Goal: Task Accomplishment & Management: Use online tool/utility

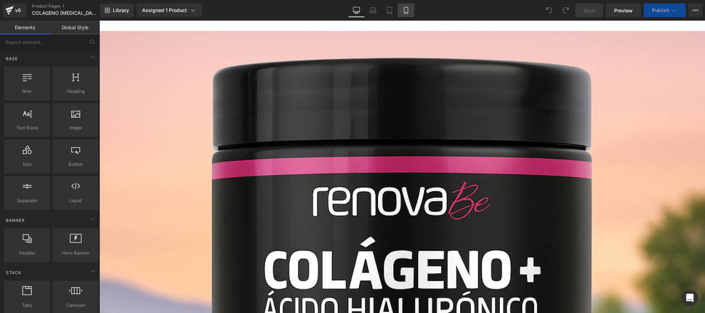
click at [406, 11] on icon at bounding box center [405, 10] width 7 height 7
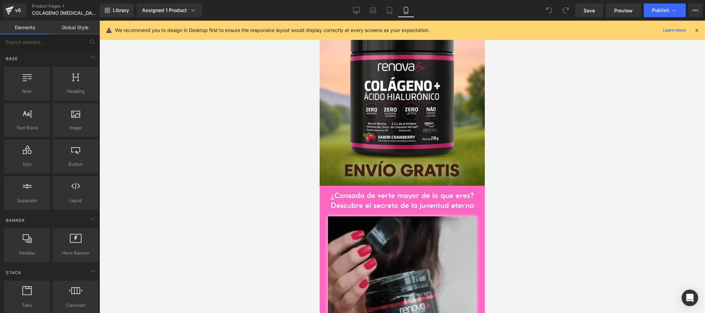
click at [696, 31] on icon at bounding box center [696, 30] width 6 height 6
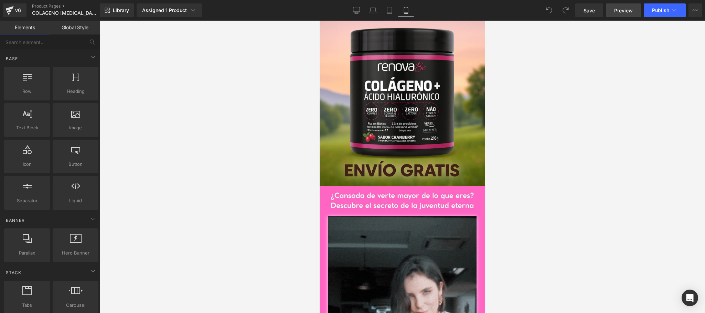
click at [631, 8] on span "Preview" at bounding box center [623, 10] width 19 height 7
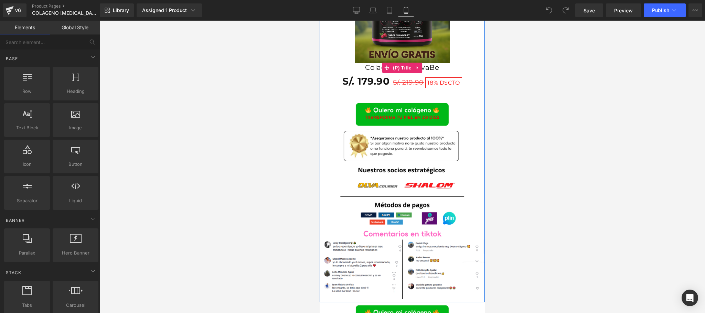
scroll to position [1245, 0]
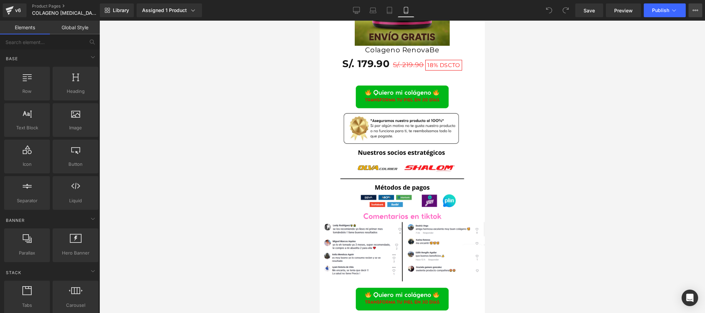
click at [691, 12] on button "Upgrade Plan View Live Page View with current Template Save Template to Library…" at bounding box center [695, 10] width 14 height 14
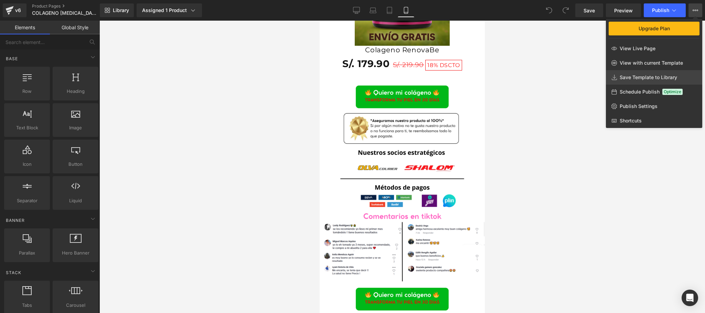
click at [627, 78] on span "Save Template to Library" at bounding box center [647, 77] width 57 height 6
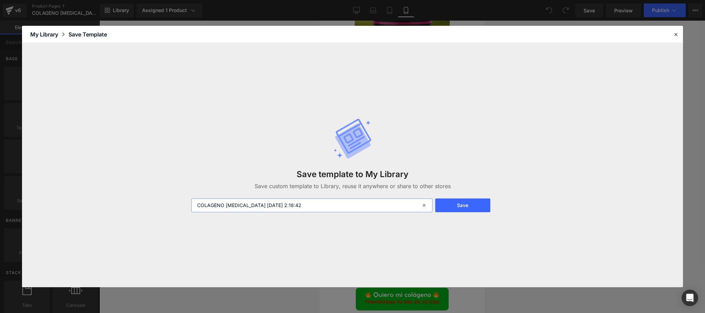
drag, startPoint x: 304, startPoint y: 202, endPoint x: 182, endPoint y: 198, distance: 122.1
click at [182, 198] on div "Save template to My Library Save custom template to Library, reuse it anywhere …" at bounding box center [352, 165] width 661 height 244
type input "WEB TEMPLATE"
click at [478, 207] on button "Save" at bounding box center [462, 205] width 55 height 14
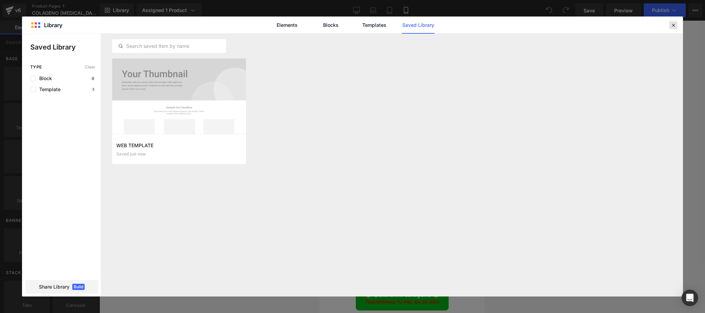
click at [673, 23] on icon at bounding box center [673, 25] width 6 height 6
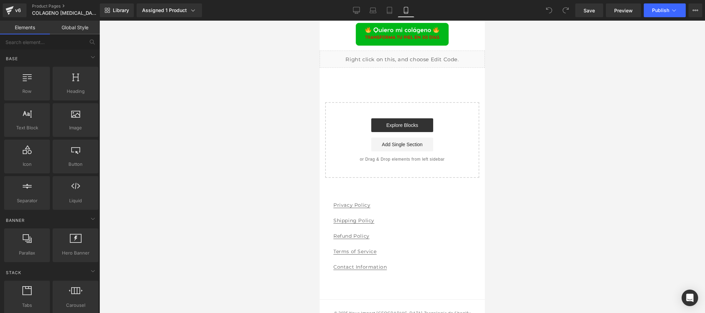
scroll to position [1520, 0]
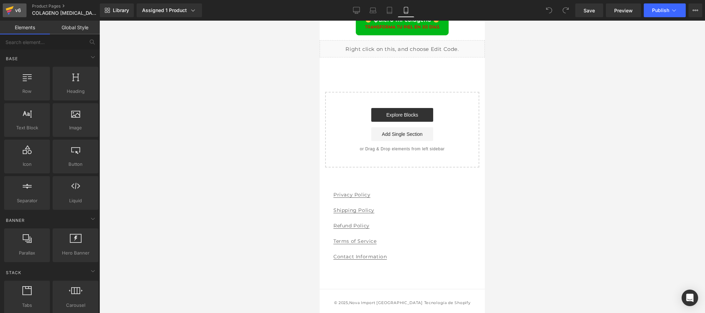
click at [20, 13] on div "v6" at bounding box center [18, 10] width 9 height 9
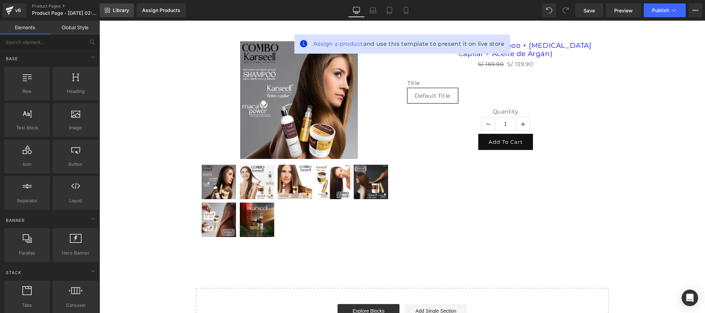
click at [124, 9] on span "Library" at bounding box center [121, 10] width 16 height 6
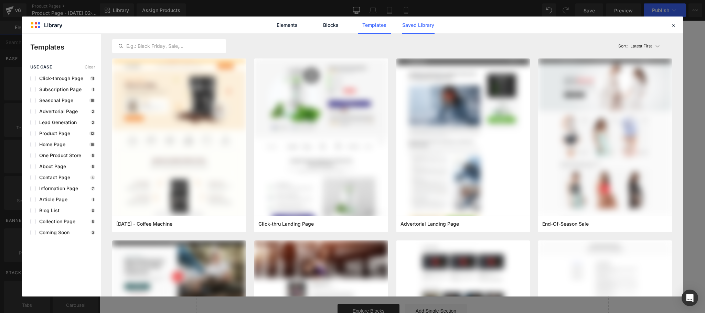
click at [426, 23] on link "Saved Library" at bounding box center [418, 25] width 33 height 17
click at [423, 26] on link "Saved Library" at bounding box center [418, 25] width 33 height 17
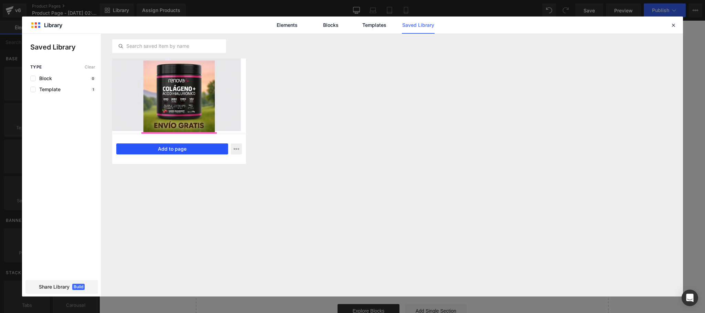
drag, startPoint x: 191, startPoint y: 150, endPoint x: 246, endPoint y: 177, distance: 61.2
click at [191, 150] on button "Add to page" at bounding box center [172, 148] width 112 height 11
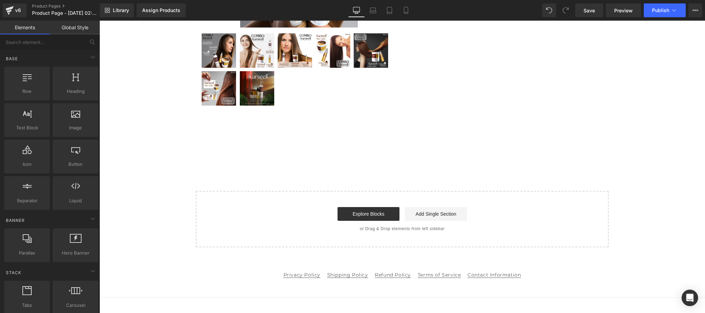
scroll to position [155, 0]
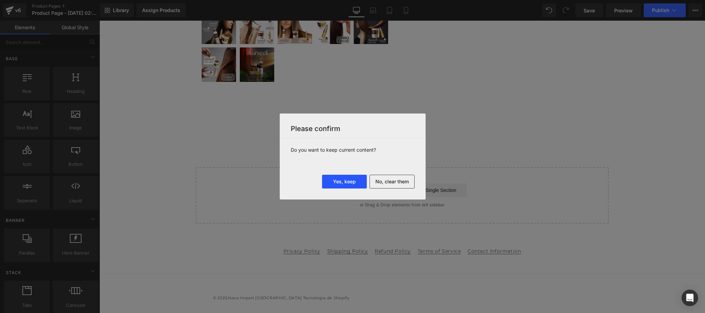
click at [350, 185] on button "Yes, keep" at bounding box center [344, 182] width 45 height 14
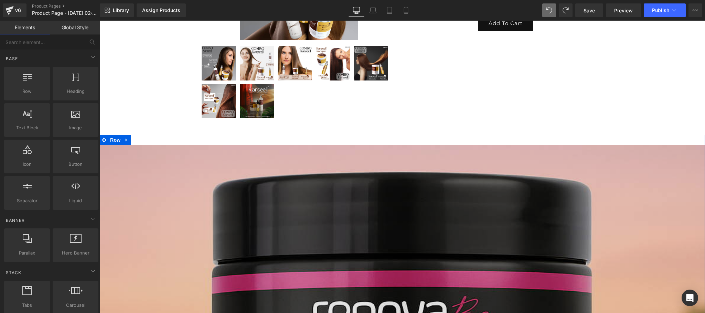
scroll to position [138, 0]
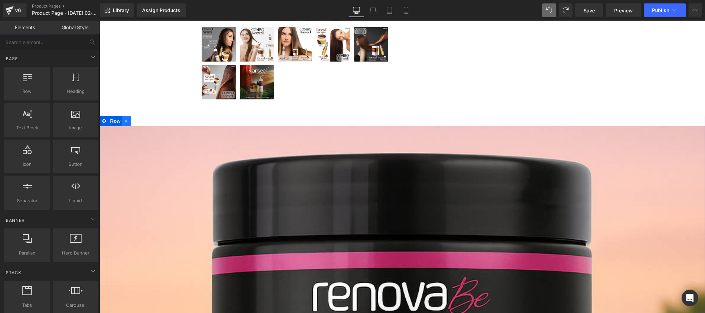
click at [124, 123] on icon at bounding box center [126, 121] width 5 height 5
click at [142, 121] on icon at bounding box center [144, 121] width 5 height 5
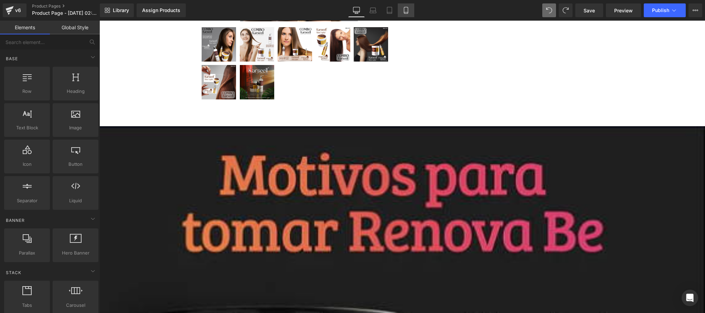
click at [406, 8] on icon at bounding box center [405, 10] width 7 height 7
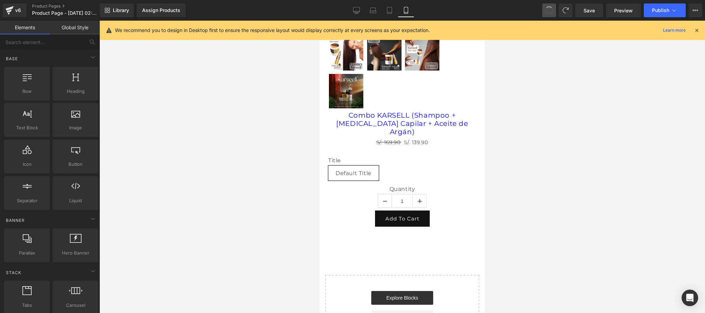
click at [549, 13] on span at bounding box center [549, 11] width 10 height 10
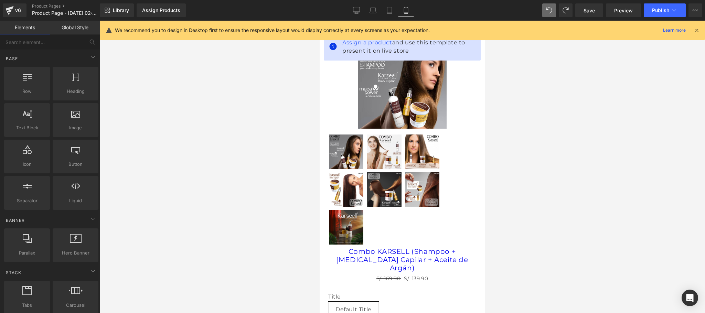
scroll to position [0, 0]
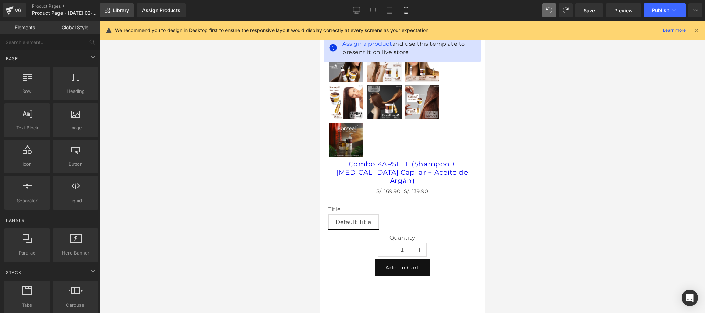
click at [120, 13] on span "Library" at bounding box center [121, 10] width 16 height 6
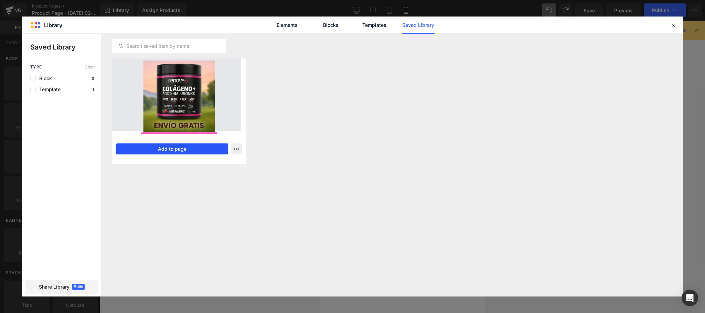
click at [158, 153] on button "Add to page" at bounding box center [172, 148] width 112 height 11
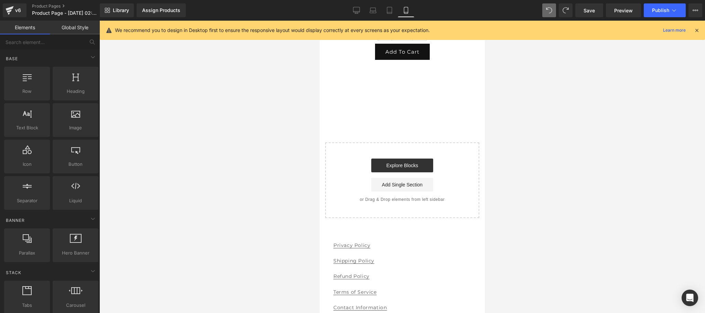
scroll to position [226, 0]
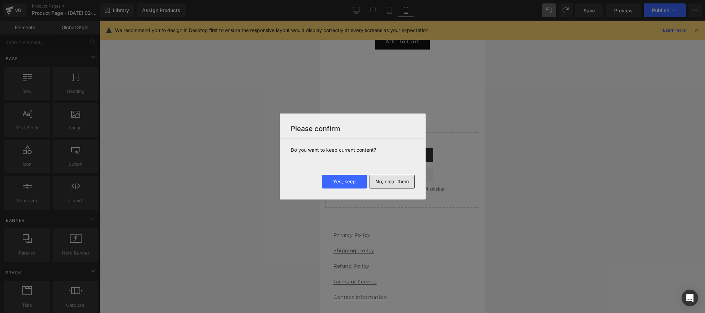
click at [376, 182] on button "No, clear them" at bounding box center [391, 182] width 45 height 14
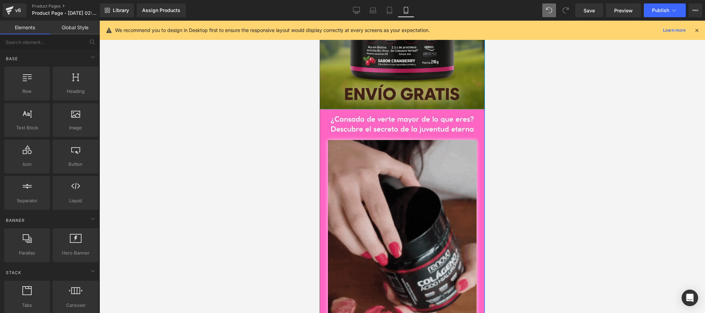
scroll to position [0, 0]
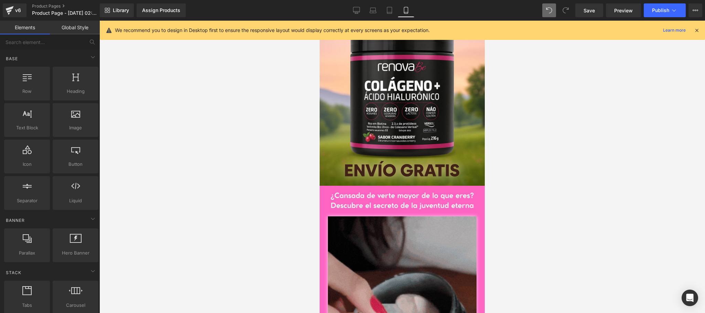
click at [696, 30] on icon at bounding box center [696, 30] width 6 height 6
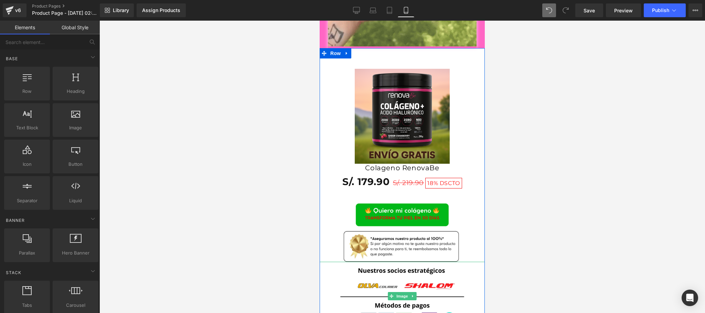
scroll to position [1107, 0]
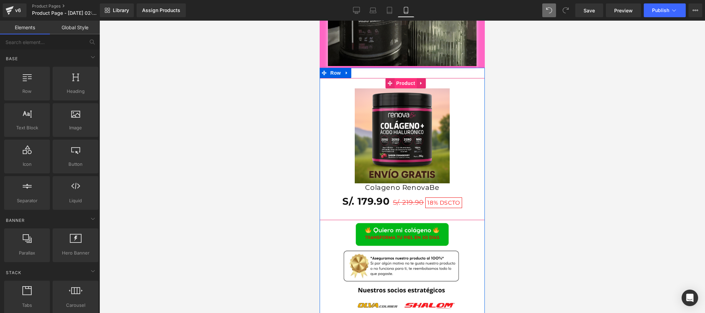
click at [401, 83] on span "Product" at bounding box center [405, 83] width 22 height 10
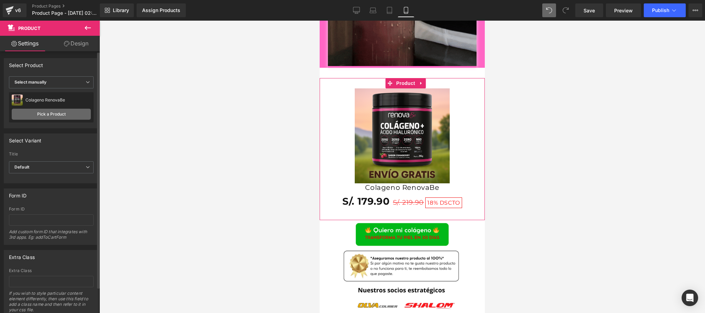
click at [45, 115] on link "Pick a Product" at bounding box center [51, 114] width 79 height 11
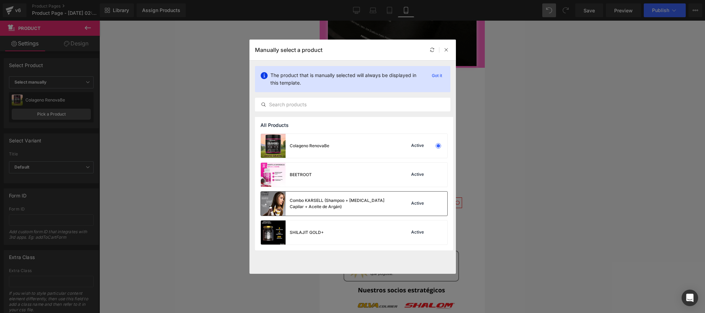
click at [338, 205] on div "Combo KARSELL (Shampoo + [MEDICAL_DATA] Capilar + Aceite de Argán)" at bounding box center [341, 203] width 103 height 12
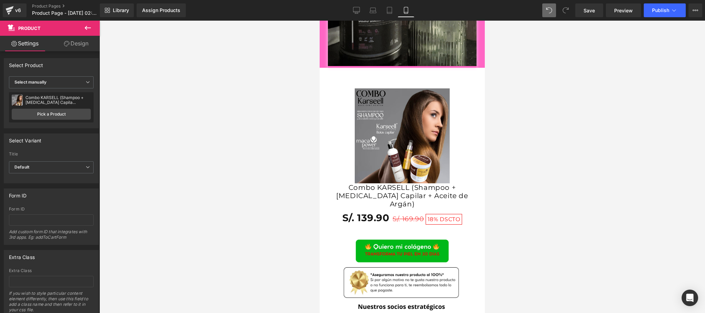
click at [93, 26] on button at bounding box center [88, 28] width 24 height 15
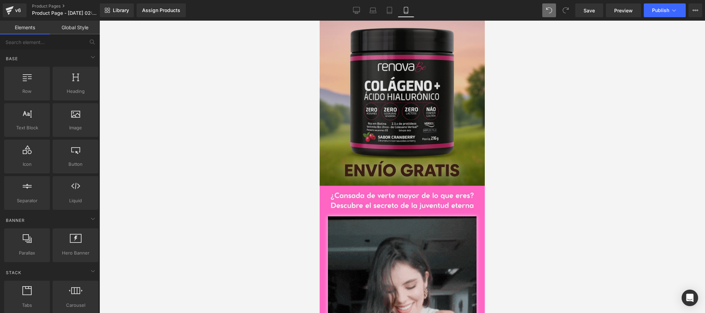
click at [430, 77] on img at bounding box center [401, 103] width 165 height 165
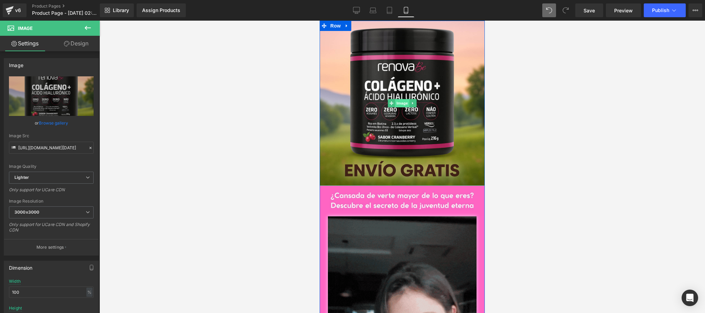
click at [397, 104] on span "Image" at bounding box center [402, 103] width 14 height 8
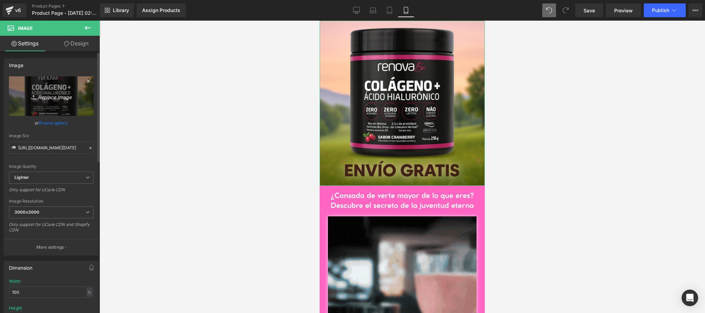
click at [54, 97] on icon "Replace Image" at bounding box center [51, 96] width 55 height 9
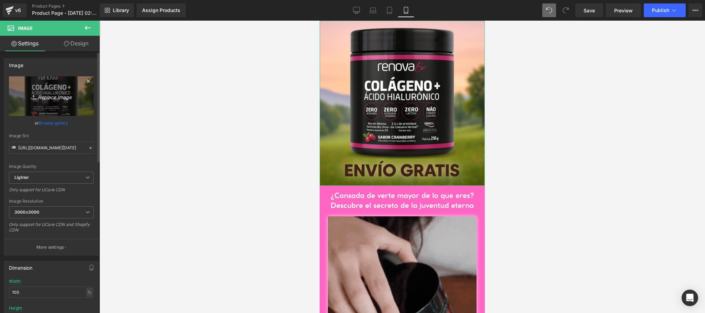
type input "C:\fakepath\09_k.png"
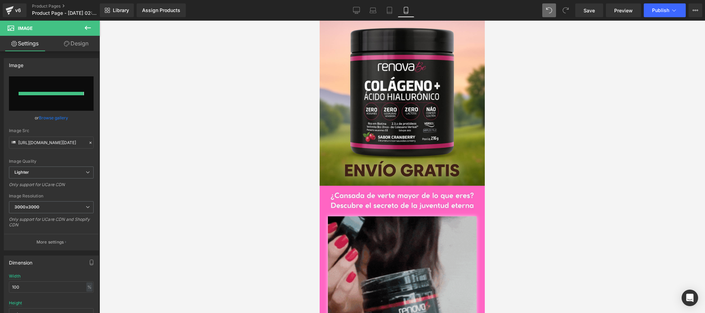
type input "[URL][DOMAIN_NAME]"
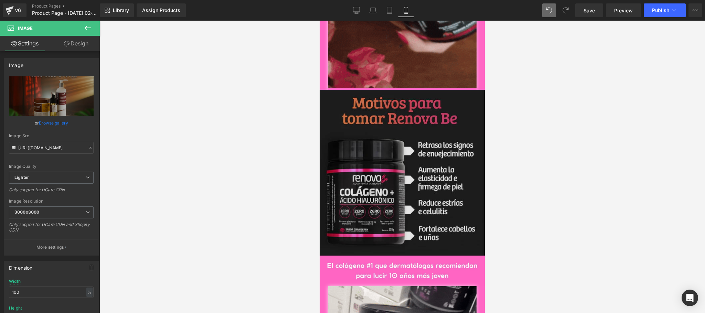
scroll to position [413, 0]
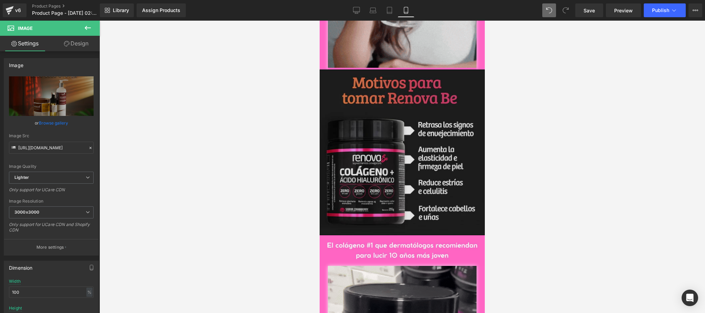
click at [389, 166] on img at bounding box center [401, 152] width 165 height 166
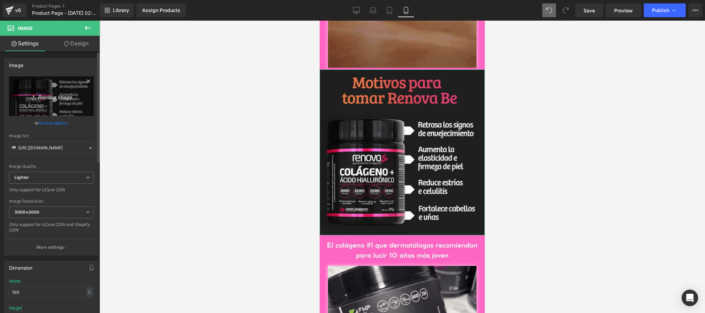
click at [52, 97] on icon "Replace Image" at bounding box center [51, 96] width 55 height 9
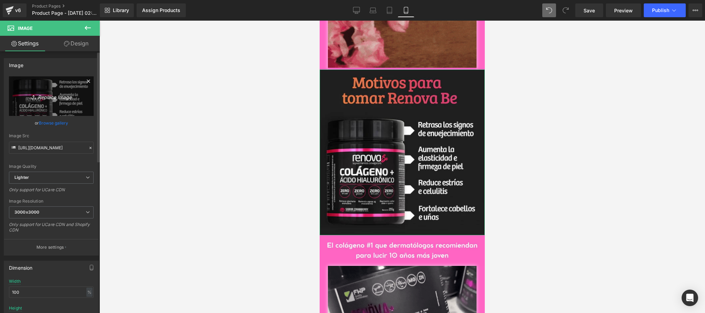
type input "C:\fakepath\6.jpeg"
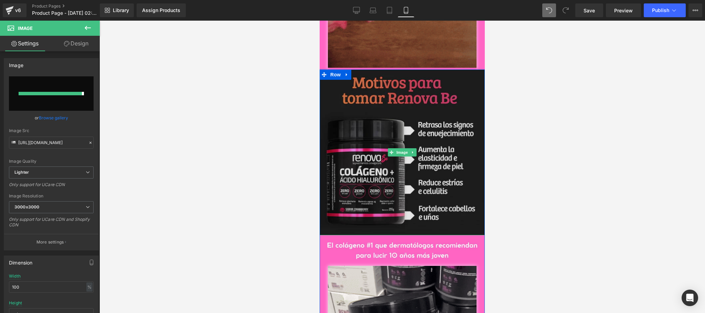
type input "https://ucarecdn.com/f10b88da-3be5-4ebc-8fe6-ae84f4e1fc49/-/format/auto/-/previ…"
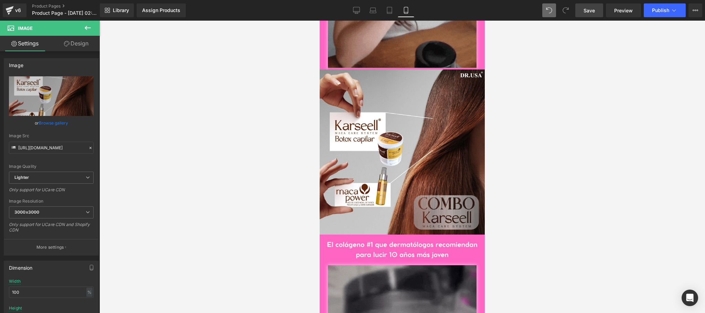
click at [587, 11] on span "Save" at bounding box center [588, 10] width 11 height 7
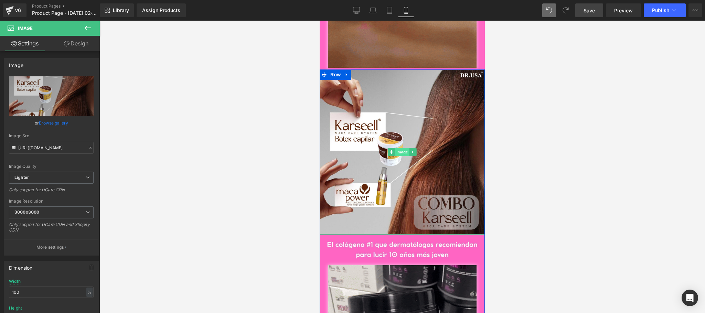
click at [395, 154] on span "Image" at bounding box center [402, 152] width 14 height 8
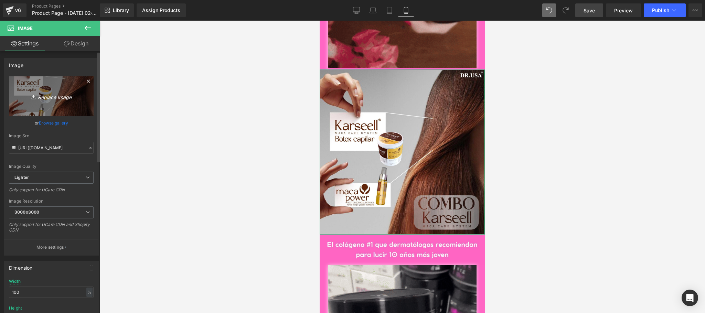
click at [52, 98] on icon "Replace Image" at bounding box center [51, 96] width 55 height 9
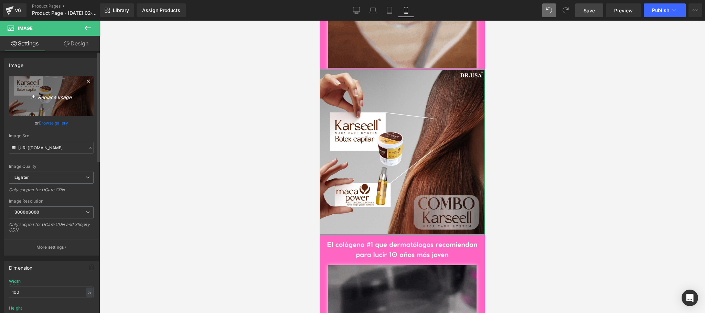
type input "C:\fakepath\KARSELL EDIT.jpg"
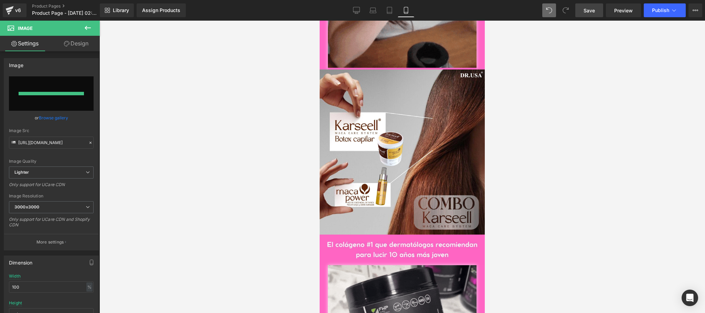
type input "https://ucarecdn.com/7aa1472a-3603-4e21-af2e-8ee08e1a06cd/-/format/auto/-/previ…"
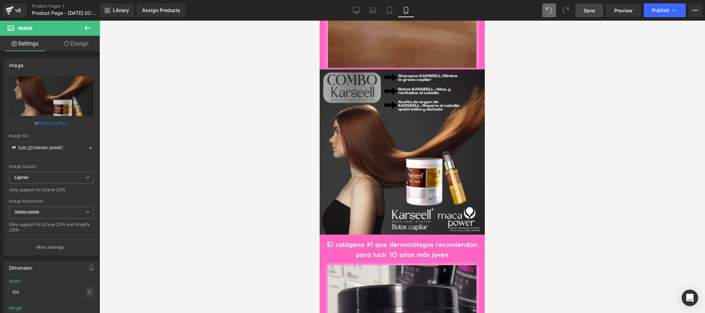
click at [582, 174] on div at bounding box center [401, 167] width 605 height 292
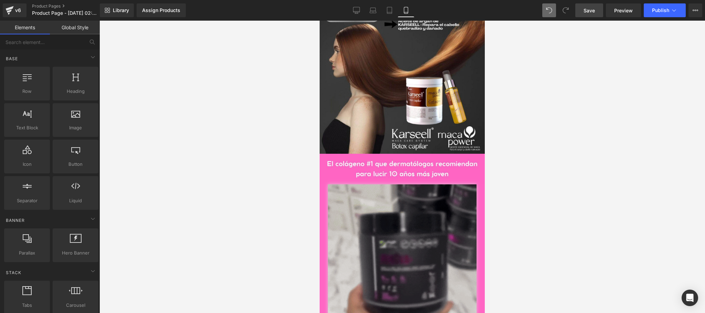
scroll to position [687, 0]
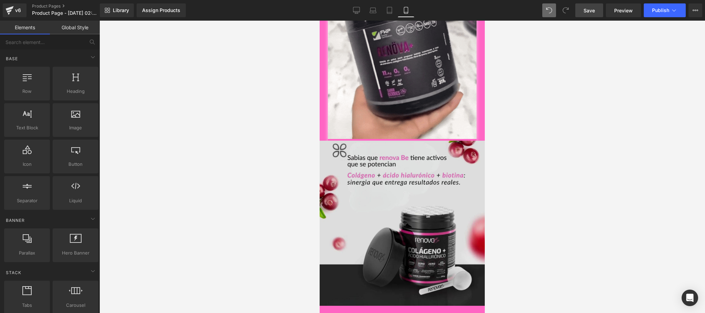
click at [413, 233] on img at bounding box center [401, 223] width 165 height 165
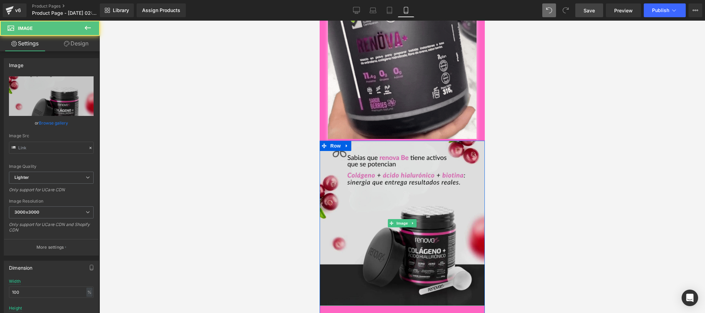
type input "https://ucarecdn.com/161b0228-cbd3-4a41-a95c-f296850ab522/-/format/auto/-/previ…"
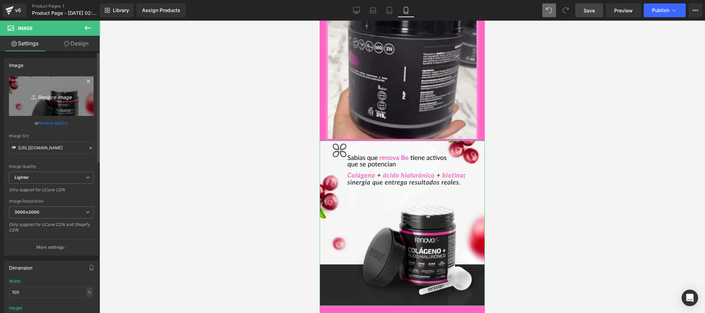
click at [53, 97] on icon "Replace Image" at bounding box center [51, 96] width 55 height 9
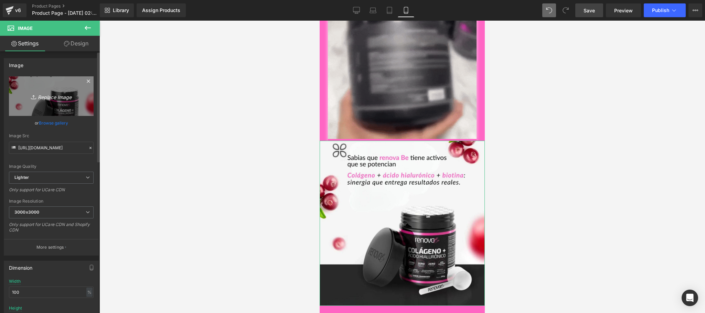
type input "C:\fakepath\2.jpeg"
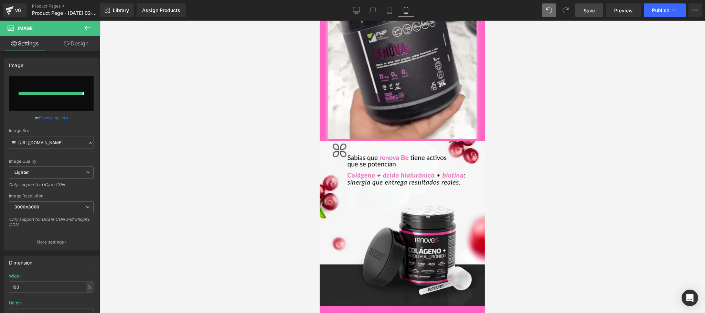
type input "https://ucarecdn.com/bfe31660-c8e8-45e5-b869-7bd79b3e195a/-/format/auto/-/previ…"
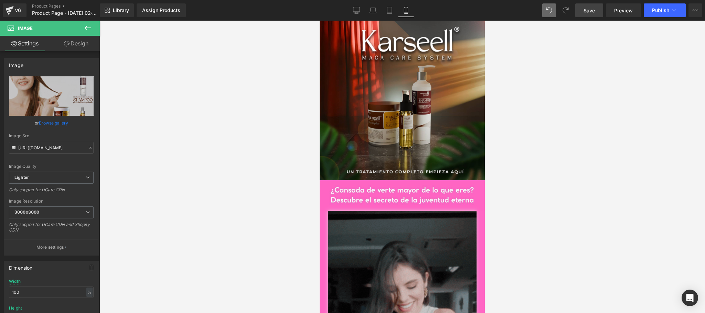
scroll to position [0, 0]
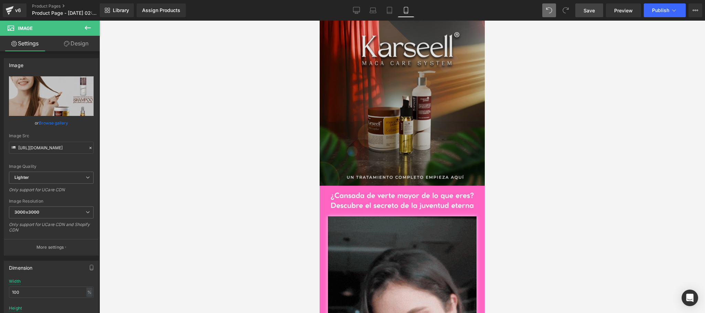
click at [410, 120] on img at bounding box center [401, 103] width 165 height 165
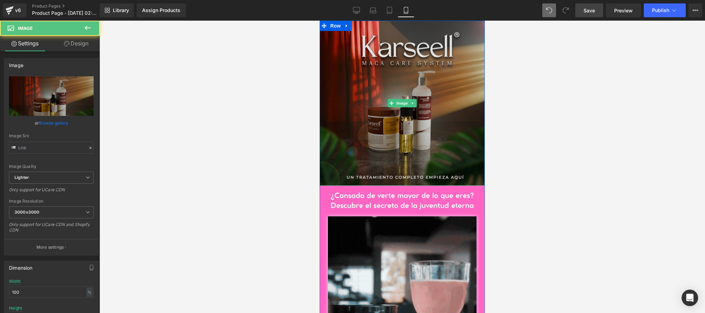
type input "[URL][DOMAIN_NAME]"
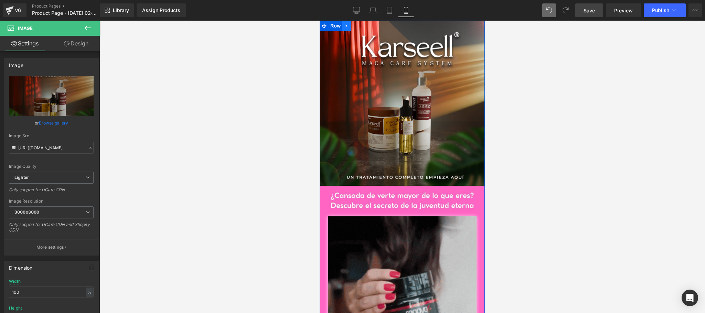
click at [344, 27] on icon at bounding box center [346, 25] width 5 height 5
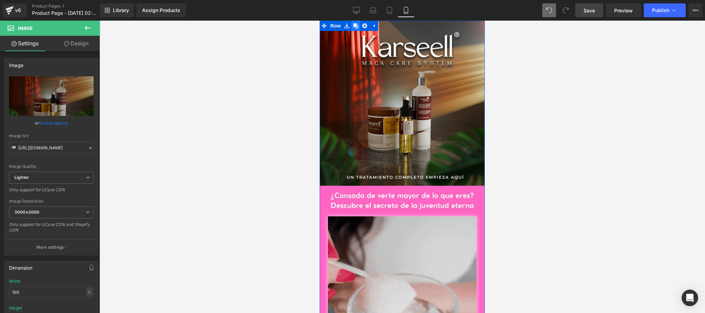
click at [354, 27] on icon at bounding box center [355, 25] width 5 height 5
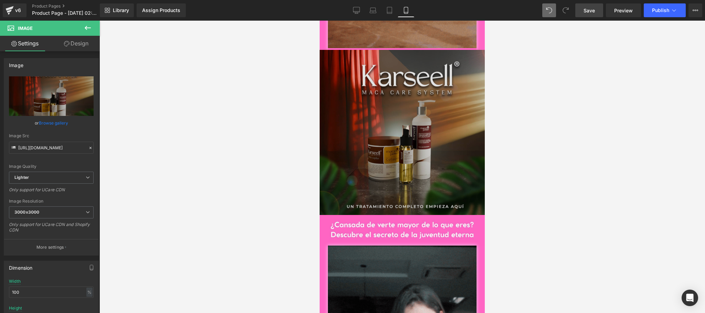
scroll to position [434, 0]
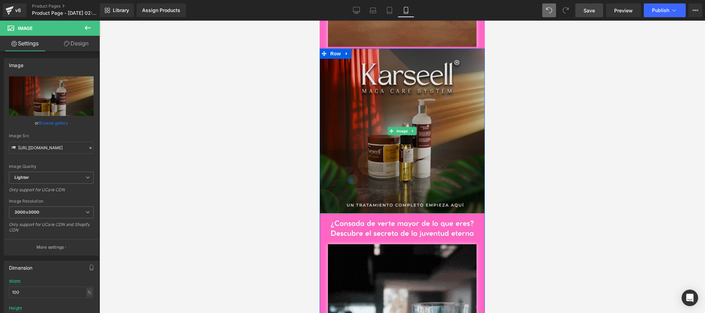
click at [355, 137] on img at bounding box center [401, 130] width 165 height 165
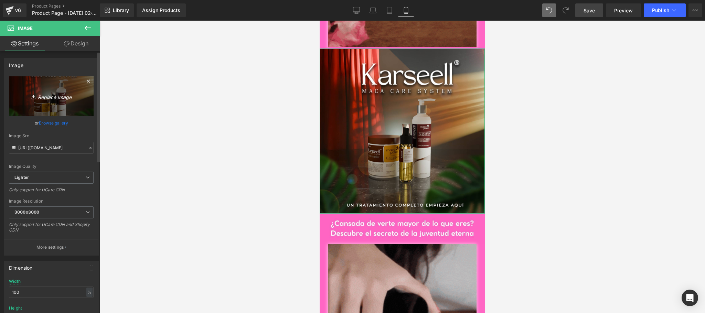
click at [57, 95] on icon "Replace Image" at bounding box center [51, 96] width 55 height 9
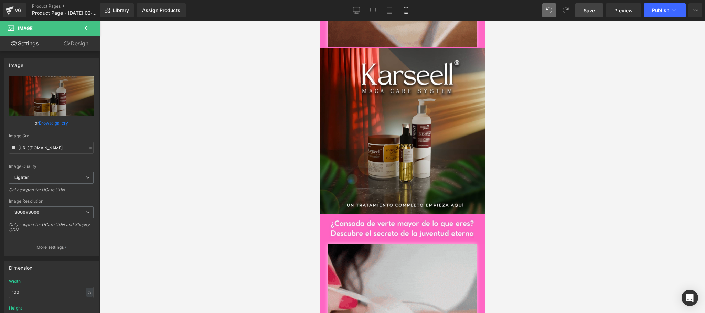
click at [593, 13] on span "Save" at bounding box center [588, 10] width 11 height 7
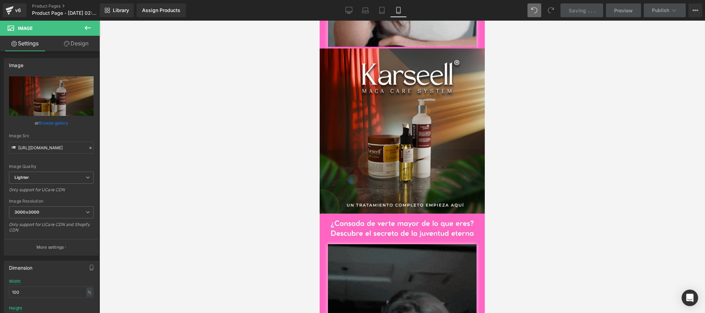
click at [196, 111] on div at bounding box center [401, 167] width 605 height 292
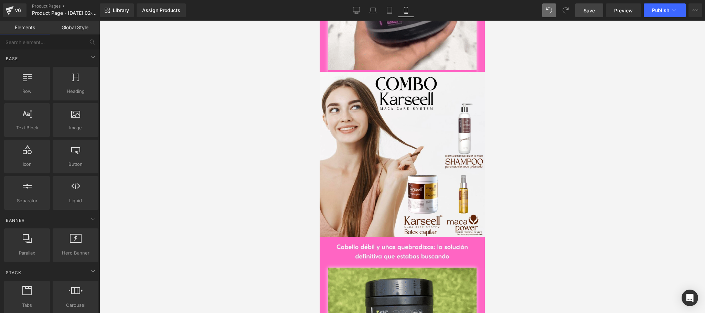
scroll to position [1238, 0]
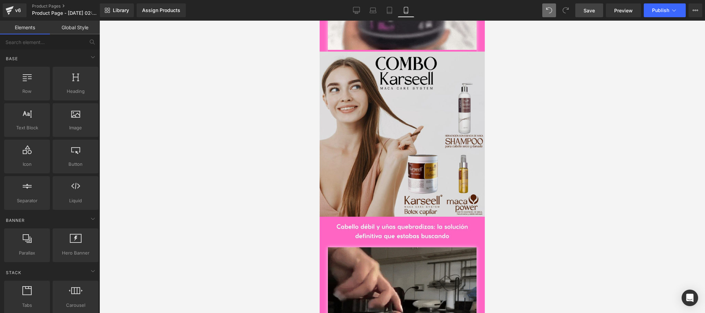
click at [383, 125] on img at bounding box center [401, 134] width 165 height 165
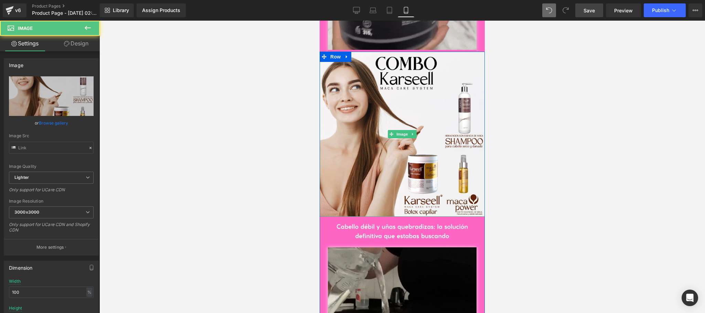
type input "https://ucarecdn.com/bfe31660-c8e8-45e5-b869-7bd79b3e195a/-/format/auto/-/previ…"
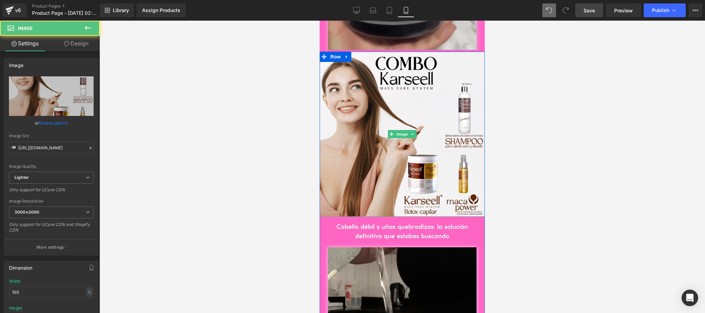
scroll to position [1100, 0]
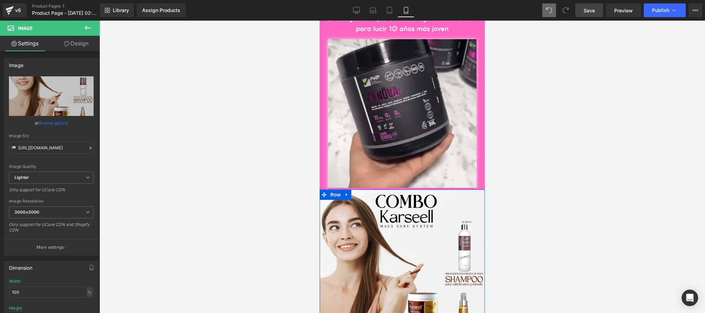
click at [344, 195] on icon at bounding box center [346, 194] width 5 height 5
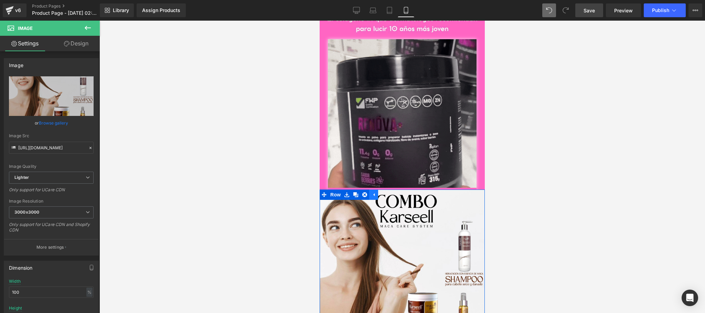
click at [371, 196] on icon at bounding box center [373, 194] width 5 height 5
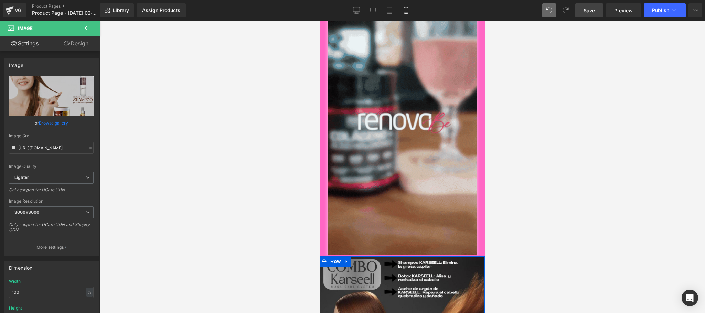
scroll to position [413, 0]
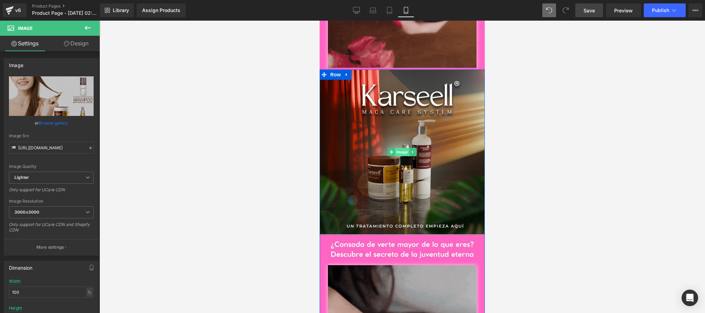
click at [395, 153] on span "Image" at bounding box center [402, 152] width 14 height 8
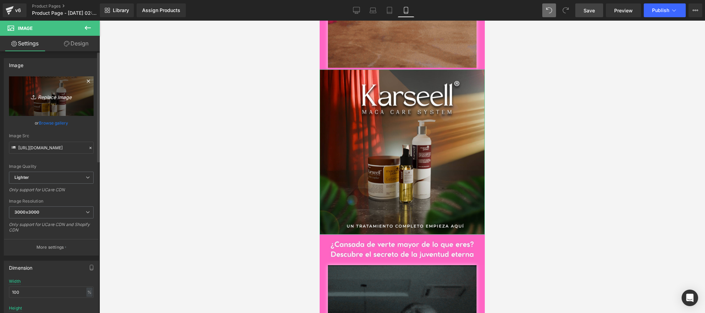
click at [66, 99] on icon "Replace Image" at bounding box center [51, 96] width 55 height 9
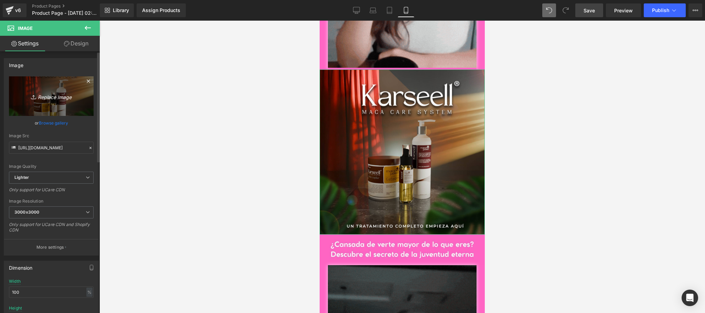
type input "C:\fakepath\KARSELL EDIT 2.jpg"
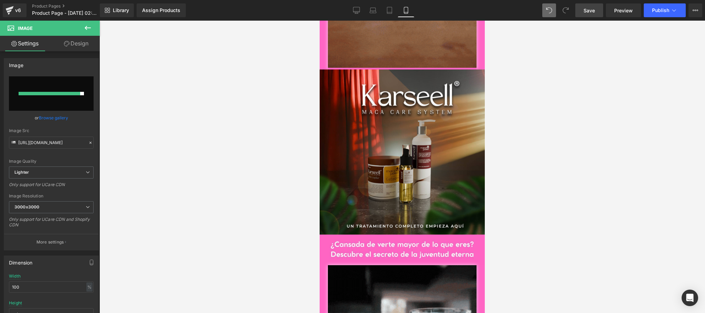
type input "[URL][DOMAIN_NAME]"
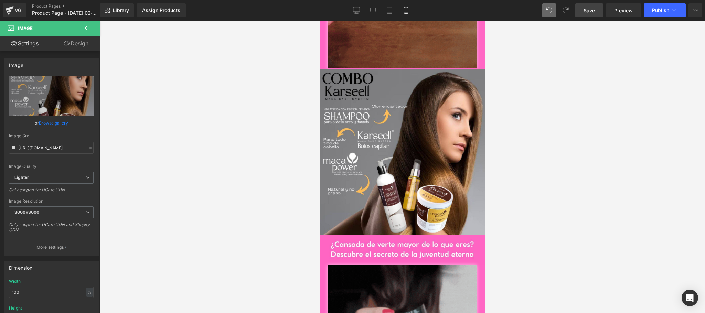
click at [595, 4] on link "Save" at bounding box center [589, 10] width 28 height 14
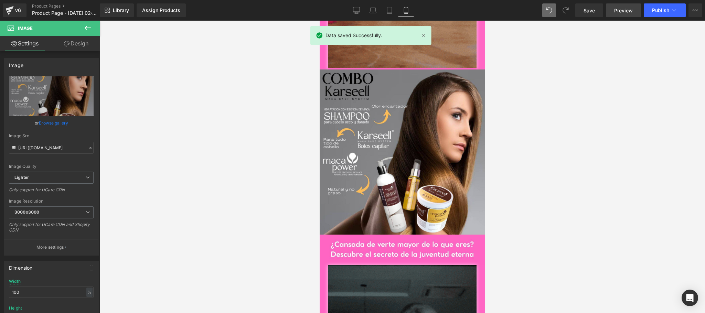
click at [616, 11] on span "Preview" at bounding box center [623, 10] width 19 height 7
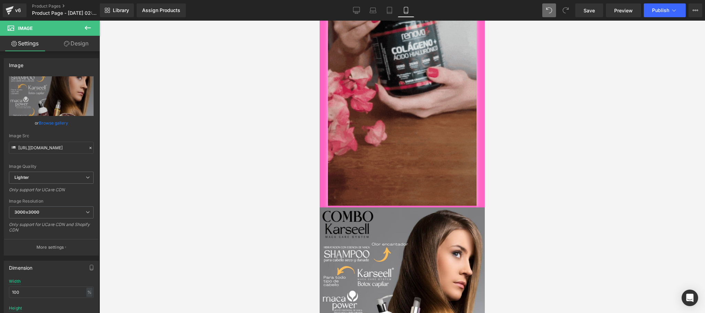
scroll to position [0, 0]
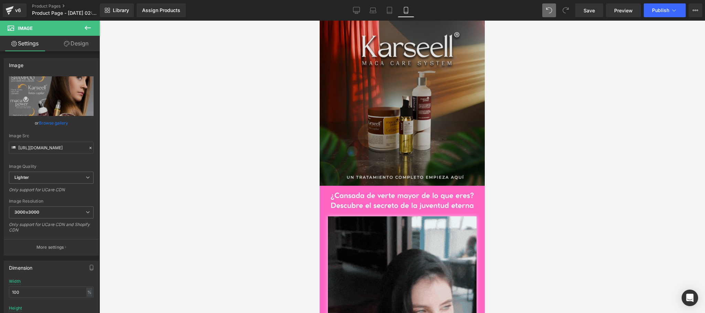
click at [333, 27] on div "Image Image Image Row" at bounding box center [401, 251] width 165 height 461
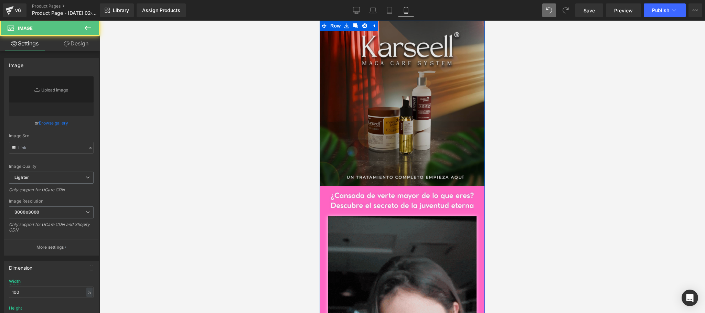
type input "[URL][DOMAIN_NAME]"
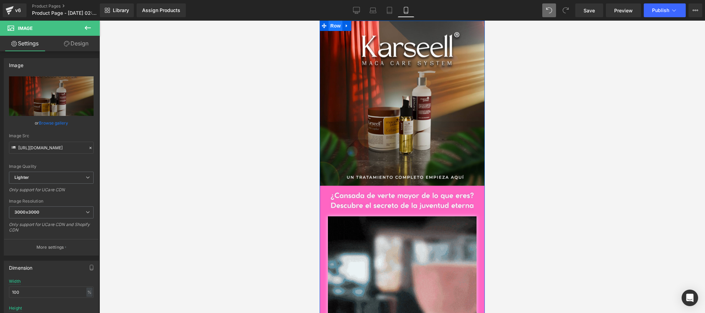
click at [335, 25] on span "Row" at bounding box center [335, 26] width 14 height 10
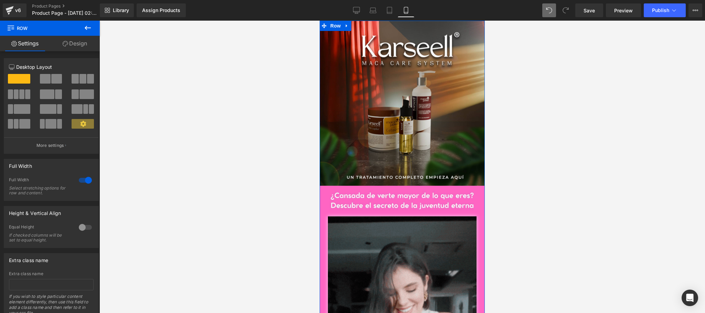
click at [73, 41] on link "Design" at bounding box center [75, 43] width 50 height 15
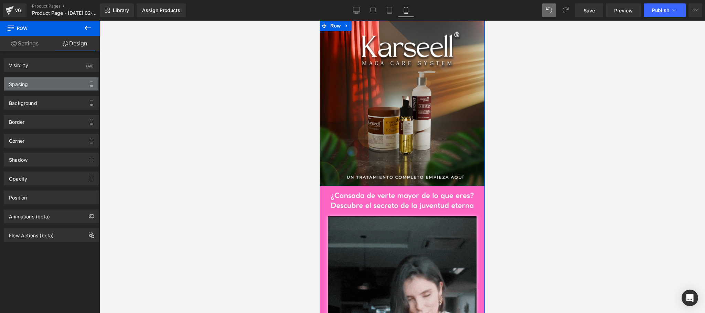
type input "#ff66c4"
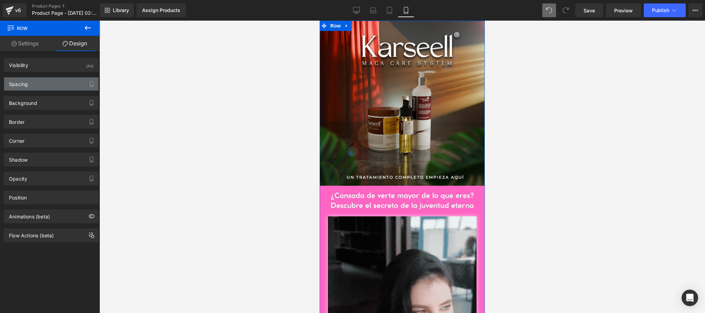
type input "100"
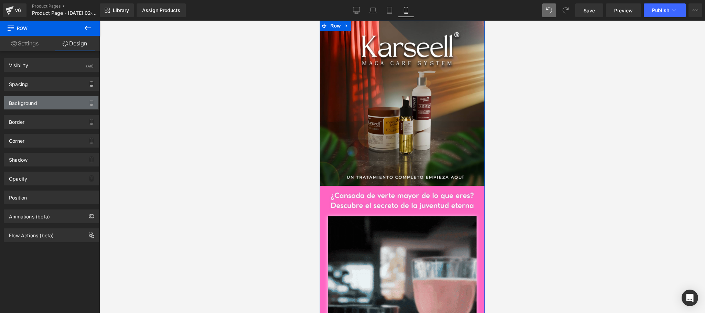
click at [36, 106] on div "Background" at bounding box center [23, 101] width 28 height 10
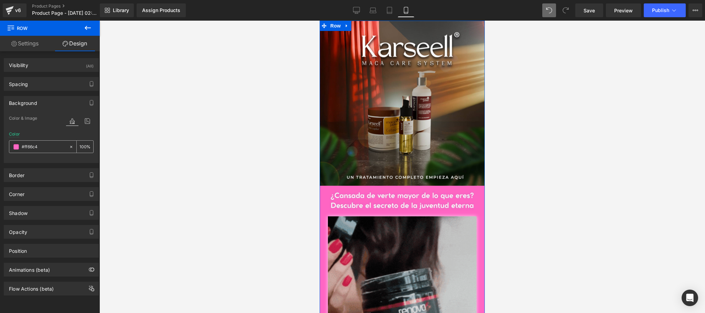
click at [14, 146] on span at bounding box center [16, 147] width 6 height 6
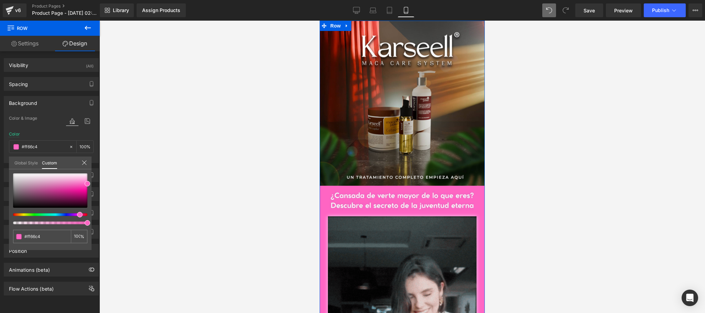
type input "#ff65a3"
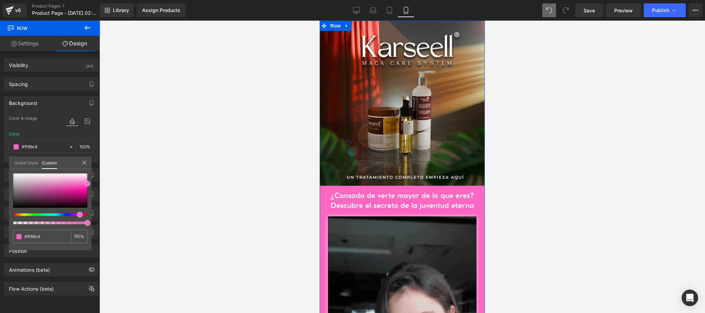
type input "#ff65a3"
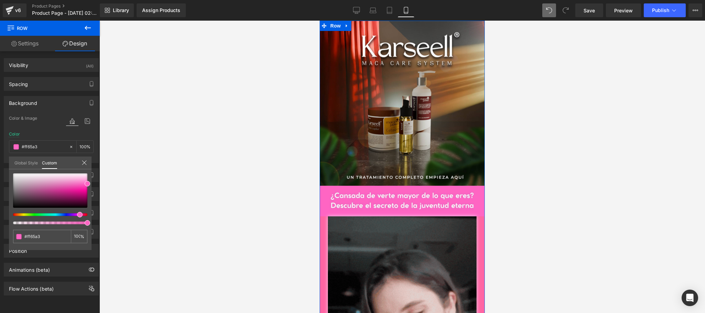
type input "#ff6570"
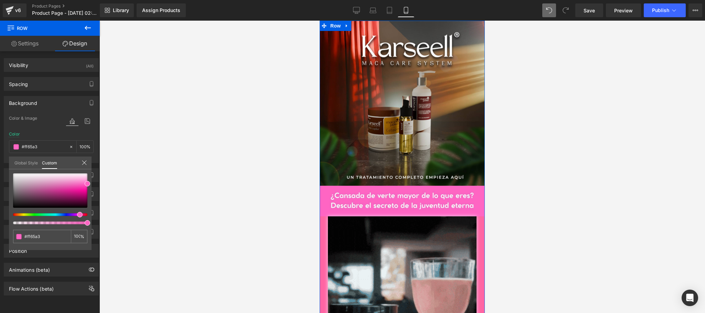
type input "#ff6570"
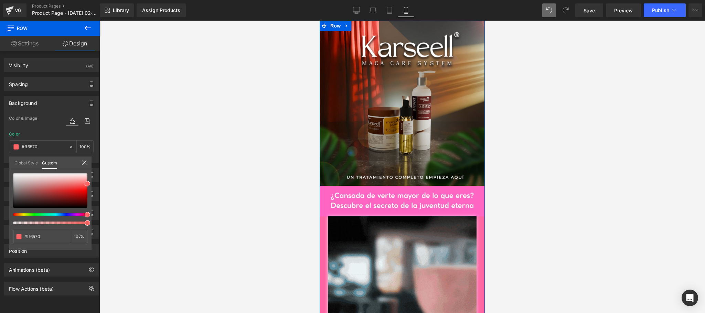
type input "#ff6566"
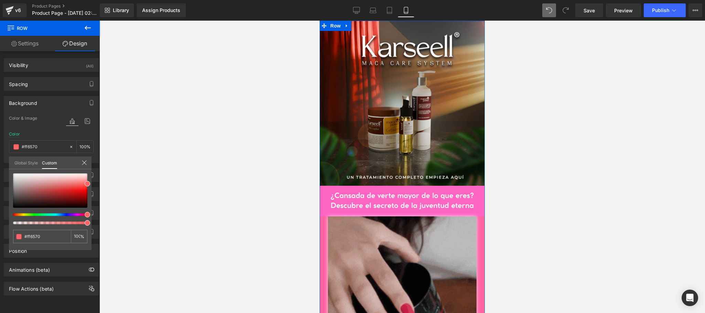
type input "#ff6566"
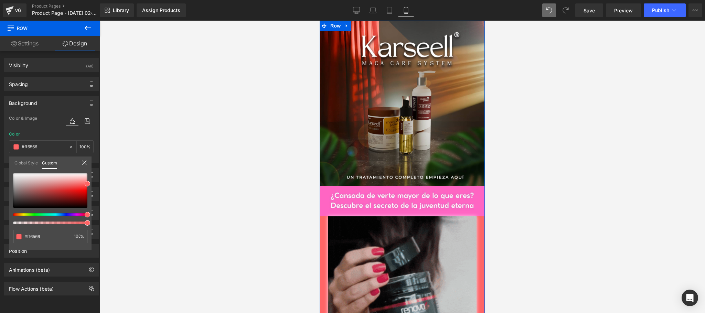
drag, startPoint x: 80, startPoint y: 216, endPoint x: 91, endPoint y: 218, distance: 10.9
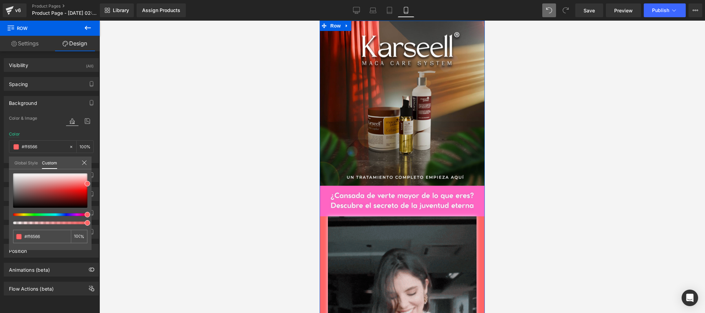
click at [91, 218] on div "#ff6566 100 %" at bounding box center [50, 211] width 83 height 77
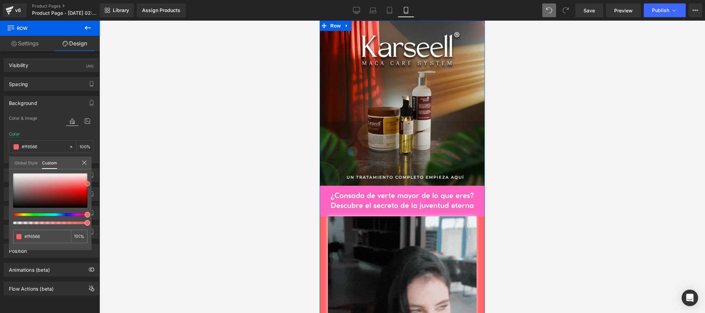
type input "#ff5b5b"
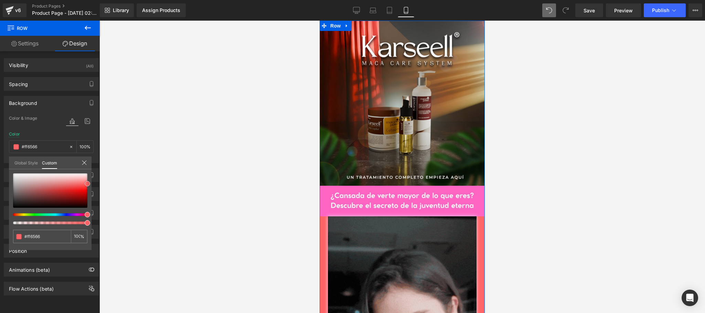
type input "#ff5b5b"
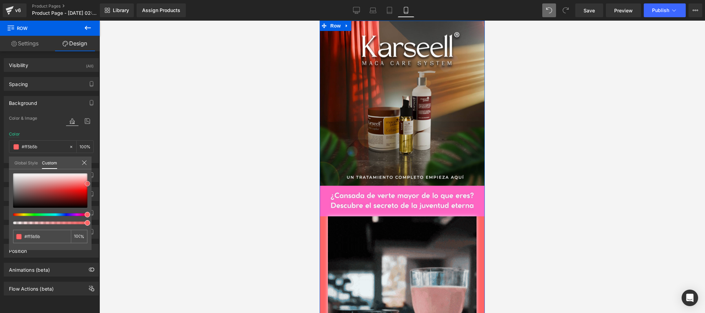
type input "#ff0a0a"
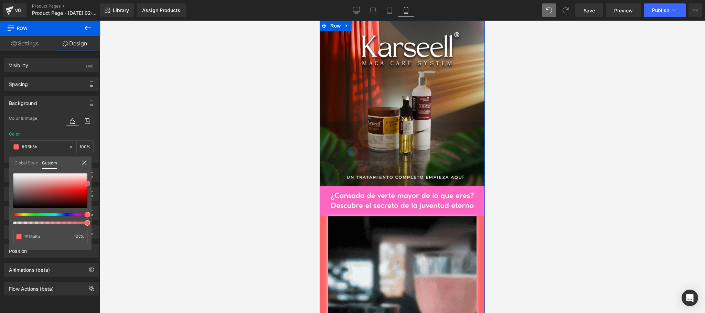
type input "#ff0a0a"
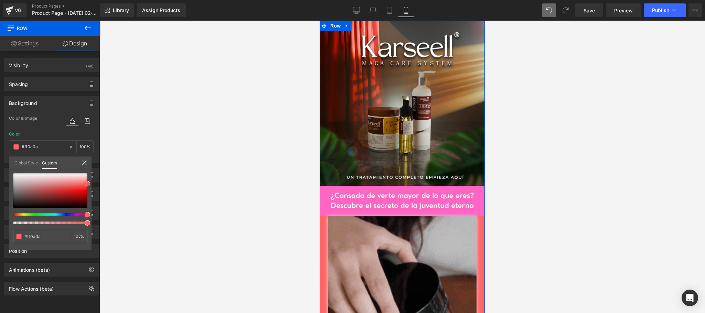
type input "#f90000"
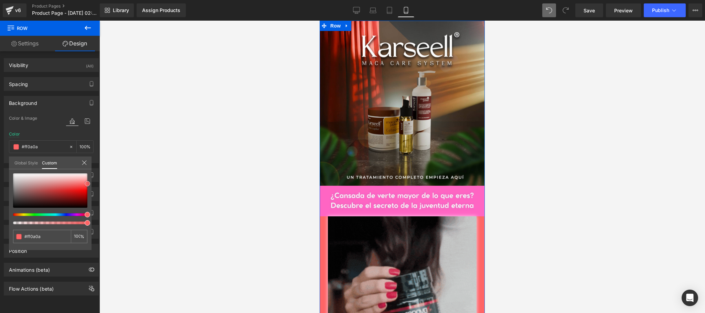
type input "#f90000"
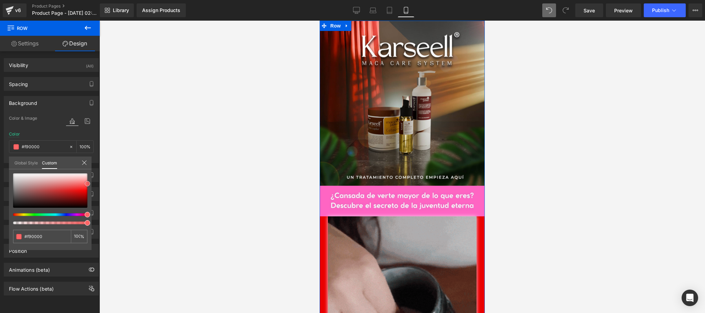
type input "#ea0000"
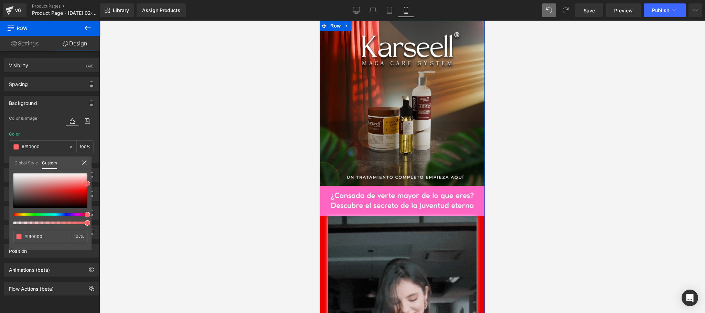
type input "#ea0000"
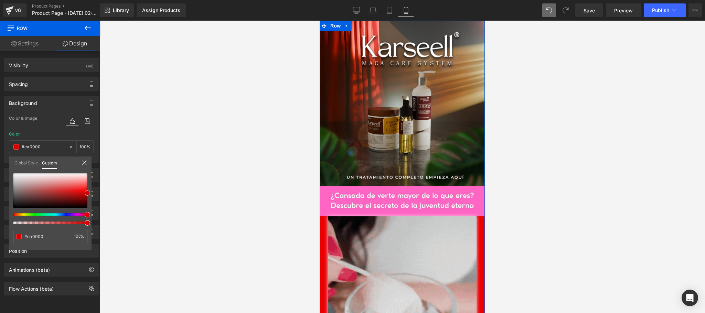
type input "#db0000"
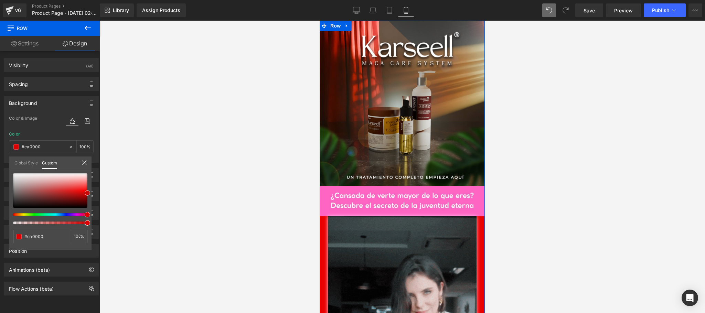
type input "#db0000"
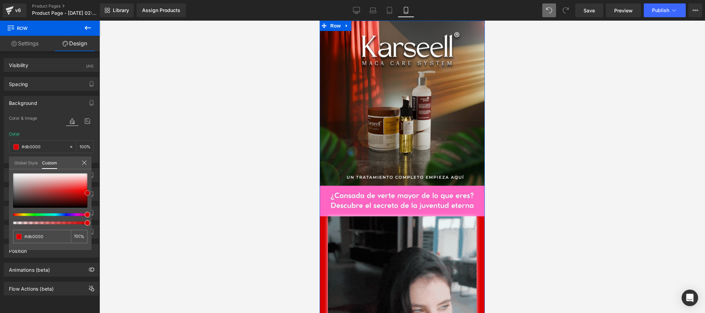
type input "#d10000"
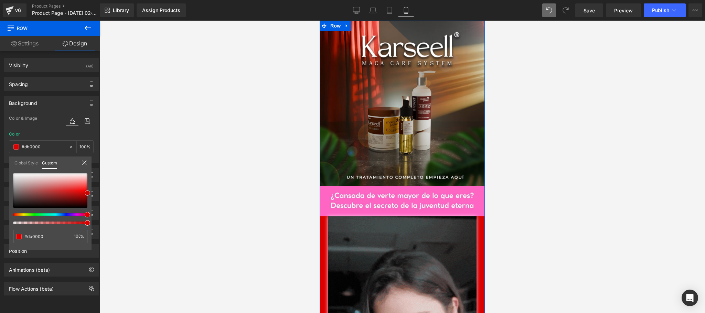
type input "#d10000"
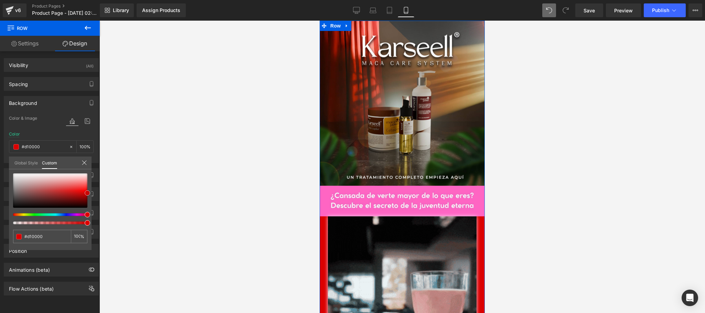
type input "#e00000"
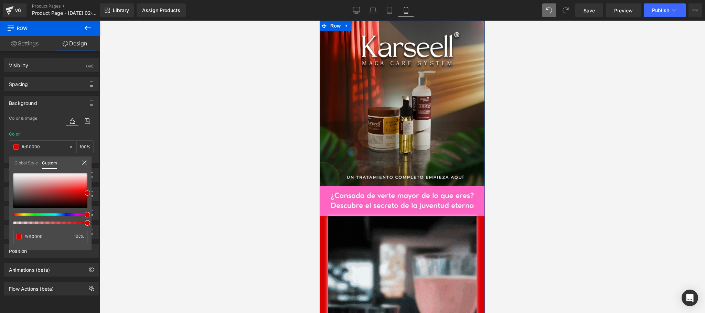
type input "#e00000"
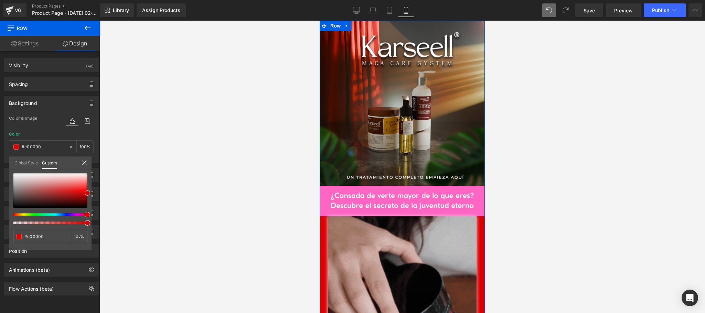
type input "#ea0000"
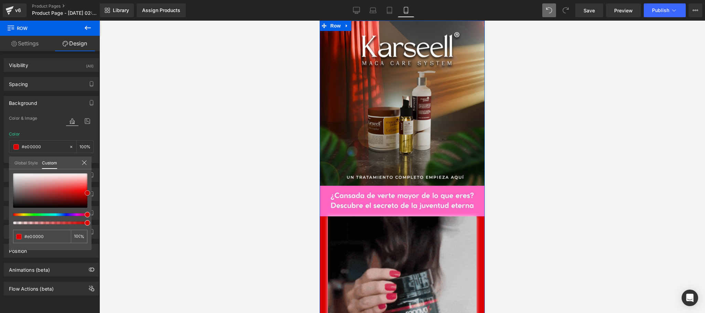
type input "#ea0000"
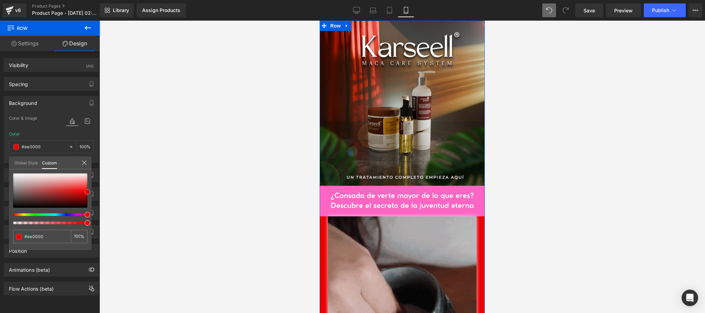
type input "#ef0000"
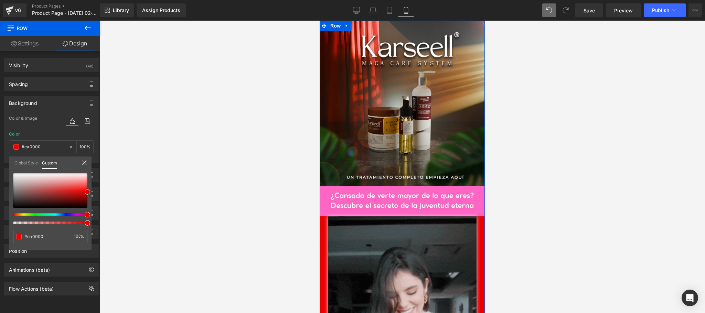
type input "#ef0000"
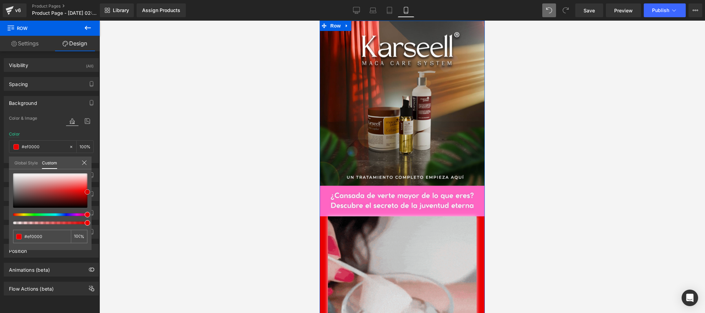
type input "#ff2828"
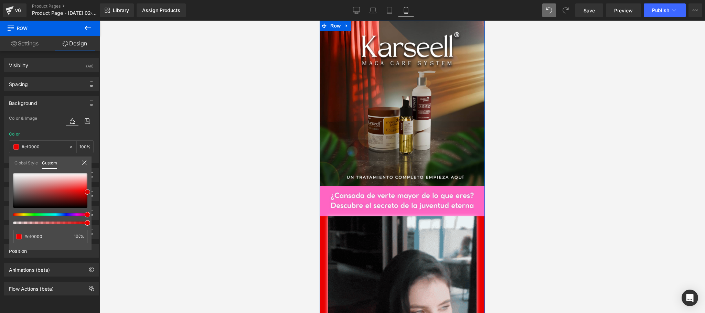
type input "#ff2828"
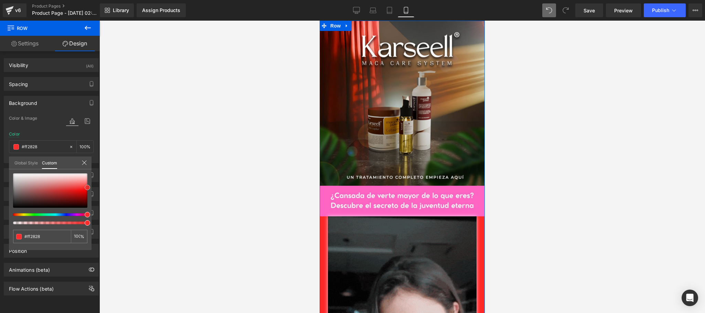
type input "#fe3e3e"
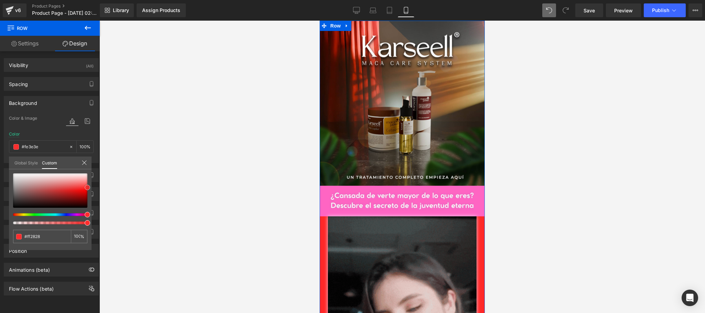
type input "#fe3e3e"
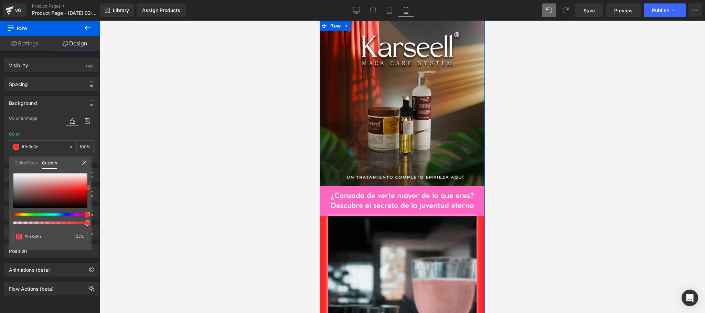
type input "#fe5656"
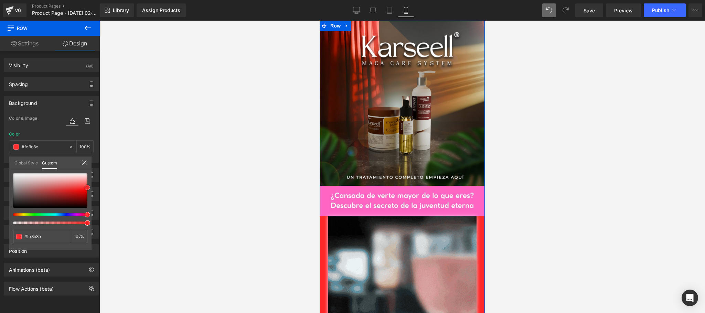
type input "#fe5656"
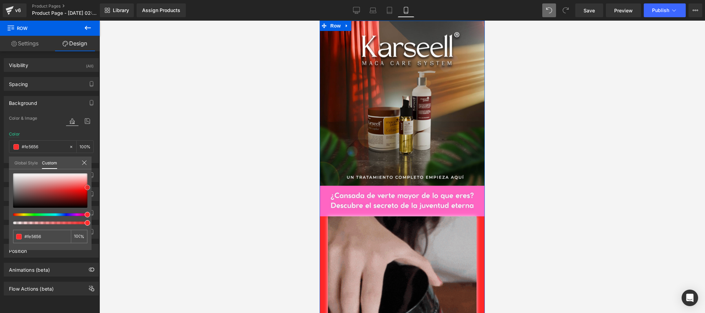
type input "#ff6566"
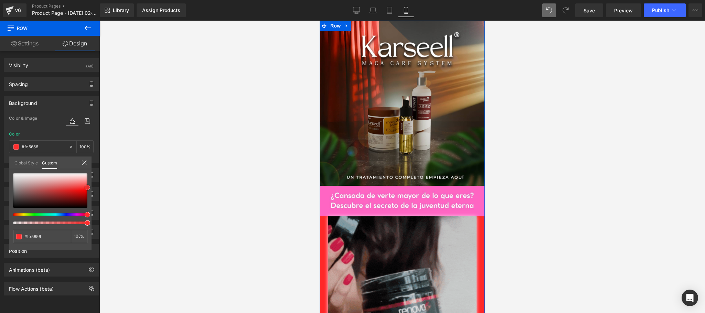
type input "#ff6566"
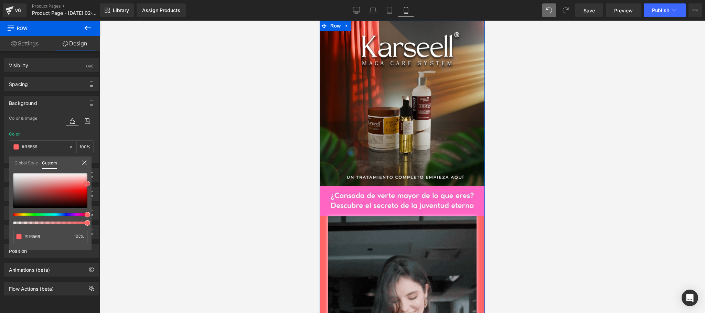
type input "#fe5656"
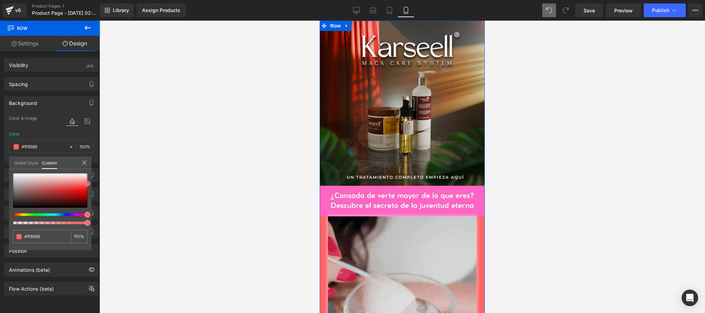
type input "#fe5656"
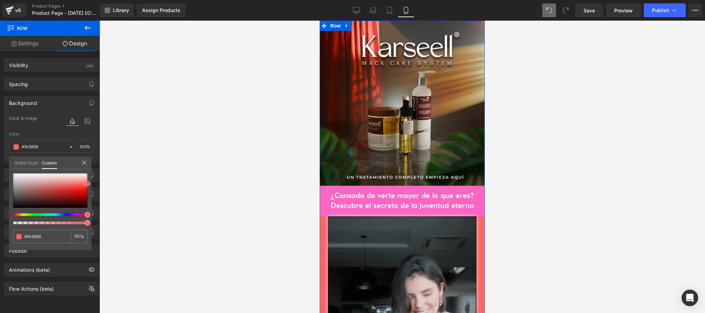
type input "#ff0f0f"
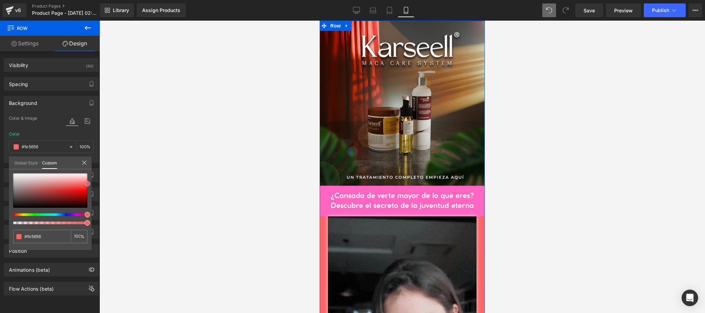
type input "#ff0f0f"
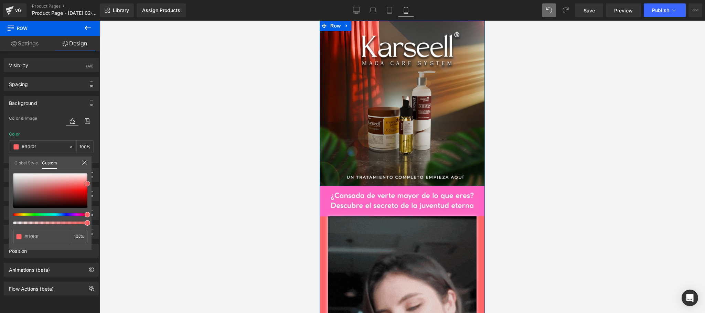
type input "#f90000"
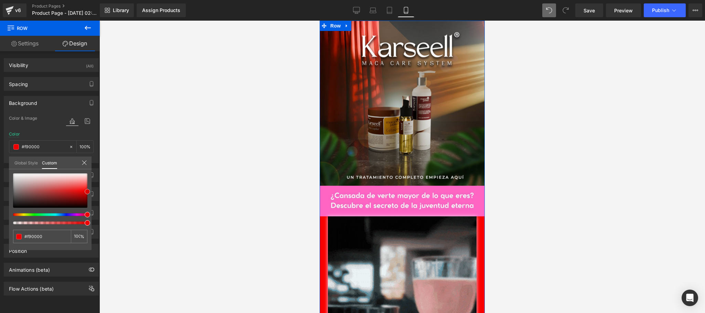
drag, startPoint x: 89, startPoint y: 184, endPoint x: 93, endPoint y: 192, distance: 9.1
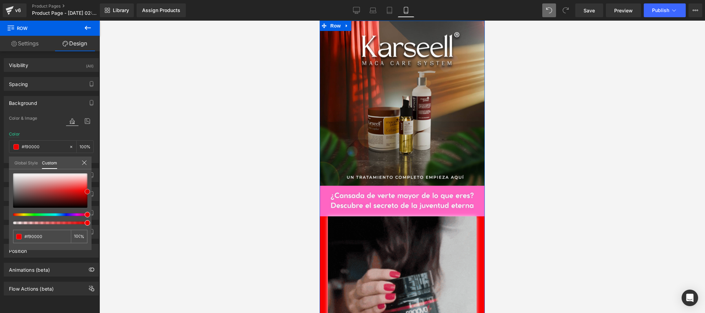
click at [93, 163] on div "Background Color & Image color rgba(249, 0, 0, 1) Color #f90000 100 % Image Rep…" at bounding box center [51, 127] width 103 height 72
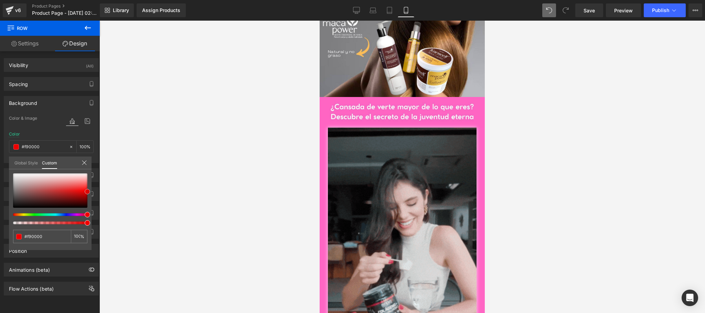
scroll to position [413, 0]
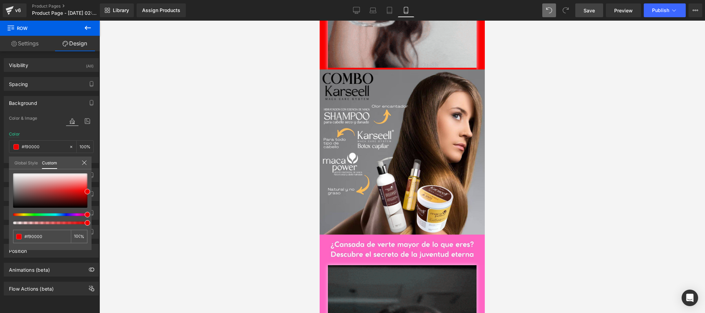
click at [584, 11] on span "Save" at bounding box center [588, 10] width 11 height 7
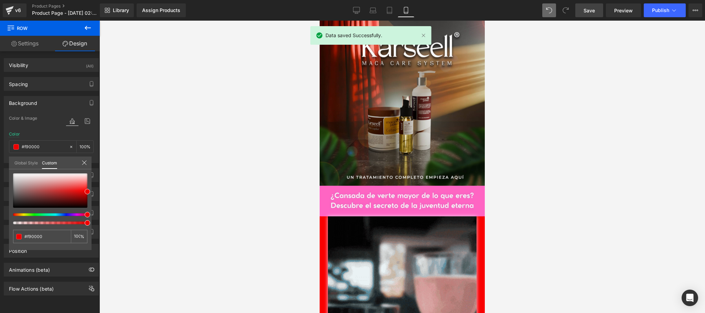
scroll to position [138, 0]
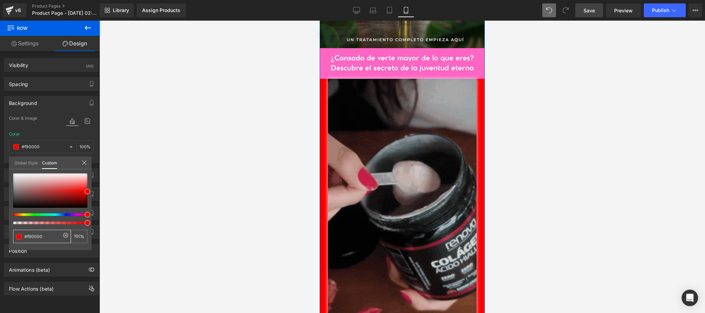
drag, startPoint x: 58, startPoint y: 237, endPoint x: 15, endPoint y: 237, distance: 42.6
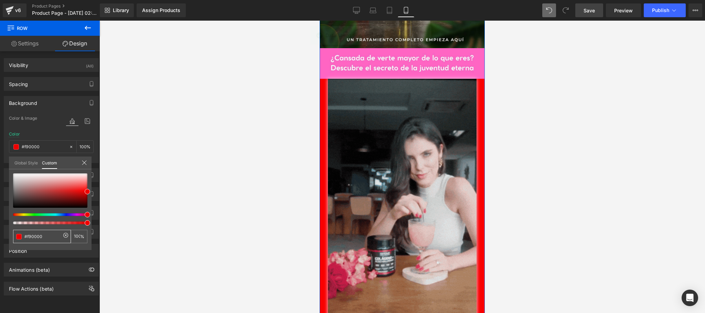
click at [15, 237] on div "#f90000" at bounding box center [42, 236] width 58 height 13
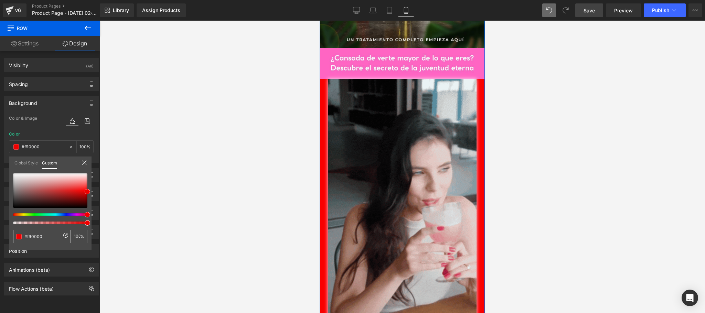
paste input "B26546"
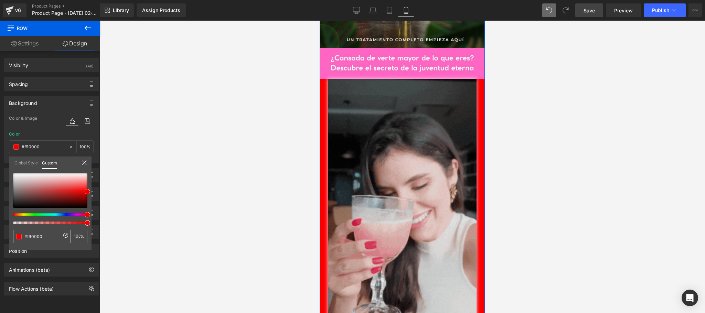
type input "#B26546"
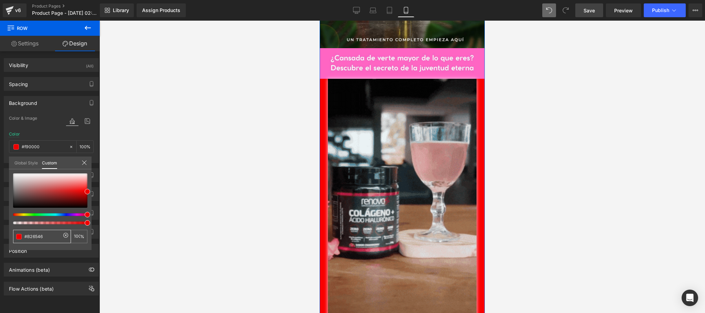
type input "#B26546"
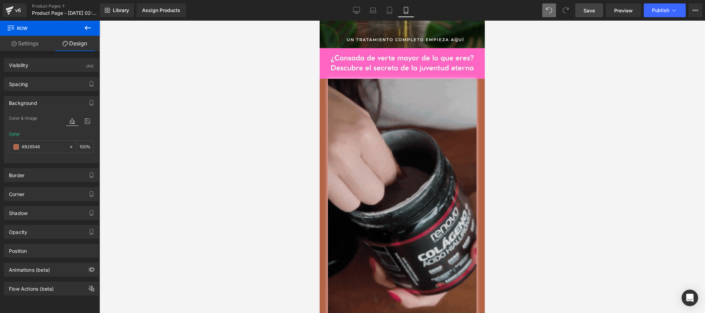
click at [554, 158] on div at bounding box center [401, 167] width 605 height 292
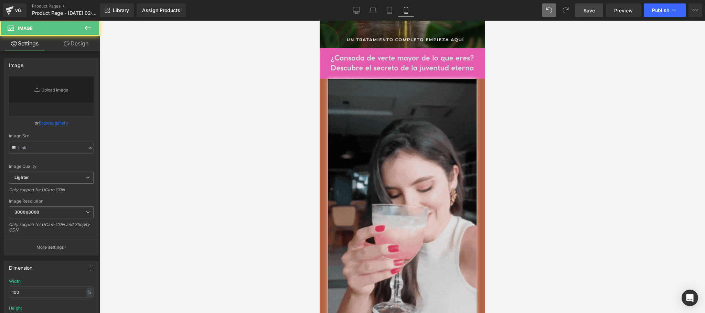
click at [393, 79] on div "Image" at bounding box center [401, 63] width 165 height 31
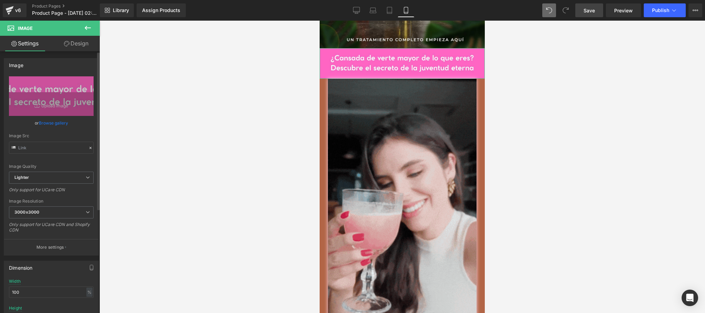
type input "https://ucarecdn.com/3ed5b426-5cd5-4df4-93c7-b5c49dd591fc/-/format/auto/-/previ…"
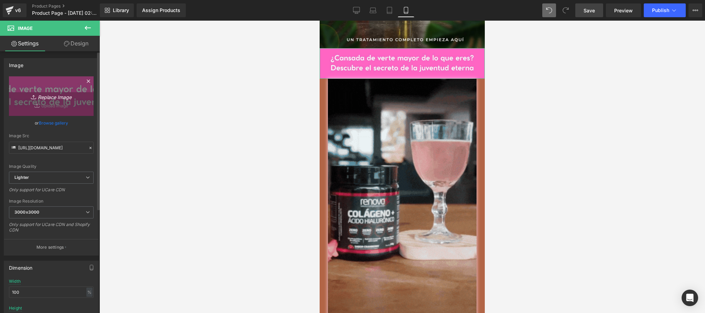
scroll to position [0, 0]
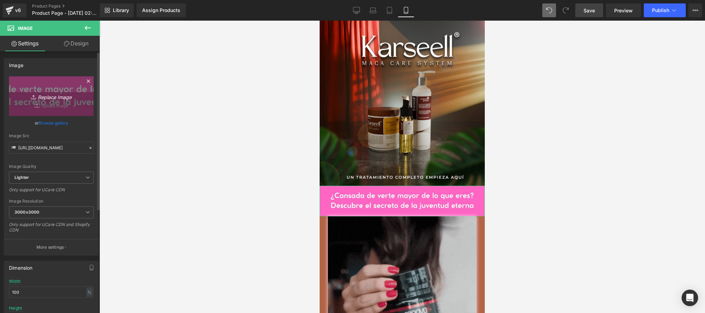
click at [60, 97] on icon "Replace Image" at bounding box center [51, 96] width 55 height 9
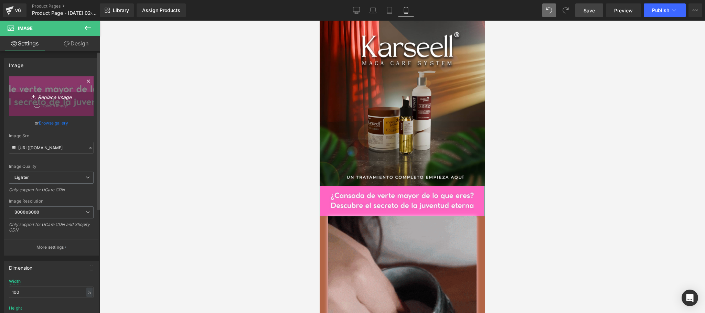
type input "C:\fakepath\PKARSELL.jpg"
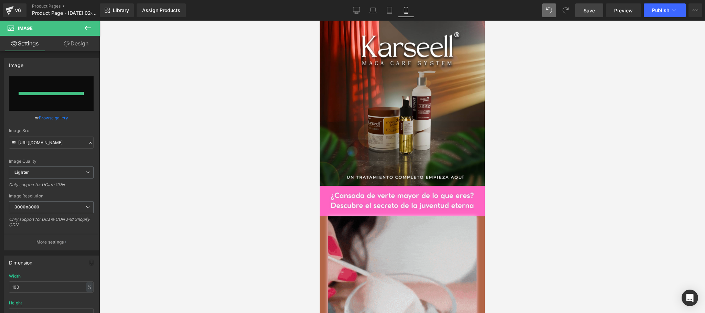
type input "https://ucarecdn.com/7955ae5f-a84a-4394-ac0b-e5dd38c2f51a/-/format/auto/-/previ…"
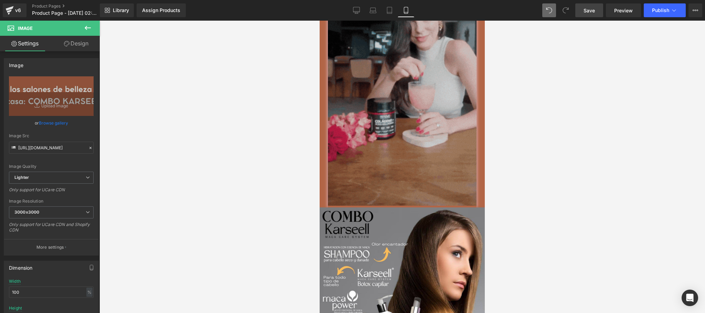
scroll to position [138, 0]
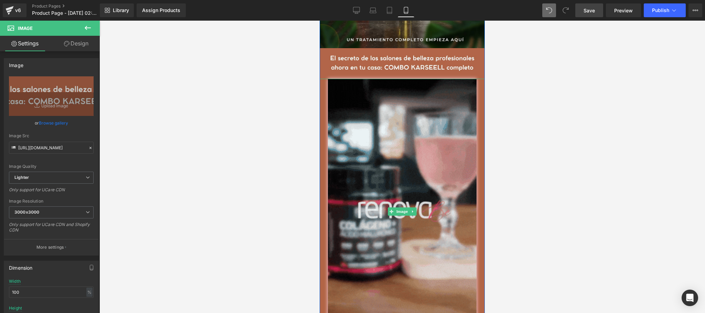
click at [322, 105] on div at bounding box center [401, 212] width 165 height 266
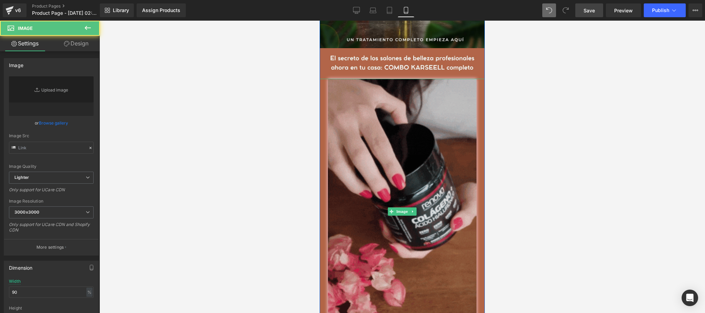
type input "https://media3.giphy.com/media/v1.Y2lkPTc5MGI3NjExeGoyaTlqdTF5cjAzdHY2YTdlOXE1e…"
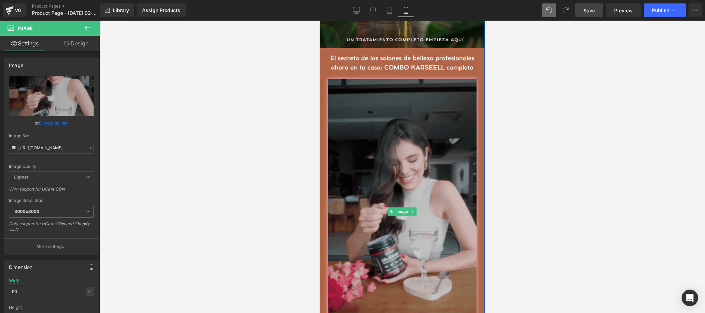
click at [336, 110] on img at bounding box center [402, 212] width 149 height 266
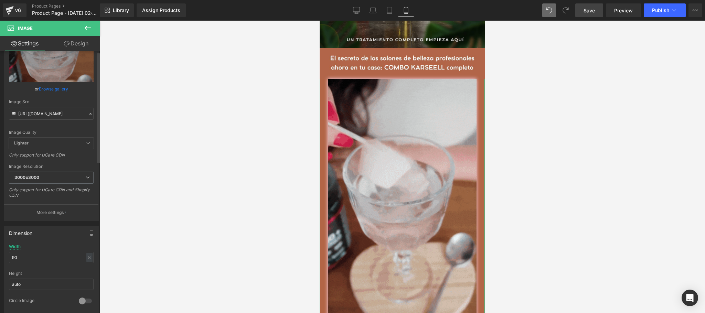
scroll to position [0, 0]
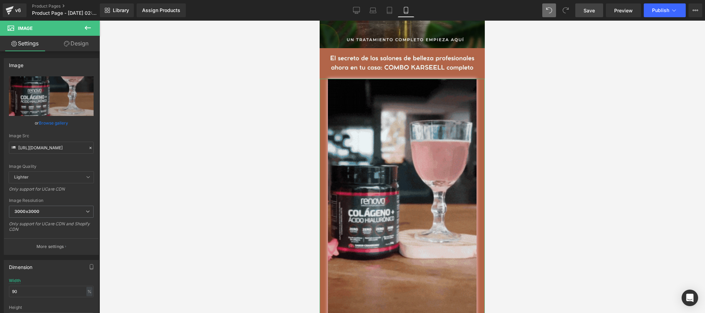
click at [78, 46] on link "Design" at bounding box center [76, 43] width 50 height 15
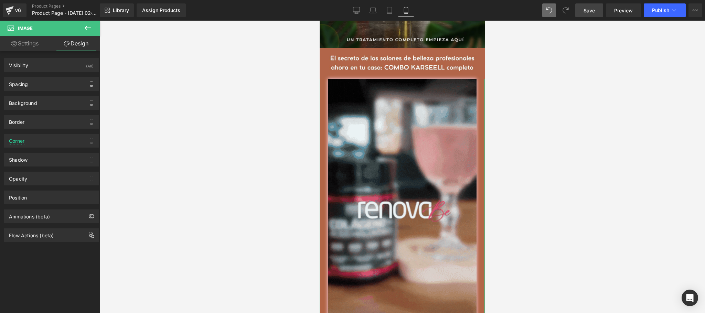
type input "#fcd8ef"
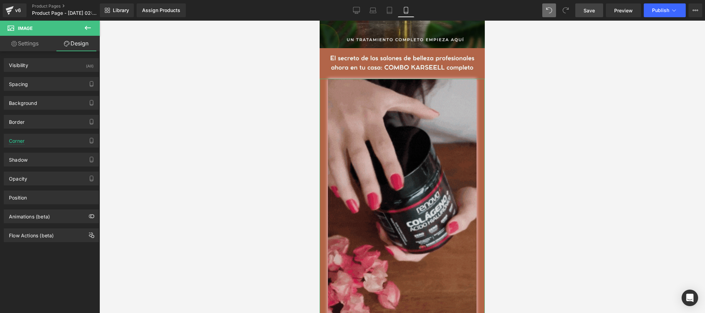
type input "100"
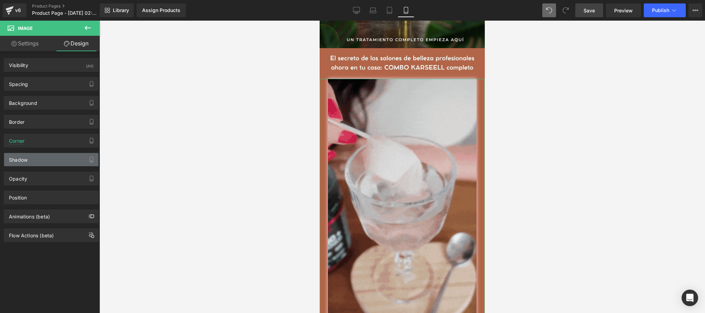
click at [46, 157] on div "Shadow" at bounding box center [51, 159] width 94 height 13
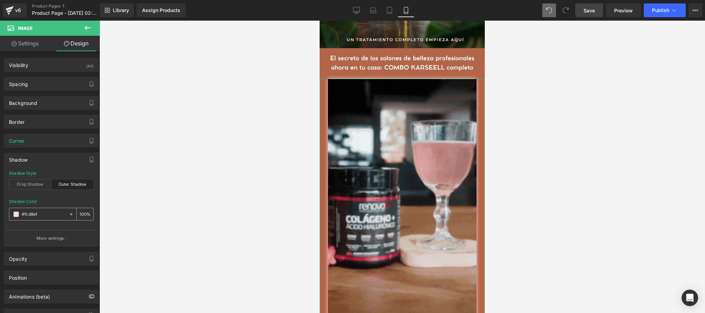
click at [49, 217] on input "#fcd8ef" at bounding box center [44, 214] width 44 height 8
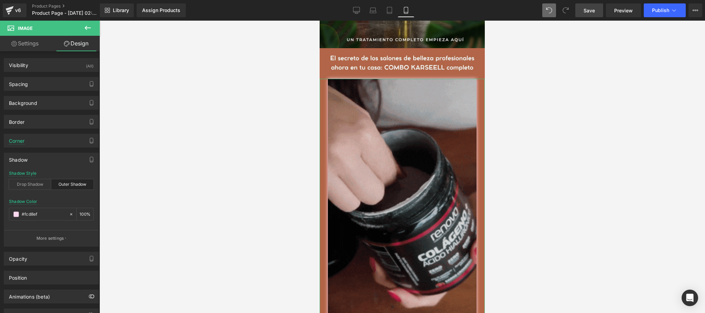
click at [59, 162] on div "Shadow" at bounding box center [51, 159] width 94 height 13
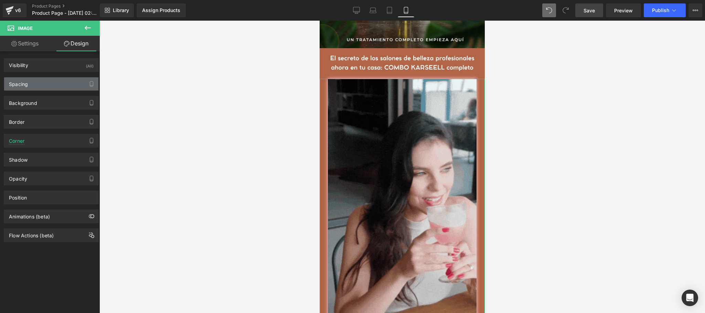
click at [52, 85] on div "Spacing" at bounding box center [51, 83] width 94 height 13
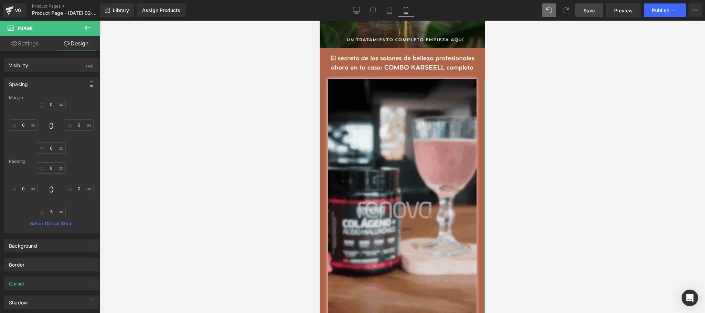
click at [57, 83] on div "Spacing" at bounding box center [51, 83] width 94 height 13
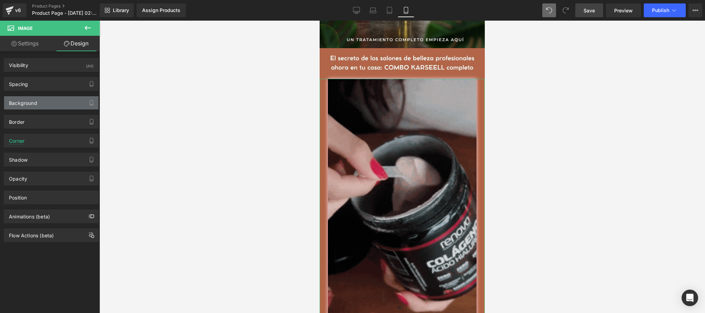
click at [53, 106] on div "Background" at bounding box center [51, 102] width 94 height 13
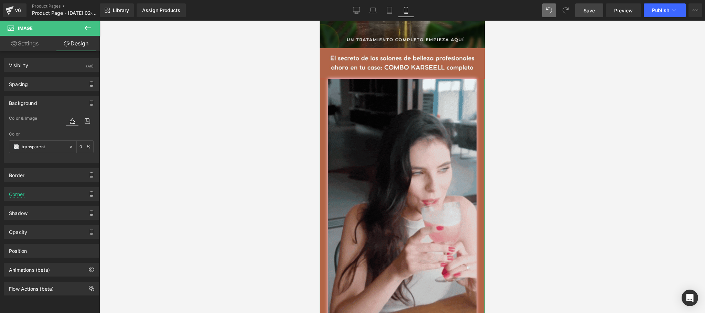
click at [53, 106] on div "Background" at bounding box center [51, 102] width 94 height 13
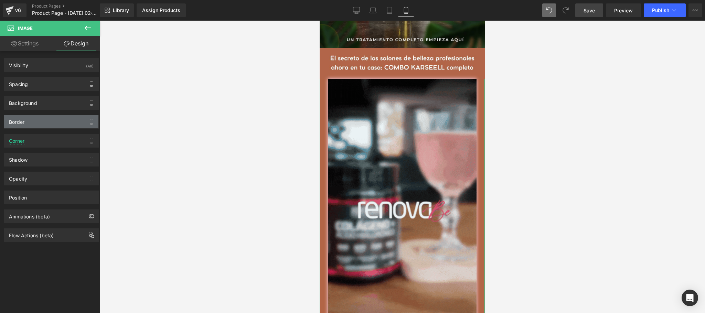
click at [53, 119] on div "Border" at bounding box center [51, 121] width 94 height 13
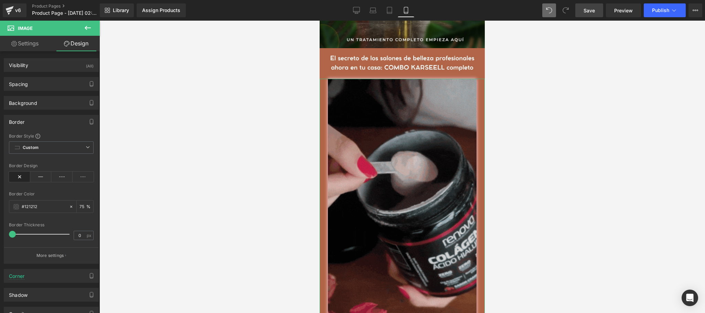
click at [53, 119] on div "Border" at bounding box center [51, 121] width 94 height 13
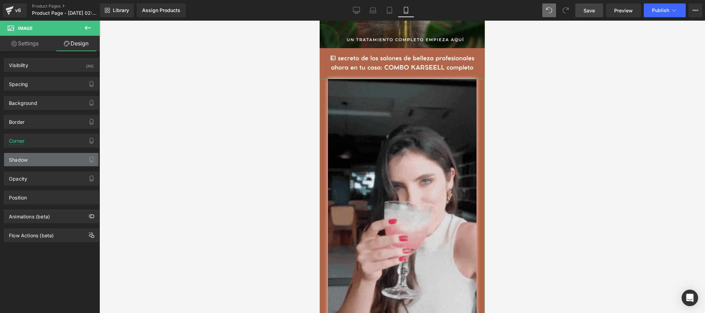
click at [49, 159] on div "Shadow" at bounding box center [51, 159] width 94 height 13
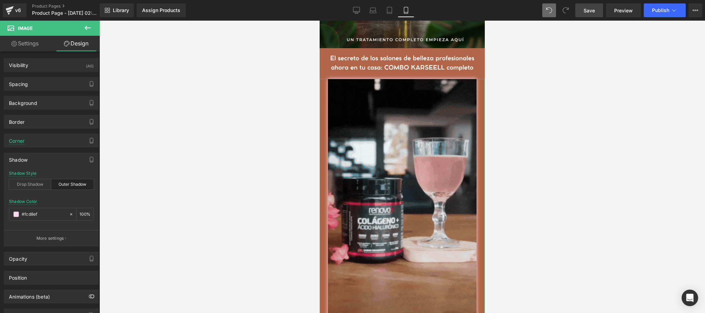
click at [76, 189] on div "Outer Shadow" at bounding box center [72, 184] width 42 height 10
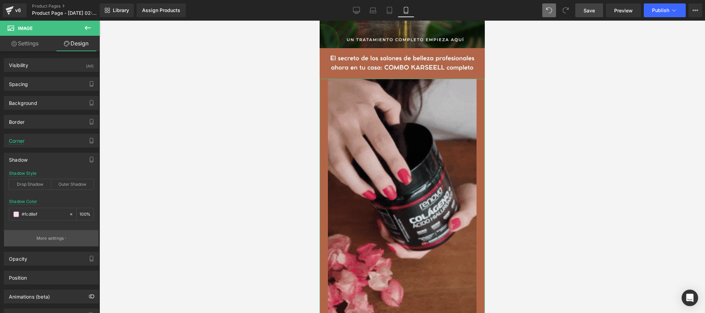
click at [46, 239] on p "More settings" at bounding box center [50, 238] width 28 height 6
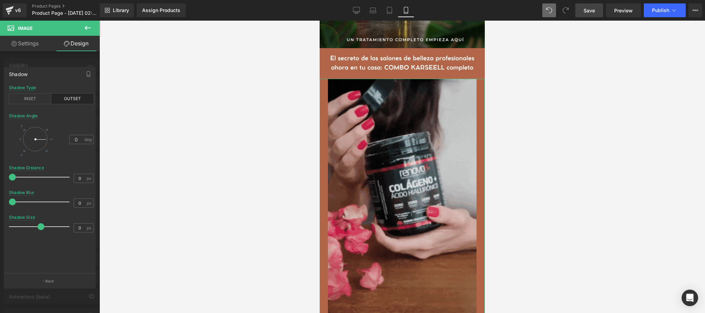
click at [55, 61] on div at bounding box center [50, 169] width 100 height 296
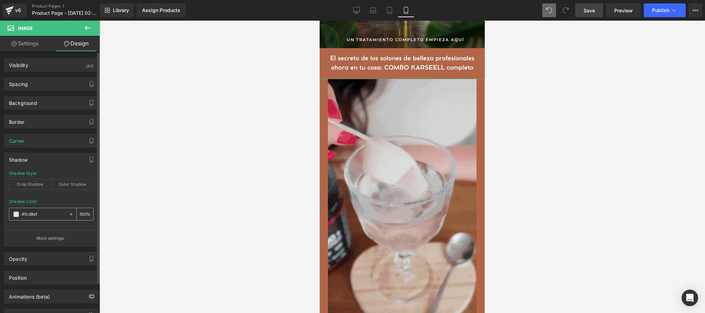
click at [45, 216] on input "#fcd8ef" at bounding box center [44, 214] width 44 height 8
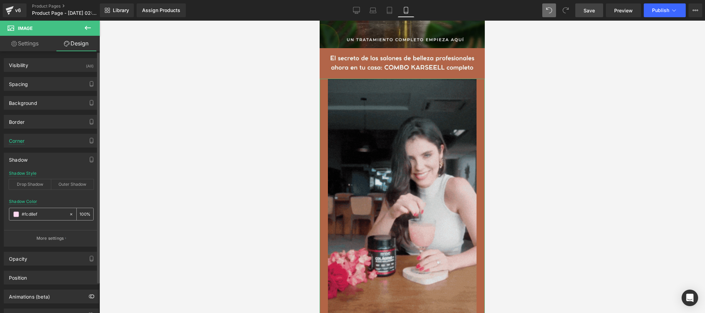
click at [17, 217] on span at bounding box center [16, 214] width 6 height 6
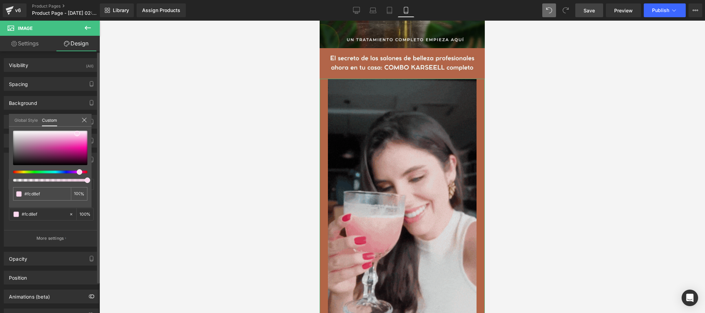
drag, startPoint x: 44, startPoint y: 193, endPoint x: 15, endPoint y: 186, distance: 30.4
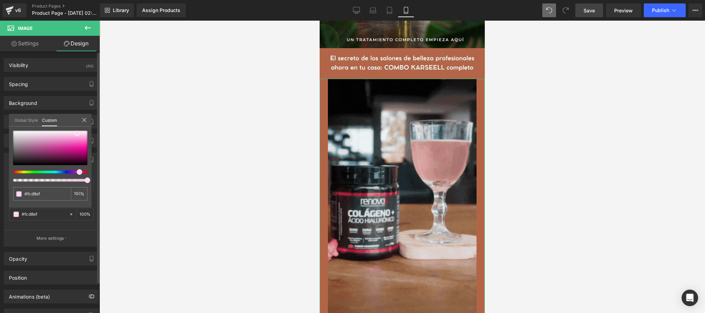
click at [15, 186] on div "#fcd8ef 100 %" at bounding box center [50, 169] width 83 height 77
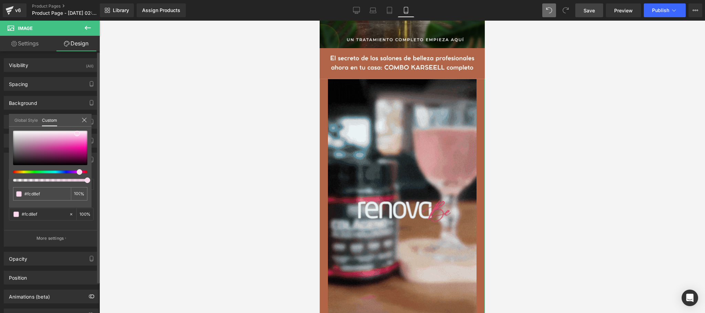
paste input "B26546"
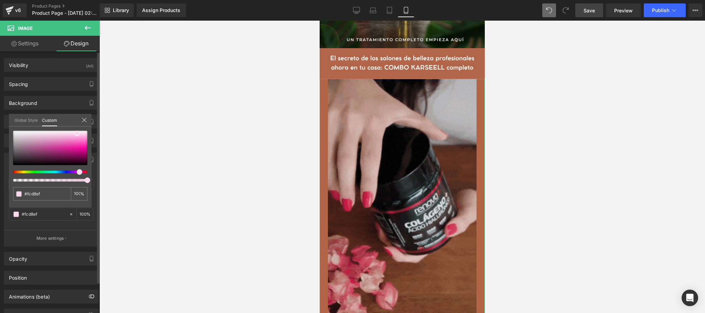
type input "#B26546"
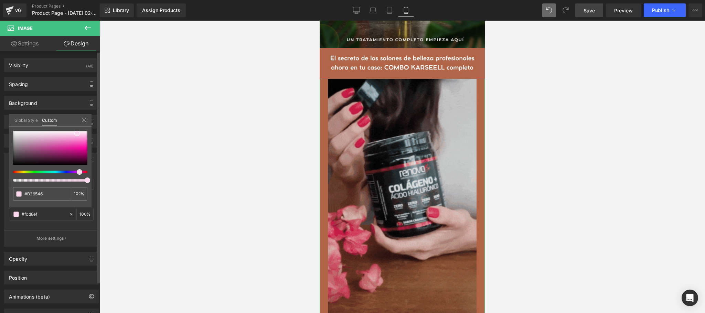
type input "#B26546"
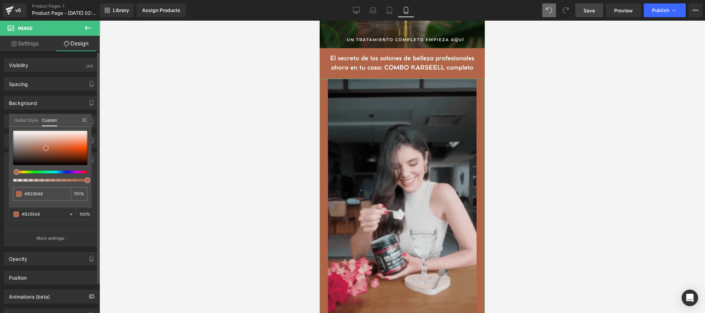
type input "#B26546"
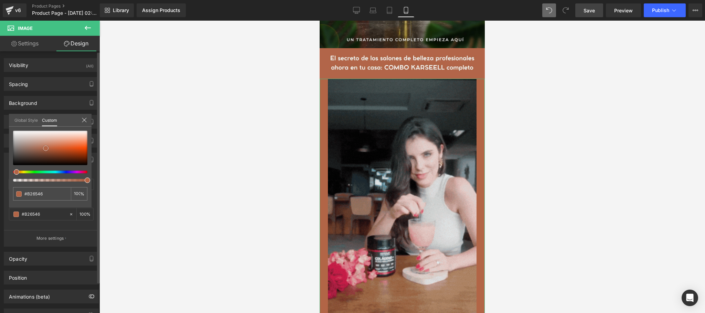
type input "#b26546"
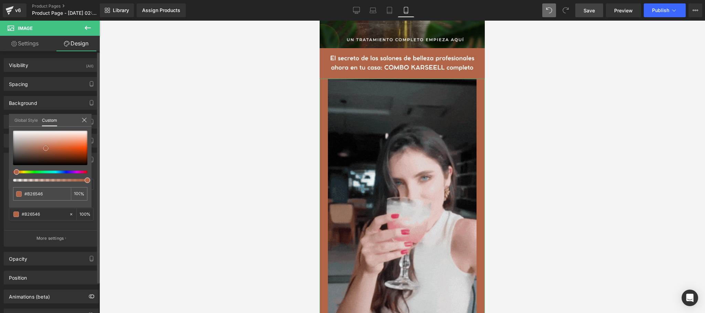
type input "#b26546"
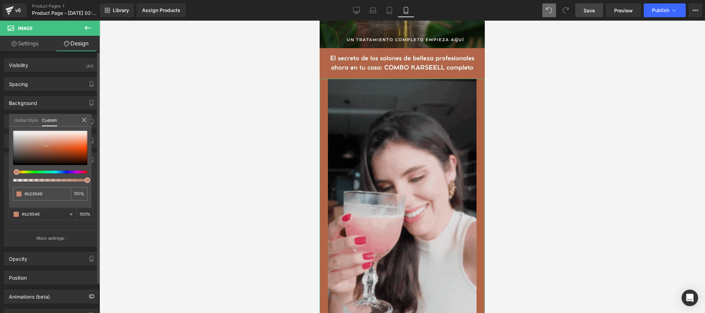
type input "#b96a4b"
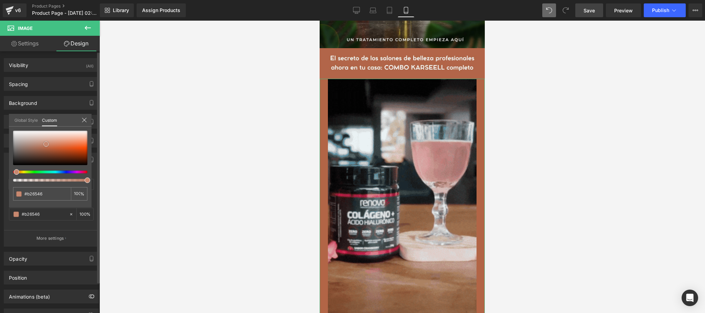
type input "#b96a4b"
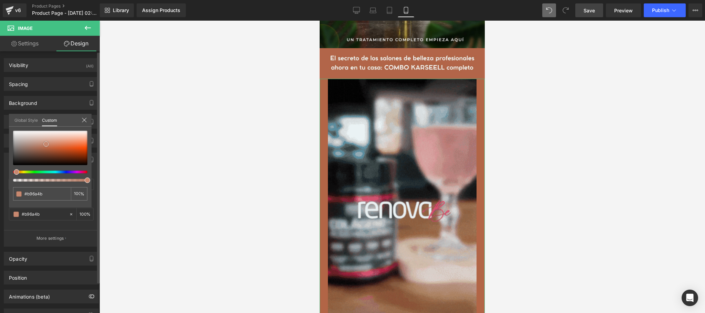
type input "#d7a997"
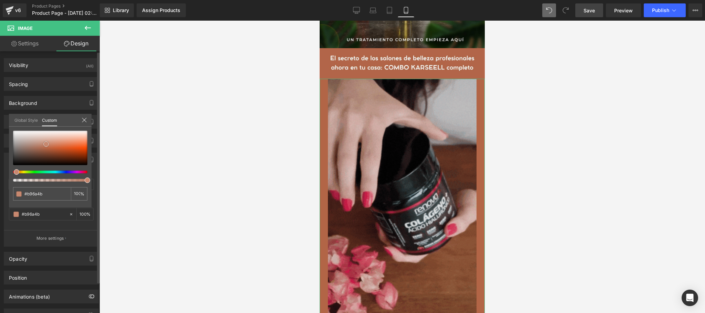
type input "#d7a997"
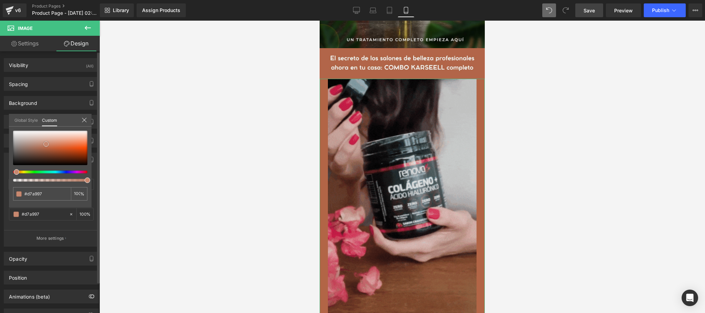
type input "#e2beb0"
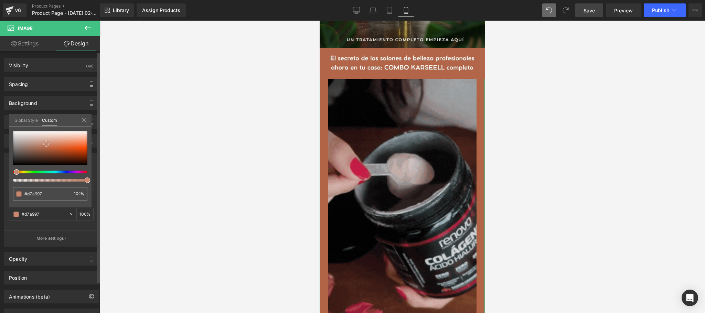
type input "#e2beb0"
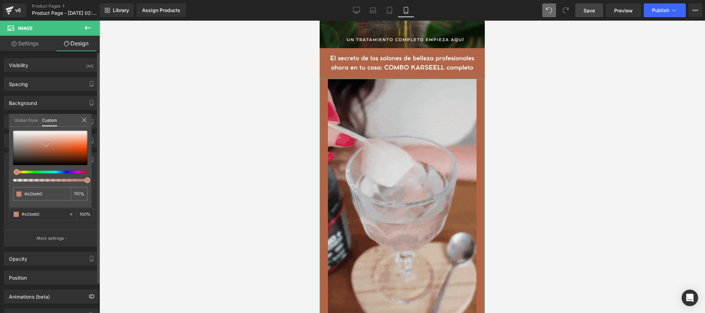
type input "#e8cec3"
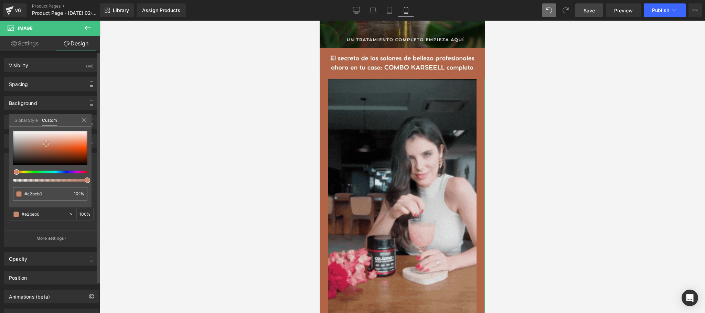
type input "#e8cec3"
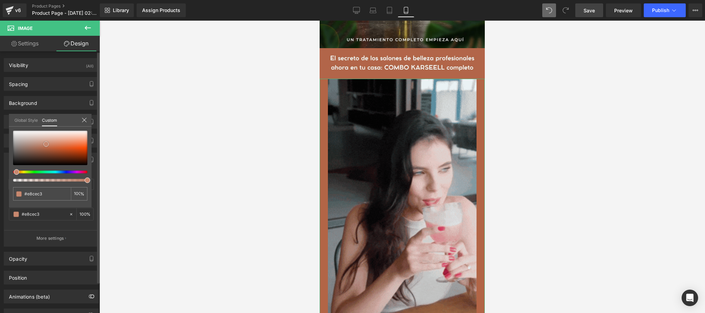
type input "#f2e3dd"
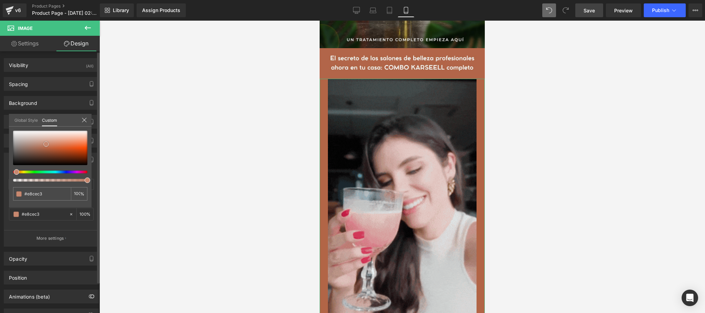
type input "#f2e3dd"
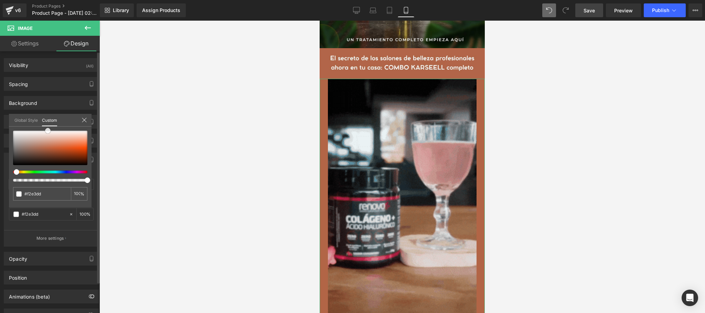
type input "#ffffff"
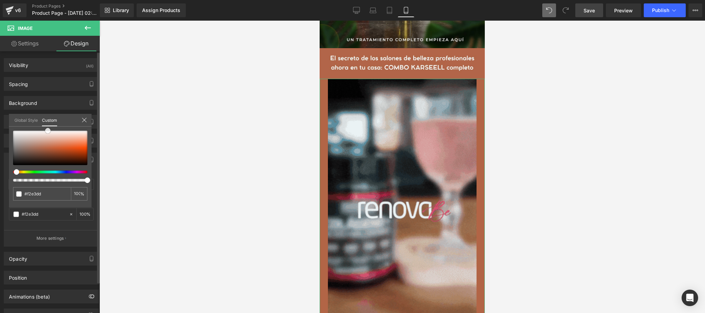
type input "#ffffff"
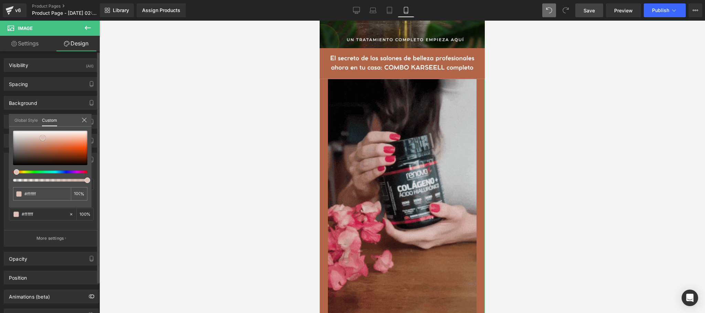
type input "#dcbdb1"
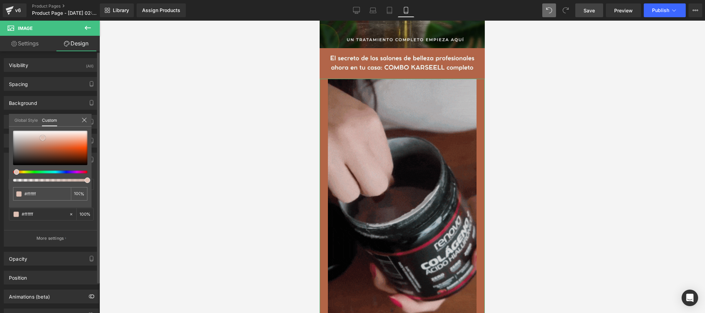
type input "#dcbdb1"
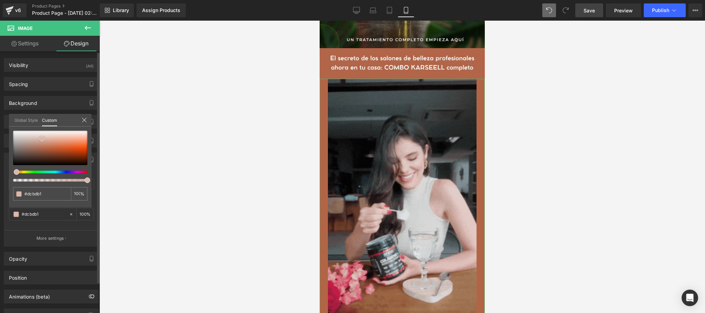
type input "#d9b7aa"
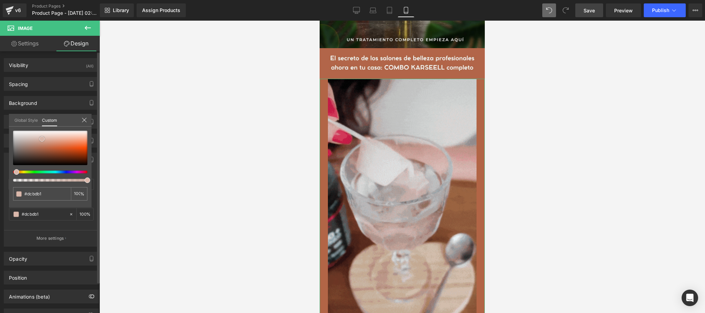
type input "#d9b7aa"
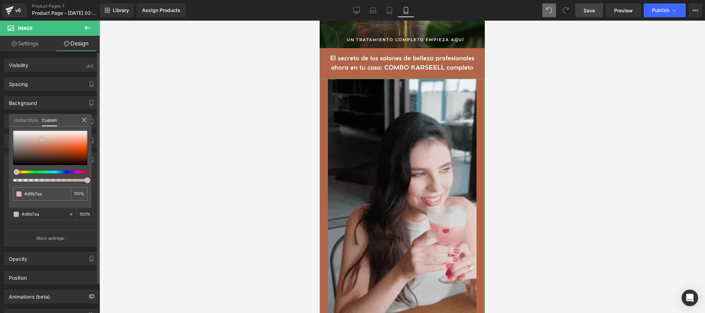
type input "#d8b7ab"
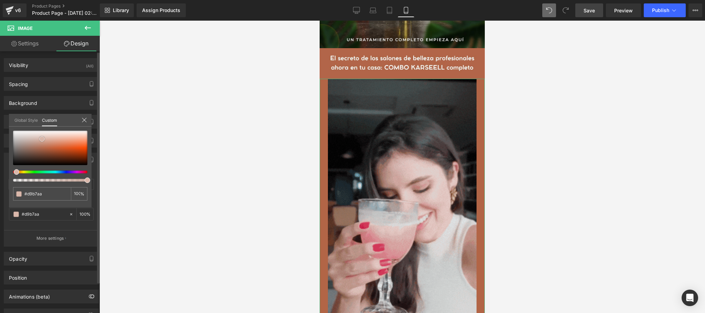
type input "#d8b7ab"
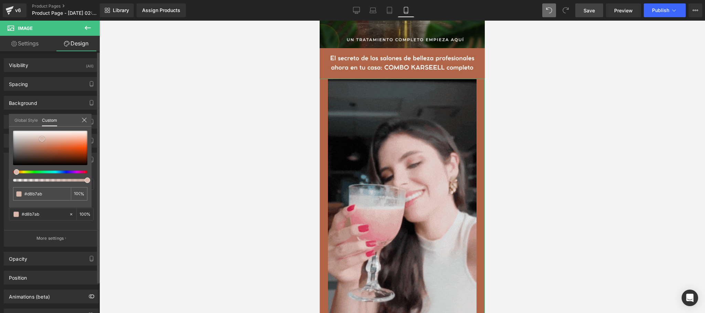
type input "#d7b7ac"
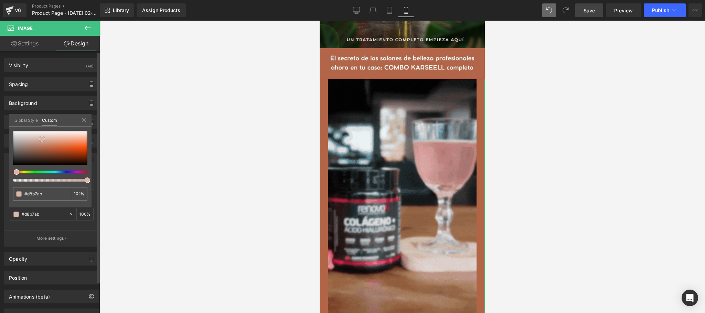
type input "#d7b7ac"
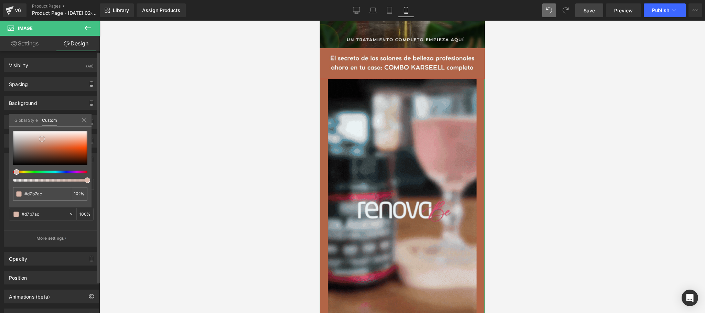
type input "#d6b7ac"
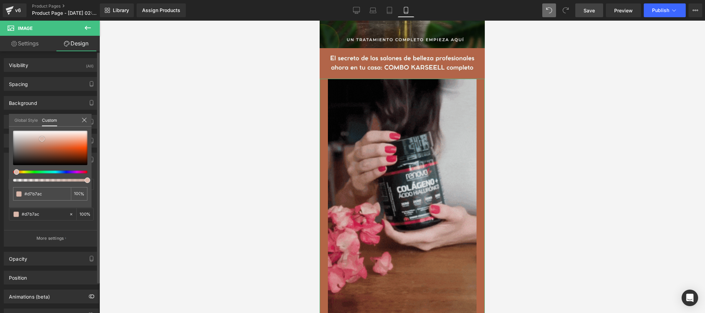
type input "#d6b7ac"
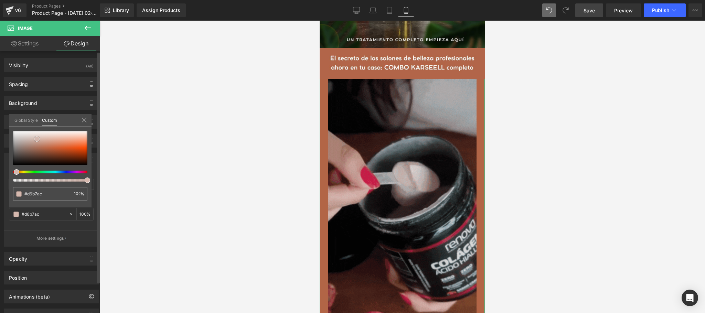
type input "#d5b8ae"
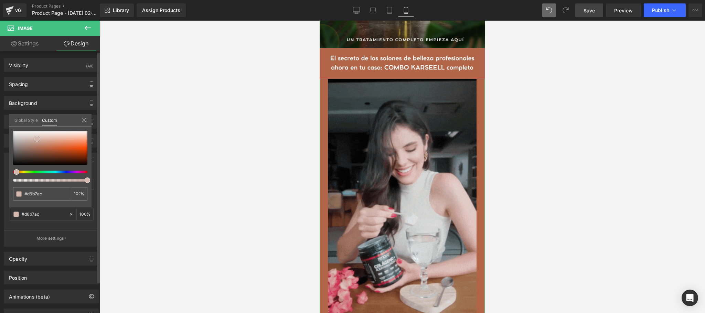
type input "#d5b8ae"
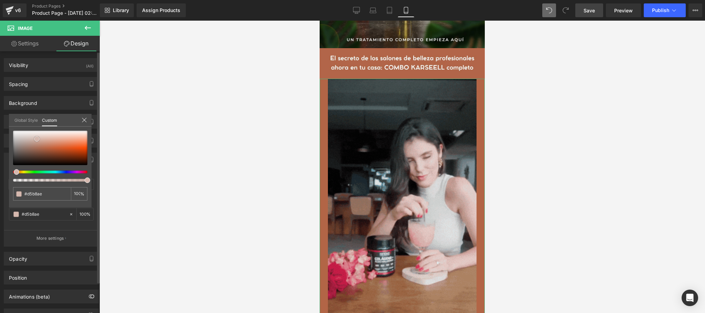
type input "#d3b5ab"
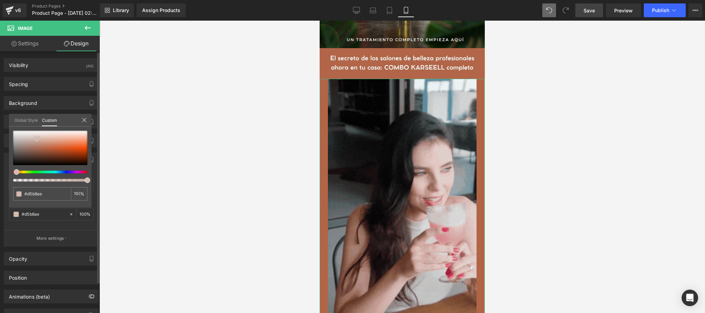
type input "#d3b5ab"
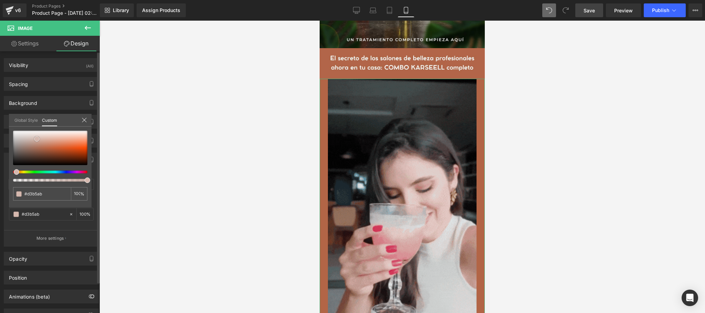
type input "#d1b6ac"
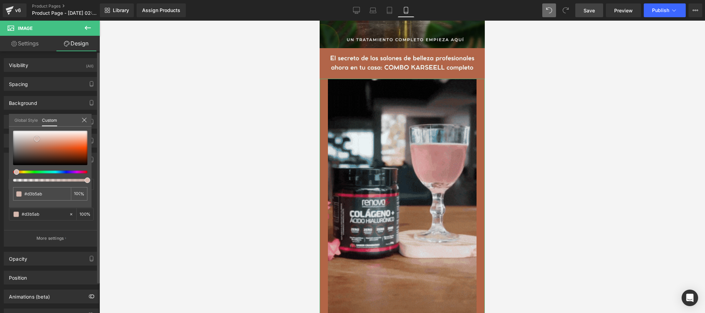
type input "#d1b6ac"
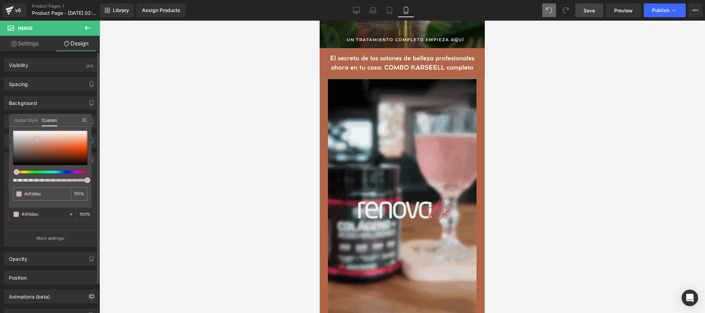
type input "#cfb6ae"
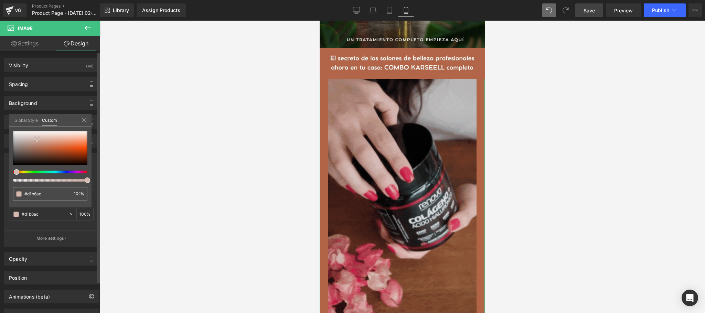
type input "#cfb6ae"
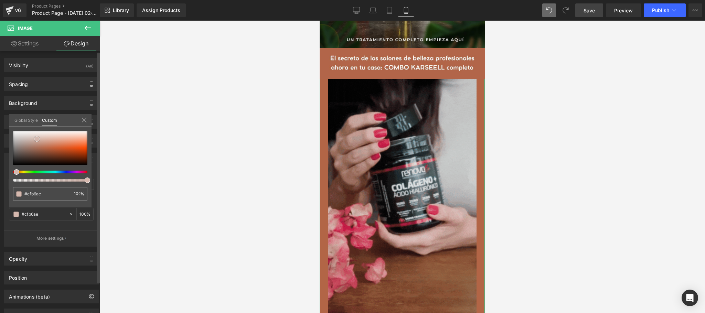
type input "#cbb1a8"
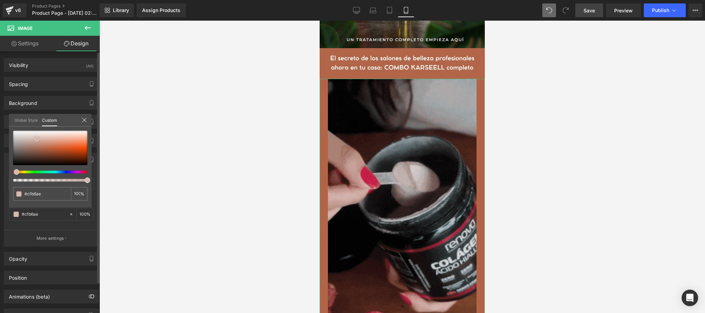
type input "#cbb1a8"
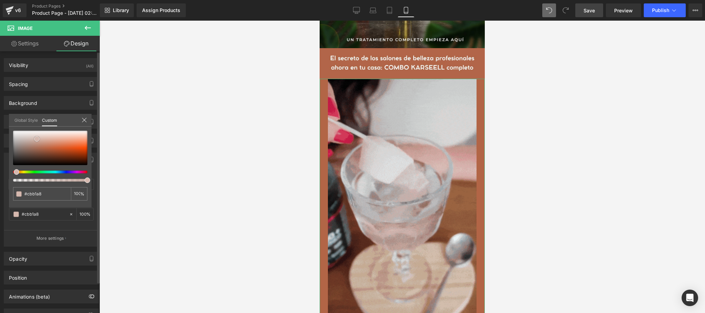
type input "#cab1a9"
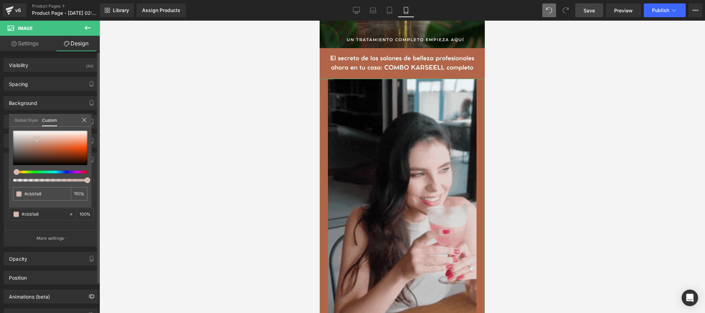
type input "#cab1a9"
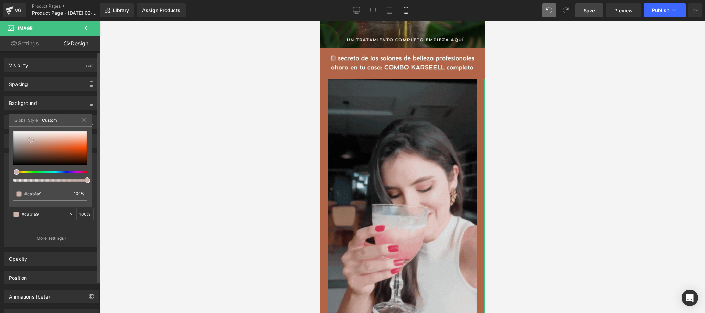
type input "#c9b2ab"
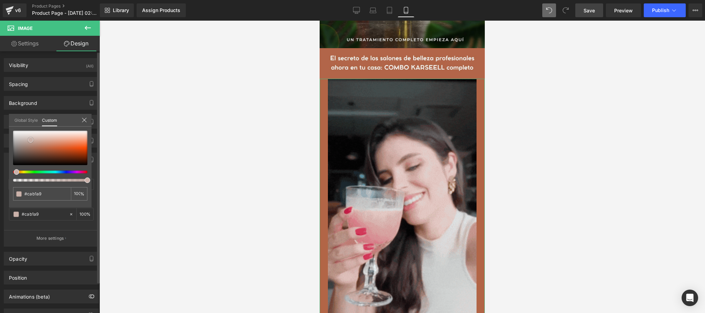
type input "#c9b2ab"
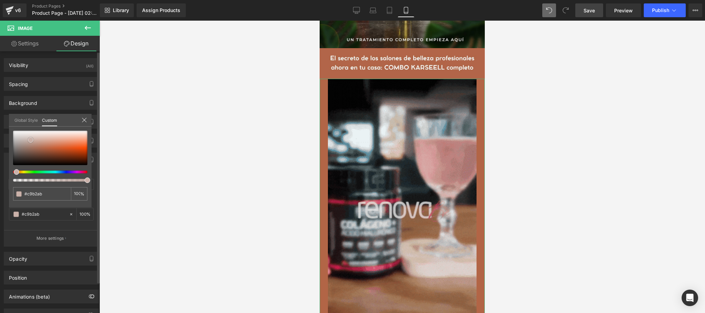
type input "#cbb8b3"
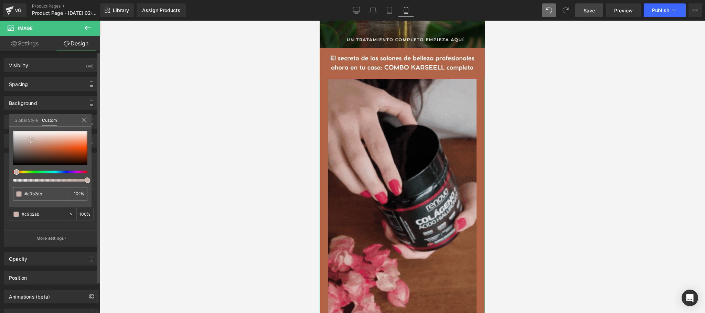
type input "#cbb8b3"
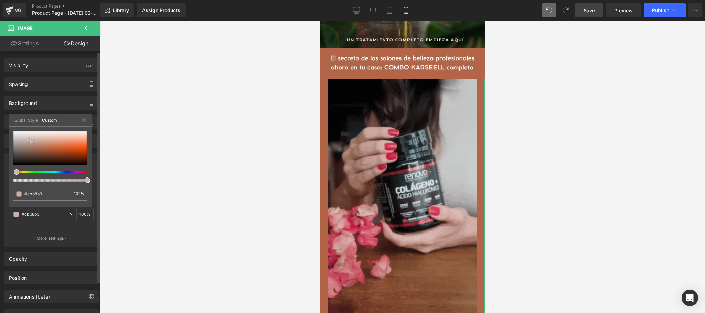
type input "#ccbbb7"
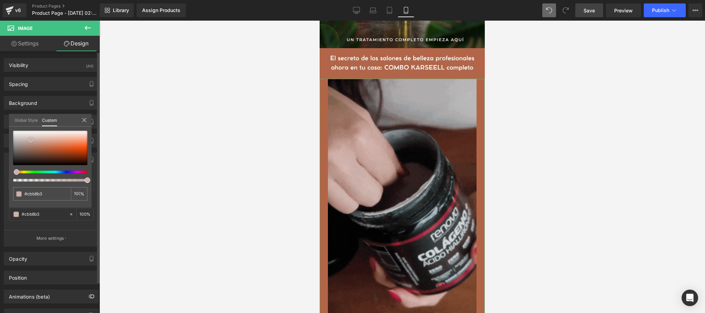
type input "#ccbbb7"
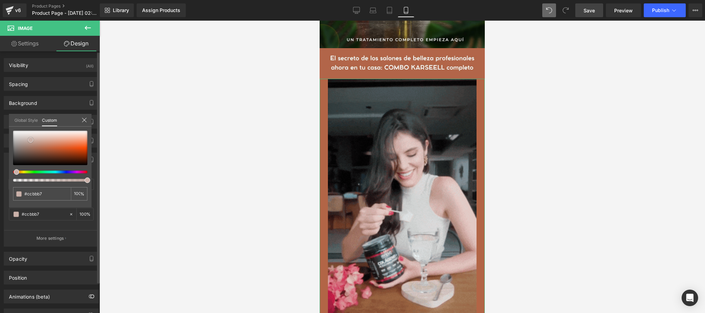
type input "#cec2bf"
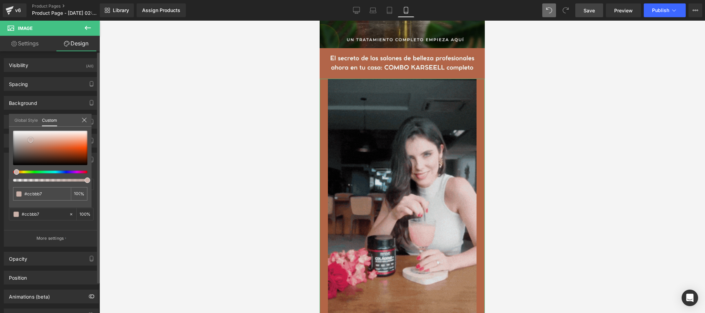
type input "#cec2bf"
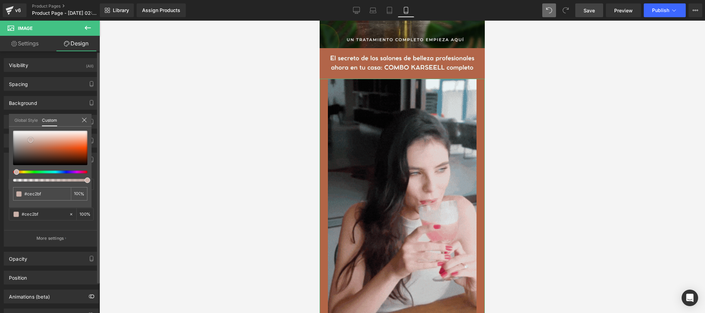
type input "#cdc2c0"
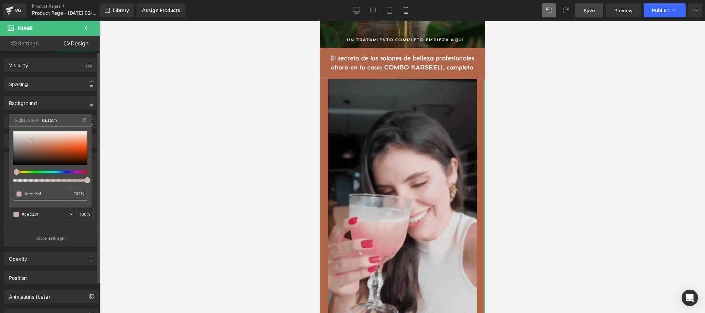
type input "#cdc2c0"
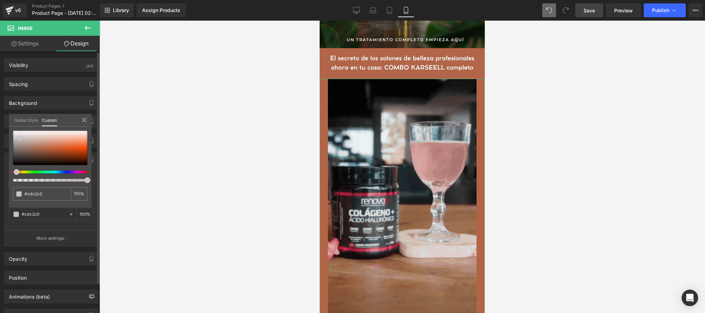
type input "#ccc2c1"
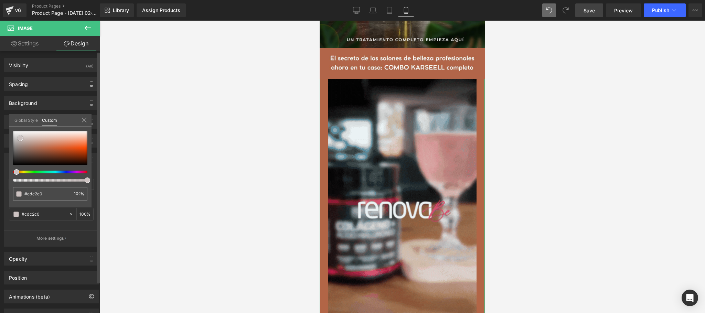
type input "#ccc2c1"
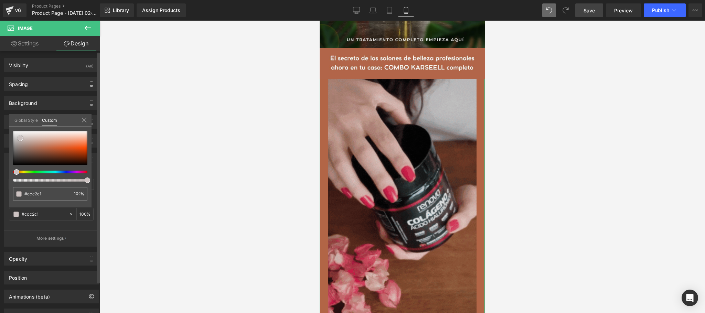
type input "#c7bdbc"
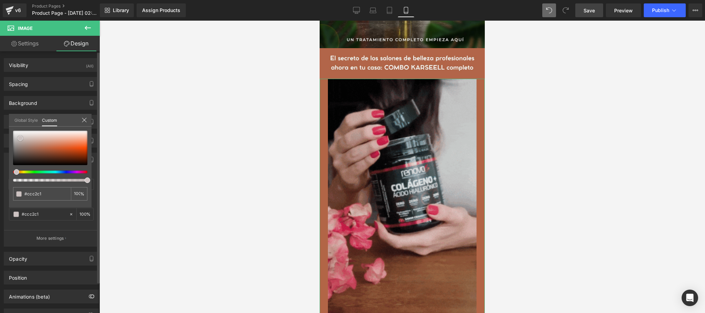
type input "#c7bdbc"
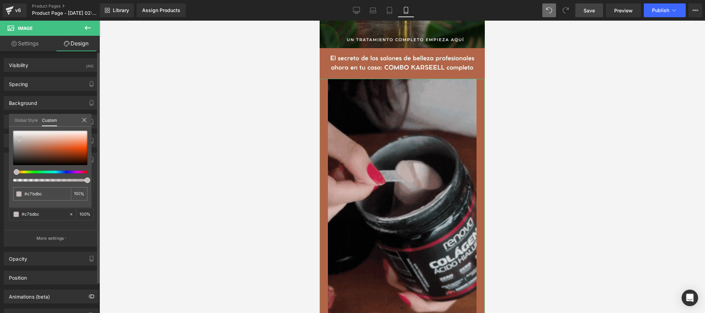
type input "#c4bbba"
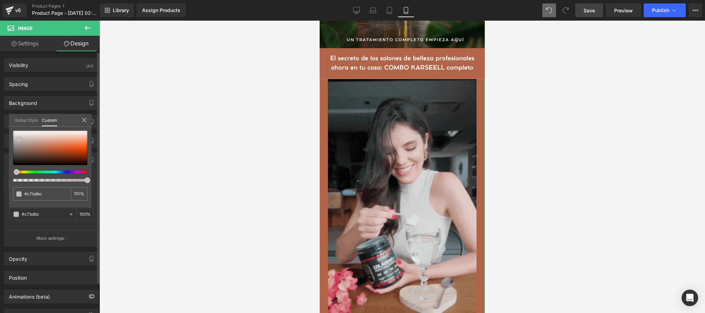
type input "#c4bbba"
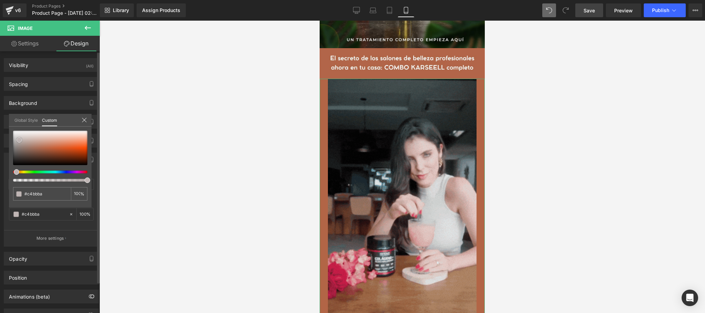
type input "#bfb5b4"
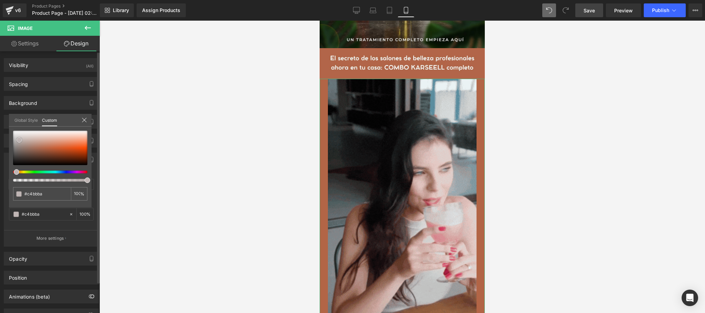
type input "#bfb5b4"
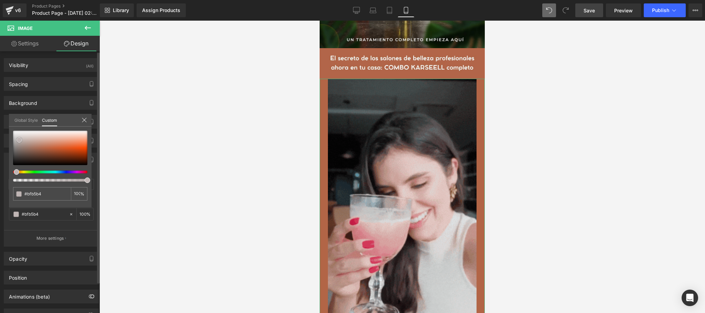
type input "#bdb2b1"
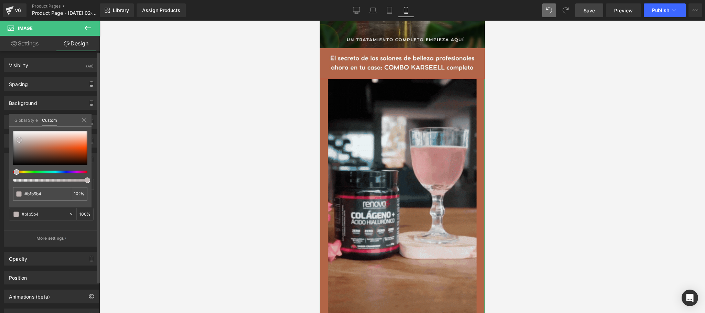
type input "#bdb2b1"
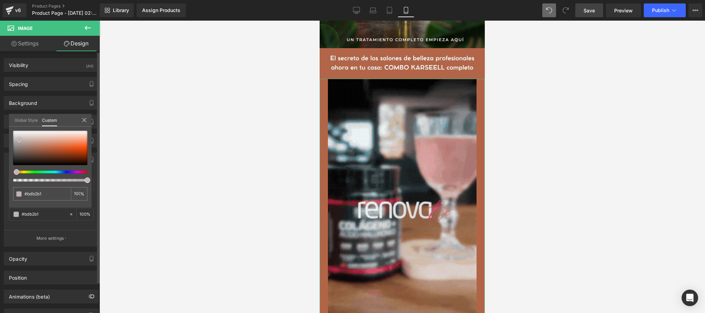
type input "#baacaa"
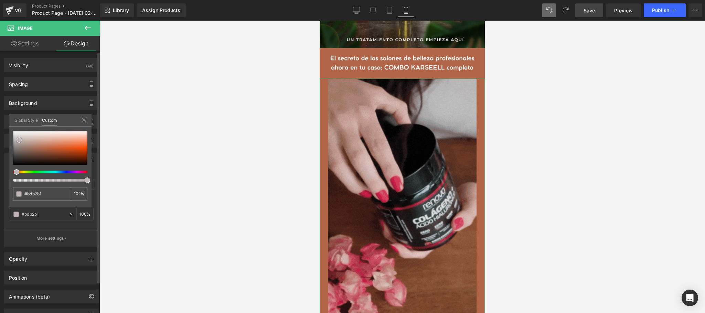
type input "#baacaa"
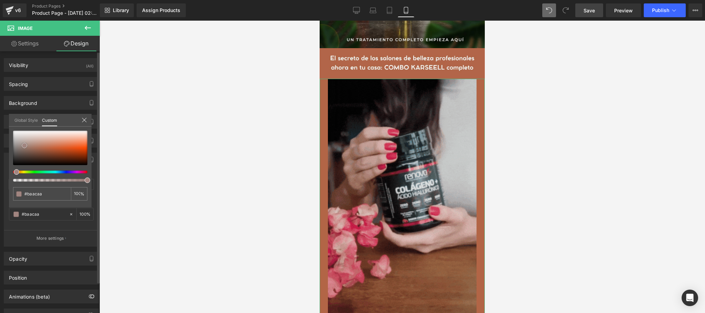
type input "#ae9b98"
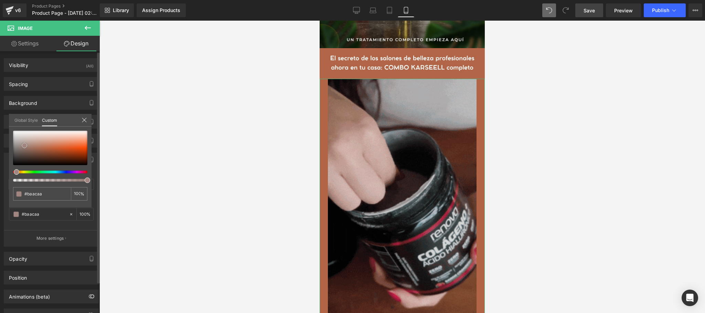
type input "#ae9b98"
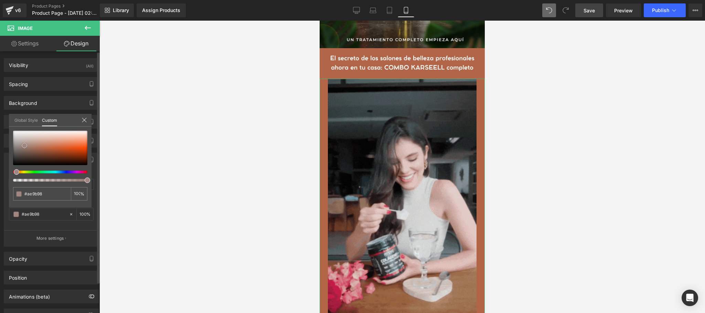
type input "#a9918d"
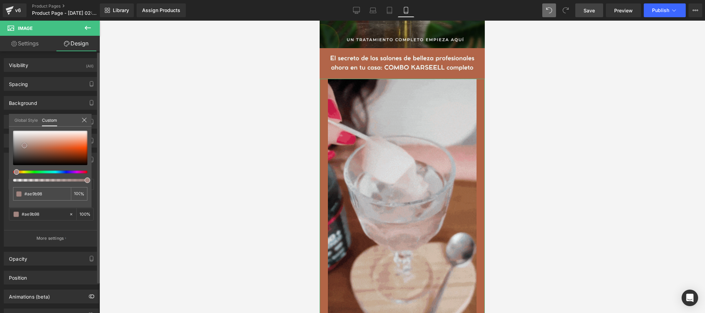
type input "#a9918d"
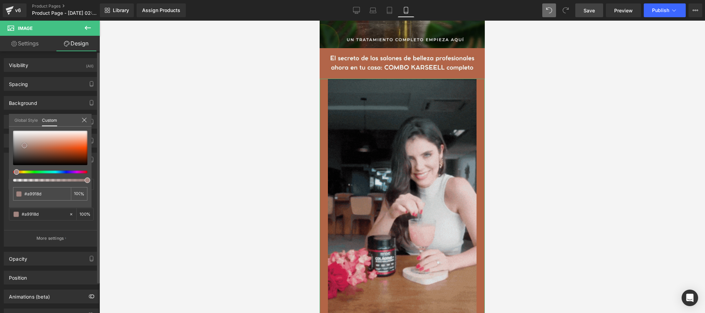
type input "#9d807b"
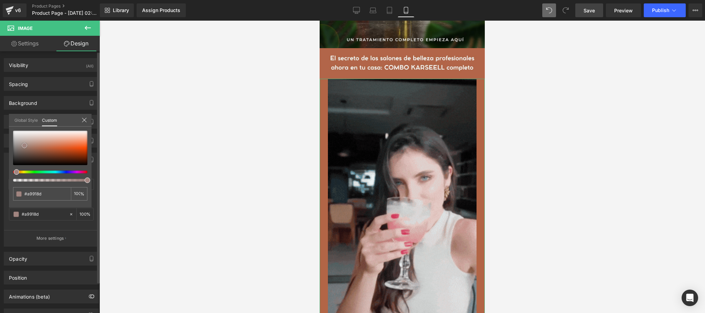
type input "#9d807b"
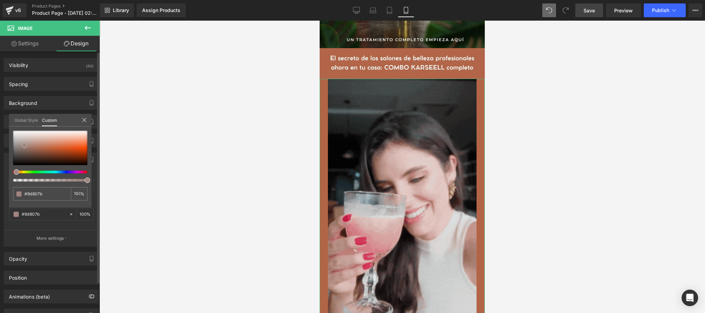
type input "#9e7f79"
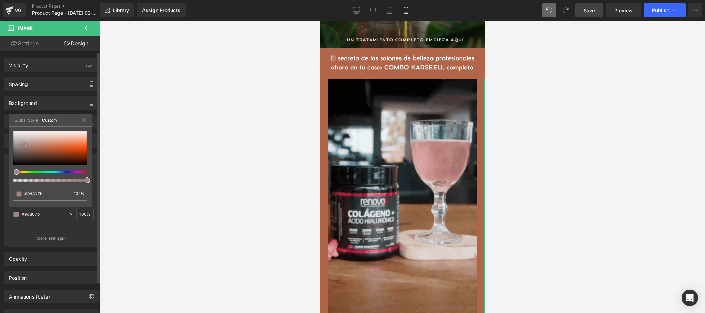
type input "#9e7f79"
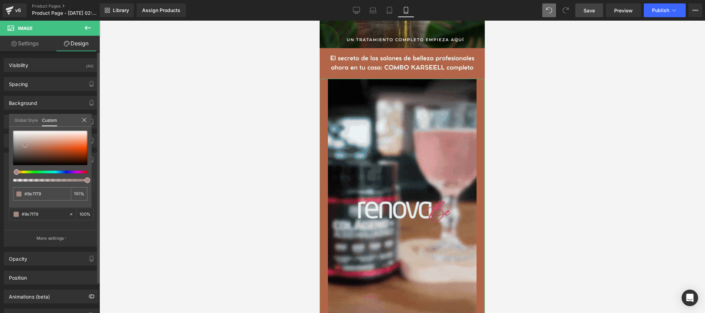
type input "#a58882"
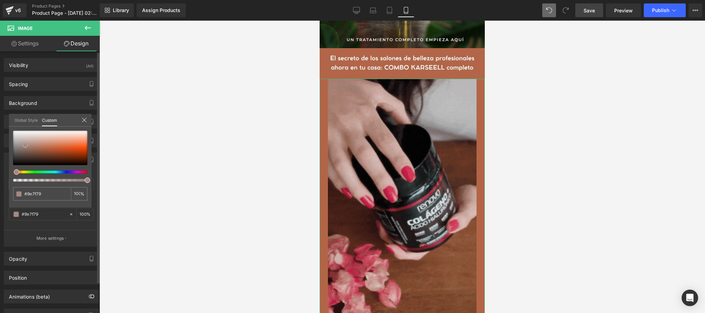
type input "#a58882"
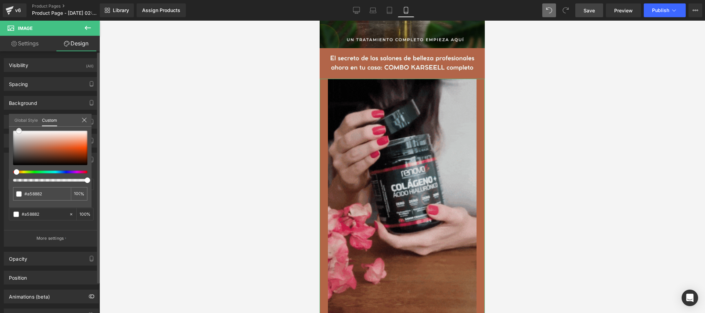
type input "#ffffff"
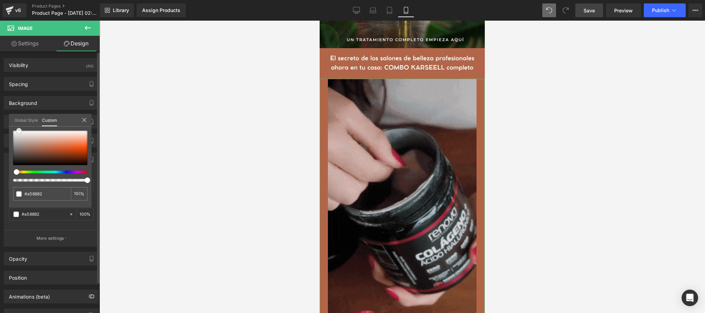
type input "#ffffff"
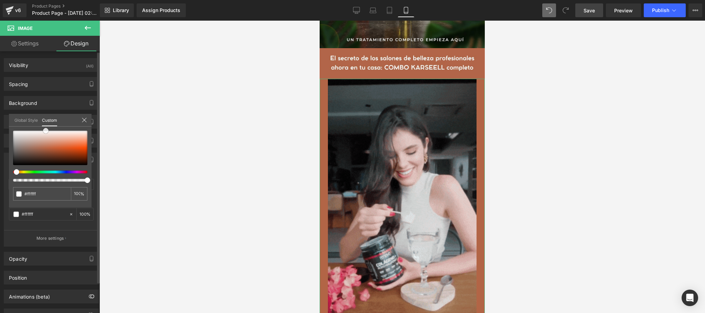
drag, startPoint x: 45, startPoint y: 149, endPoint x: 45, endPoint y: 125, distance: 23.7
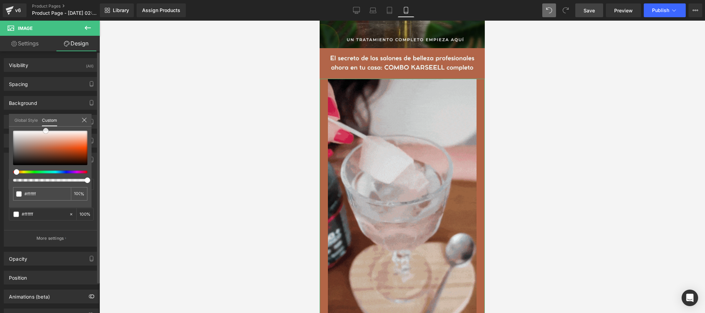
click at [45, 125] on div "Global Style Custom Setup Global Style #ffffff 100 %" at bounding box center [50, 124] width 83 height 21
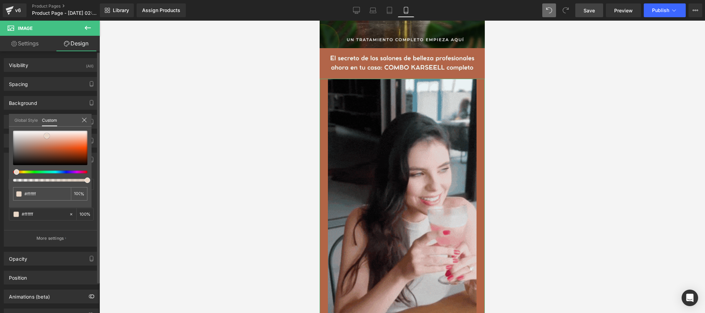
type input "#e9d7c7"
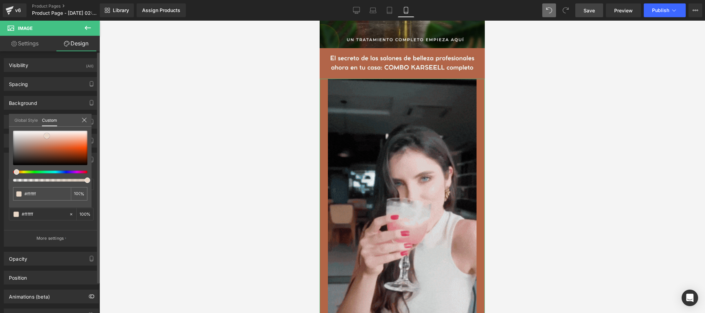
type input "#e9d7c7"
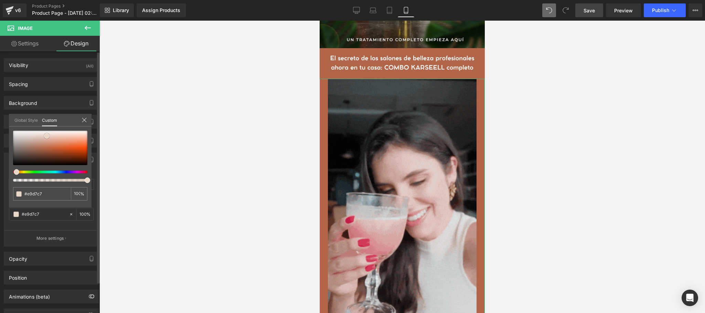
type input "#e1c7b1"
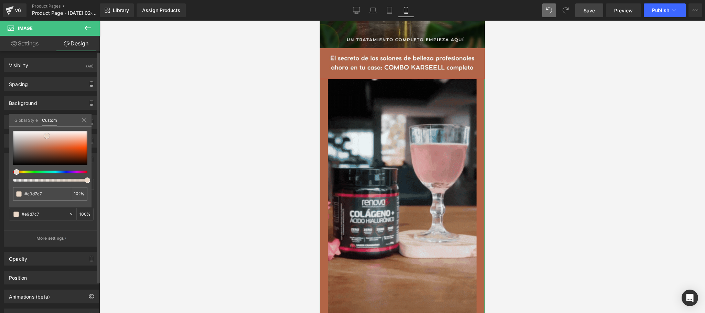
type input "#e1c7b1"
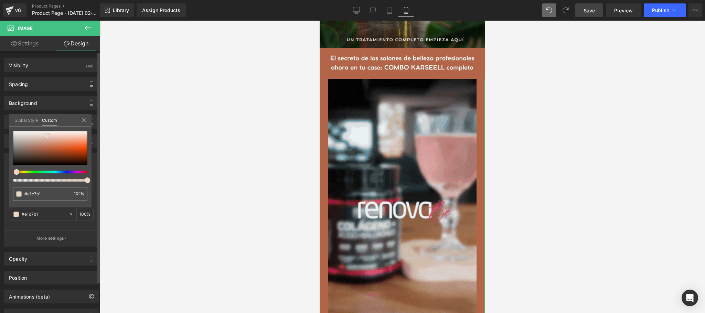
type input "#dfc5ae"
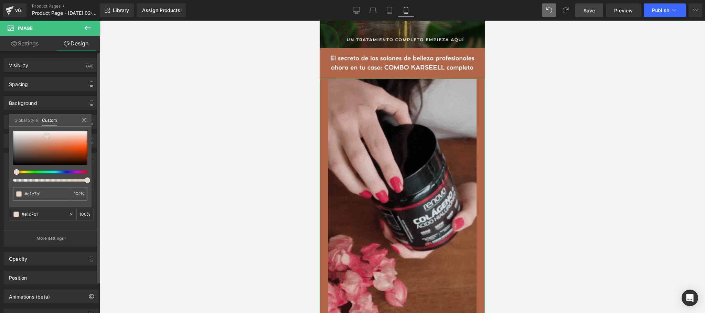
type input "#dfc5ae"
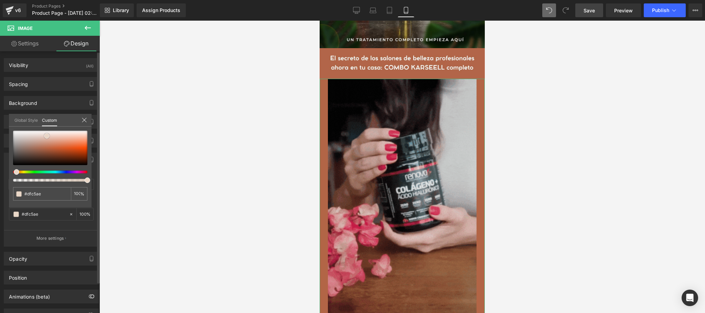
type input "#dbbca2"
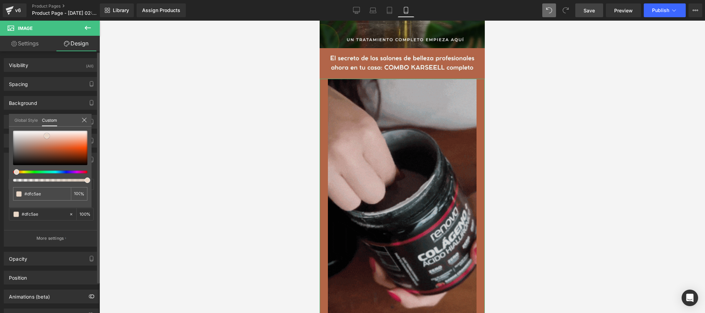
type input "#dbbca2"
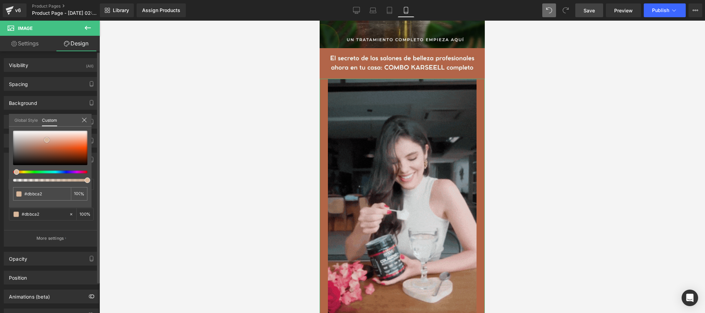
type input "#d8b79b"
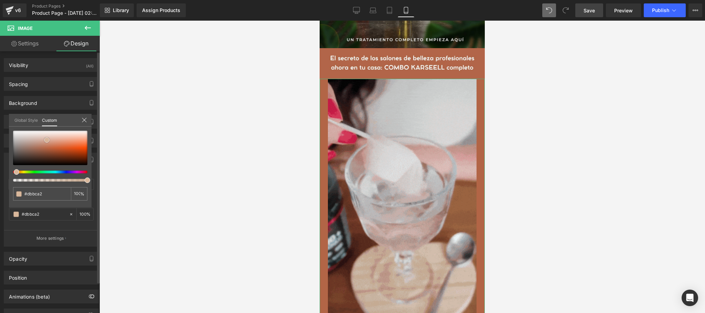
type input "#d8b79b"
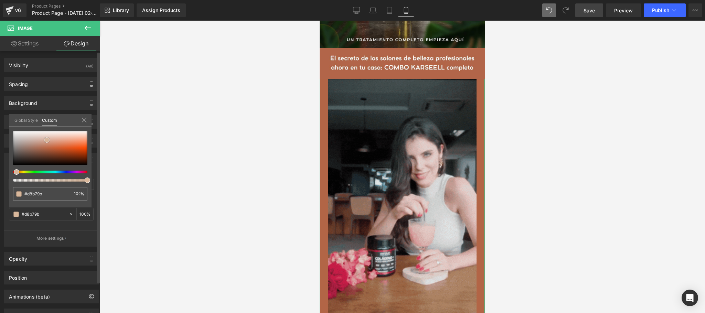
type input "#cfa885"
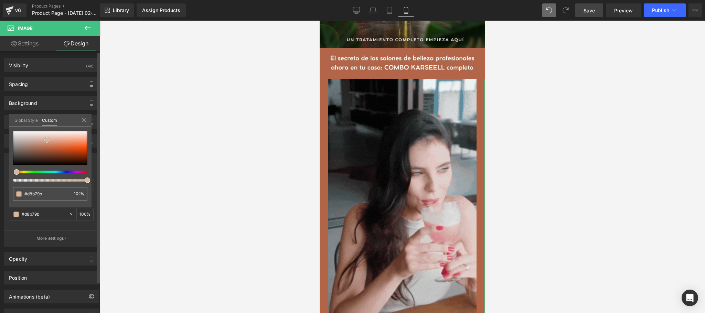
type input "#cfa885"
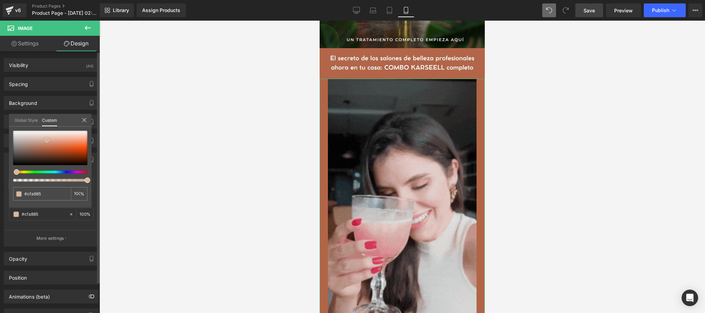
type input "#bf8f67"
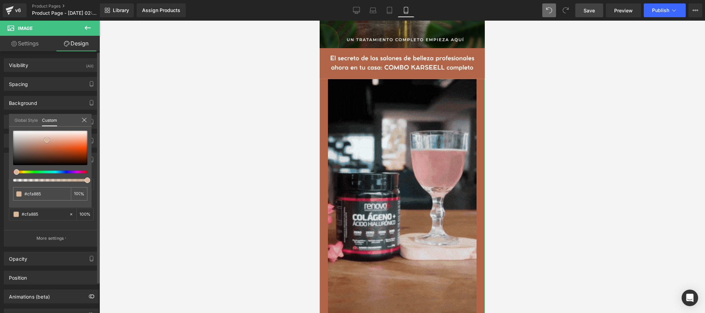
type input "#bf8f67"
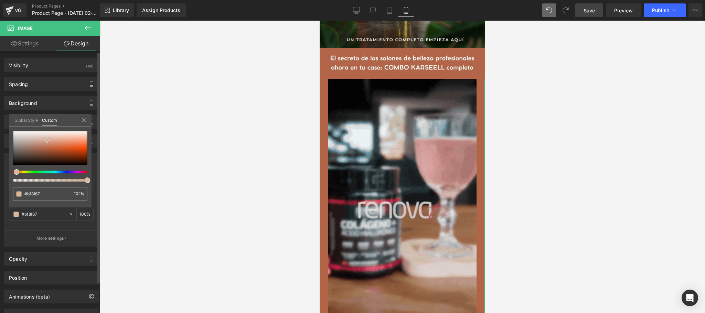
type input "#be8c64"
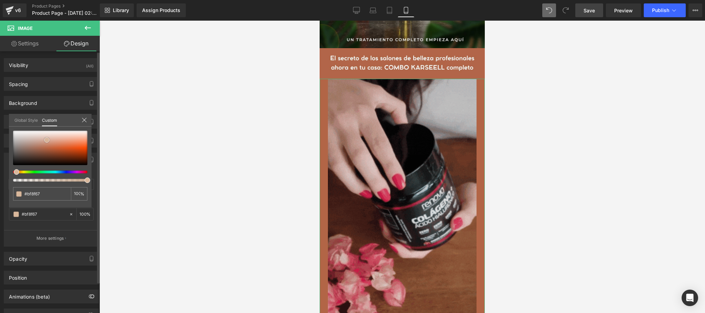
type input "#be8c64"
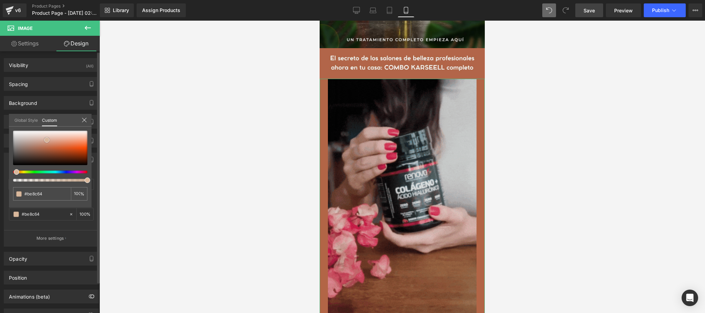
type input "#bb875d"
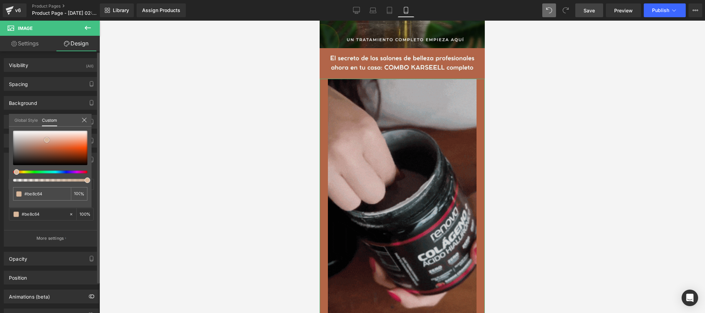
type input "#bb875d"
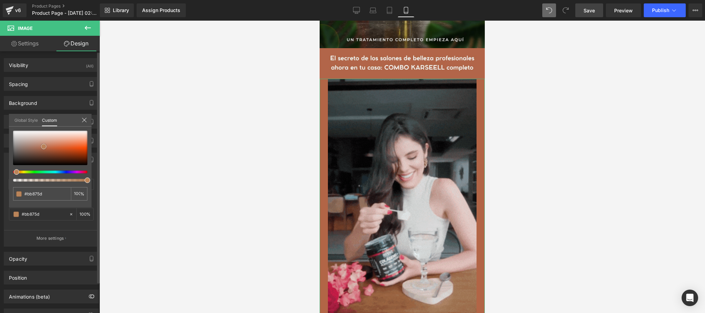
type input "#b67f52"
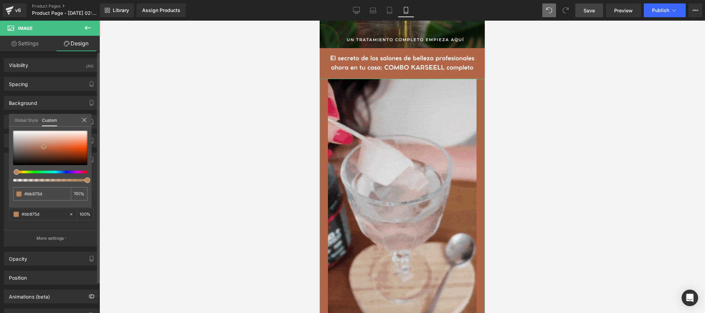
type input "#b67f52"
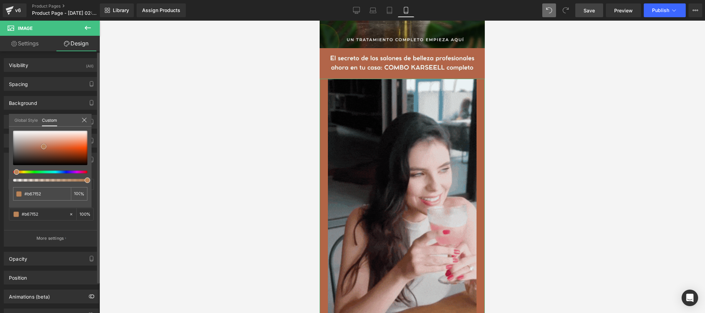
type input "#b17748"
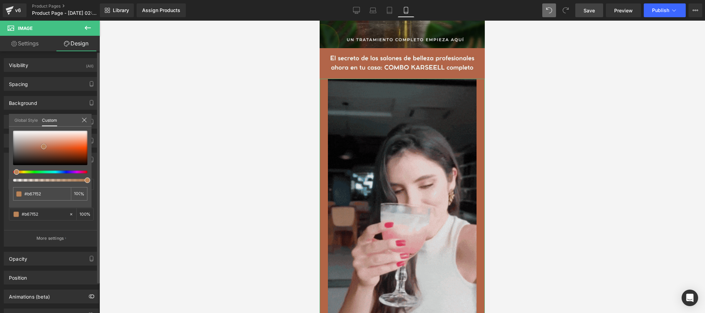
type input "#b17748"
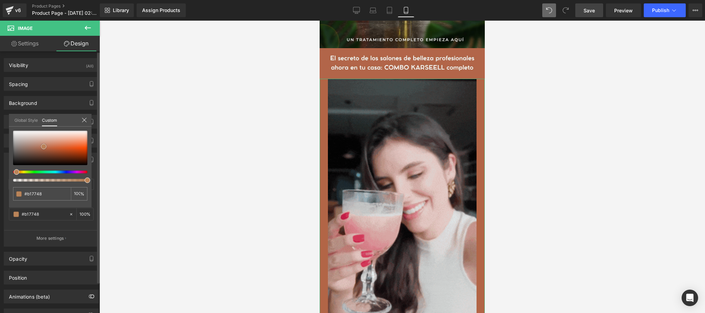
type input "#a87041"
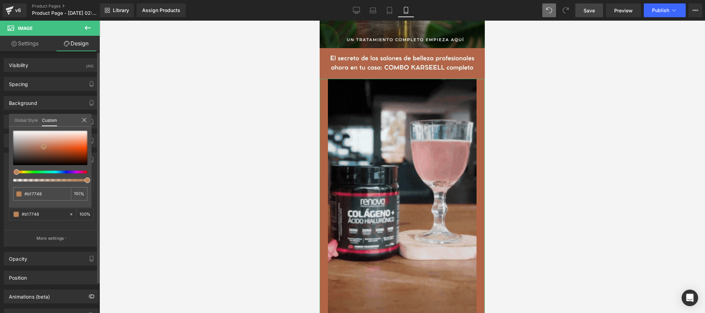
type input "#a87041"
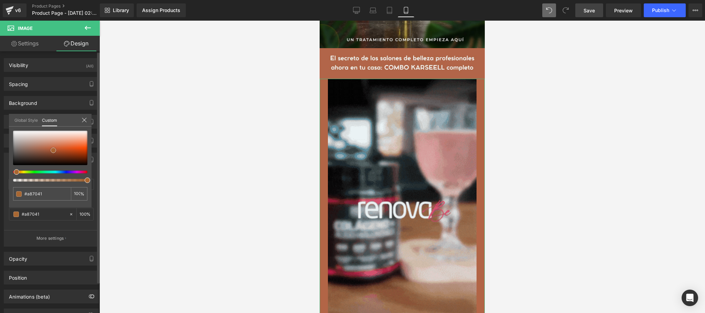
type input "#a66d3f"
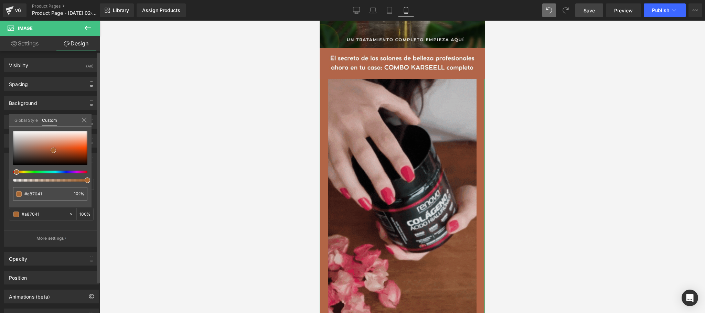
type input "#a66d3f"
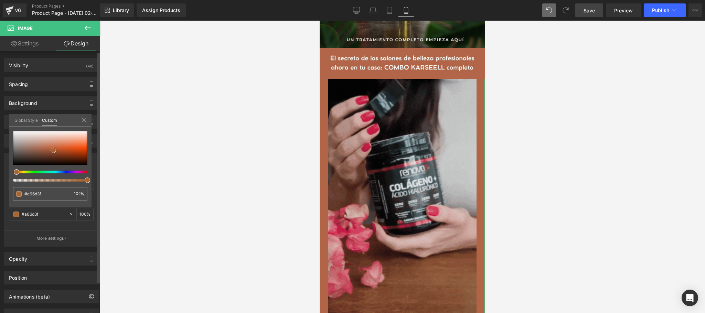
type input "#a86732"
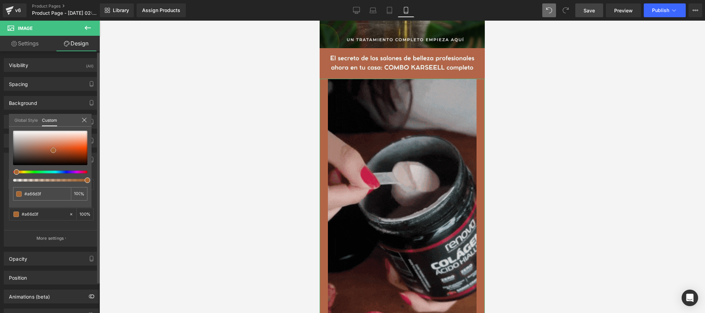
type input "#a86732"
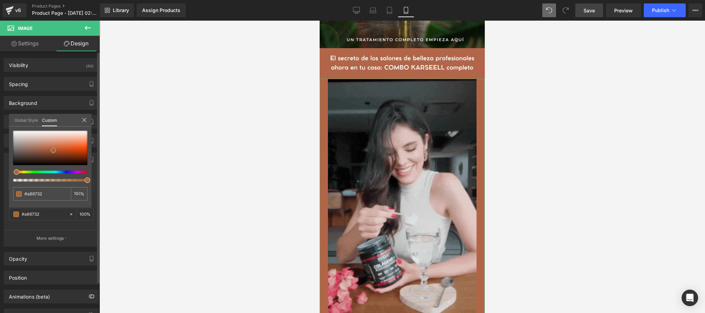
type input "#ac672f"
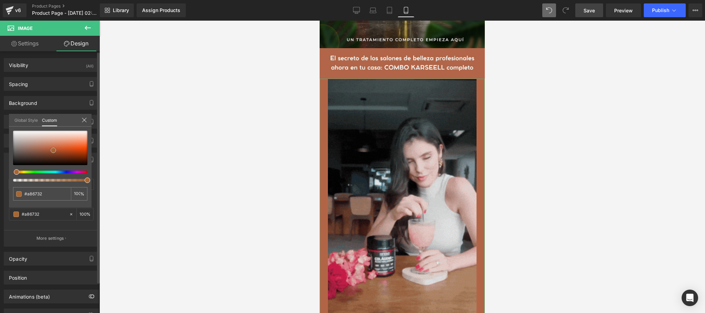
type input "#ac672f"
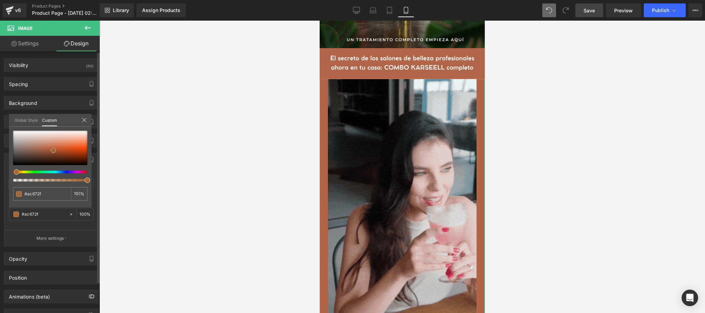
type input "#ad672e"
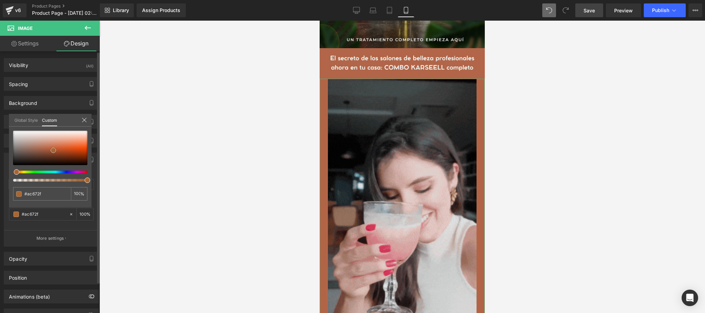
type input "#ad672e"
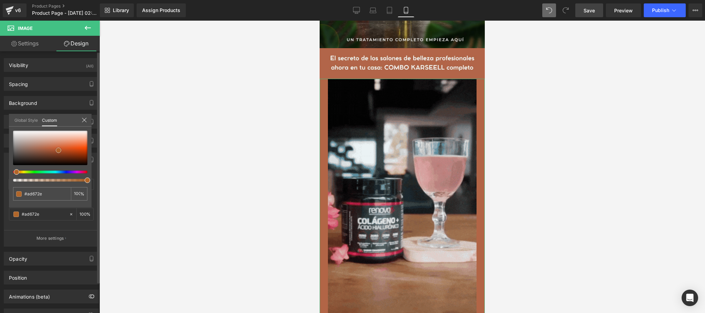
type input "#b0662a"
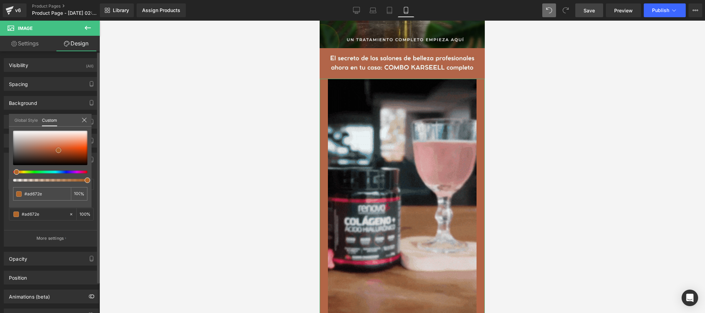
type input "#b0662a"
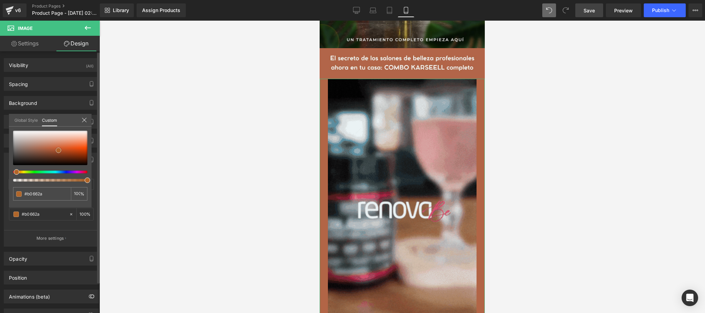
type input "#b86623"
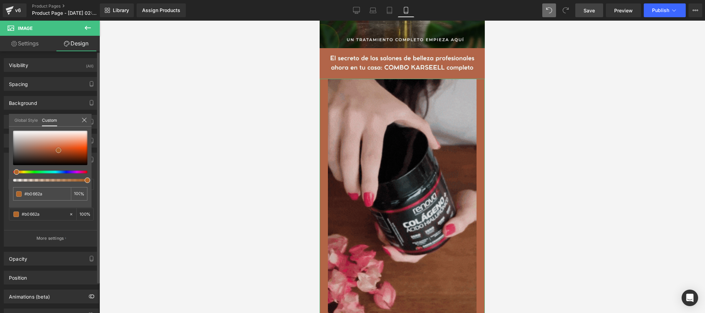
type input "#b86623"
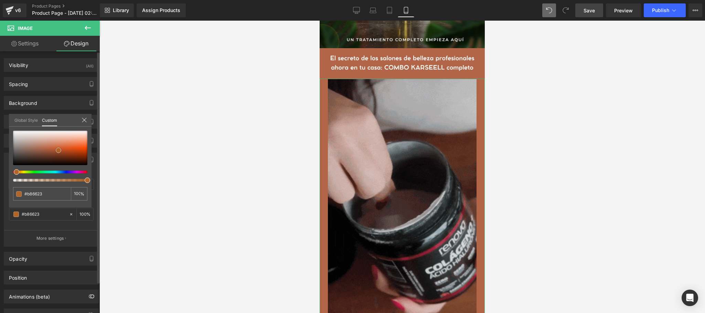
type input "#bc651e"
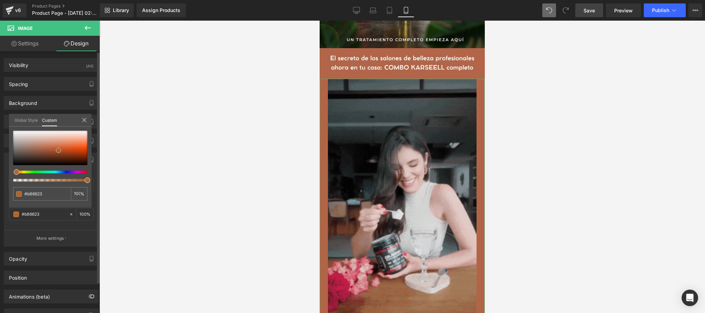
type input "#bc651e"
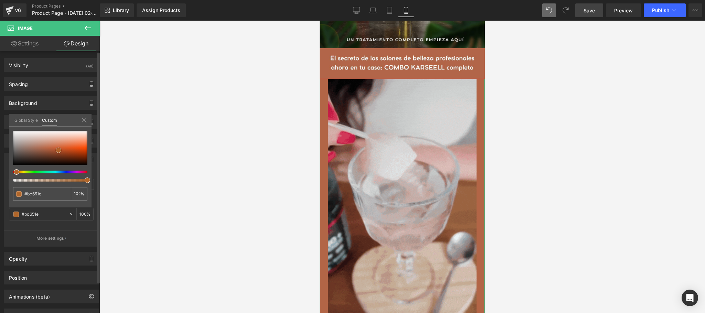
type input "#c0651a"
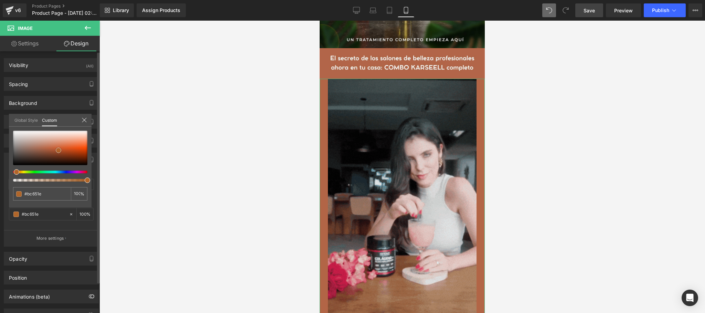
type input "#c0651a"
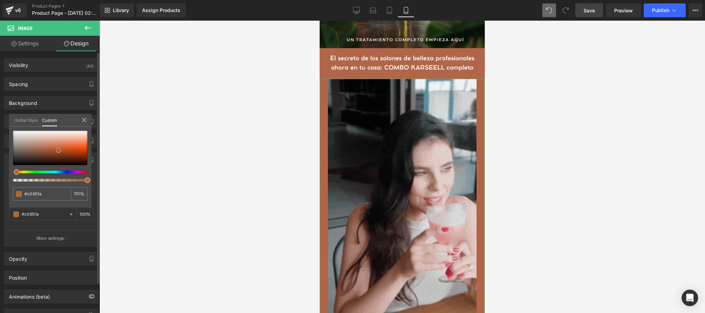
type input "#c86412"
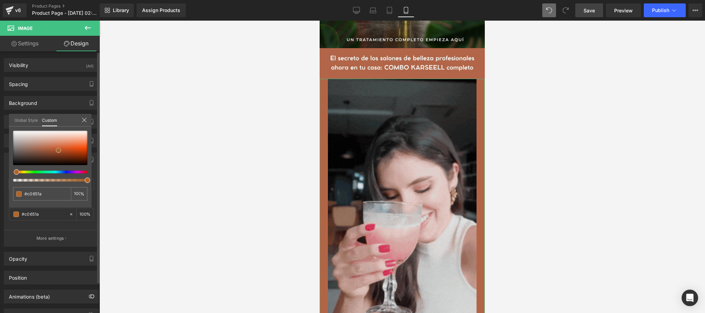
type input "#c86412"
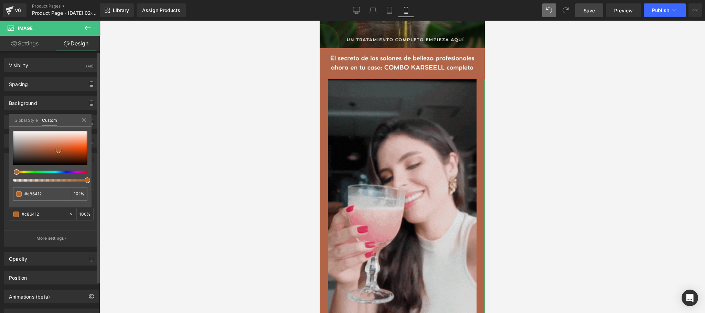
type input "#ca6410"
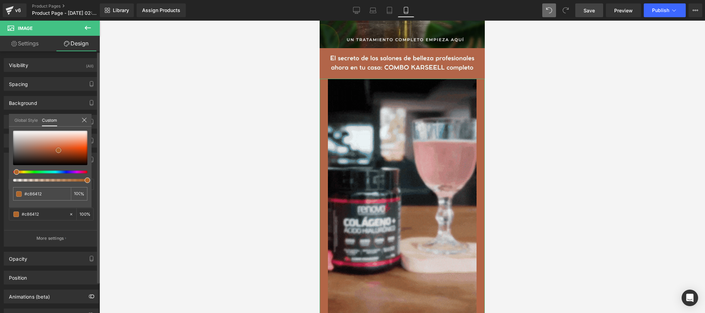
type input "#ca6410"
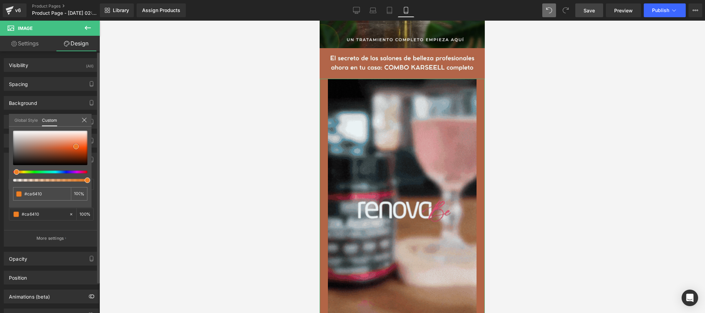
type input "#d96b11"
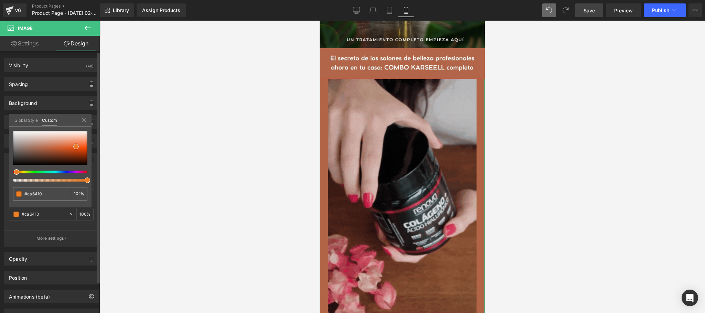
type input "#d96b11"
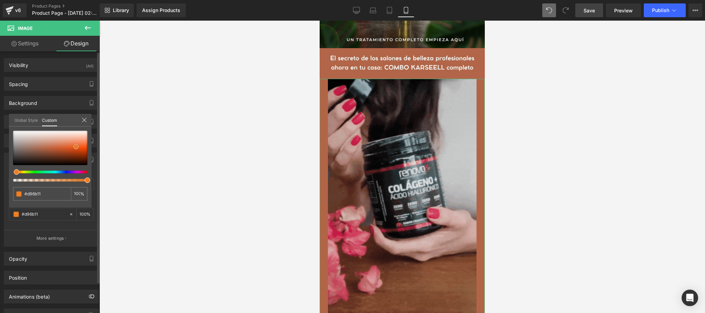
type input "#f2a05d"
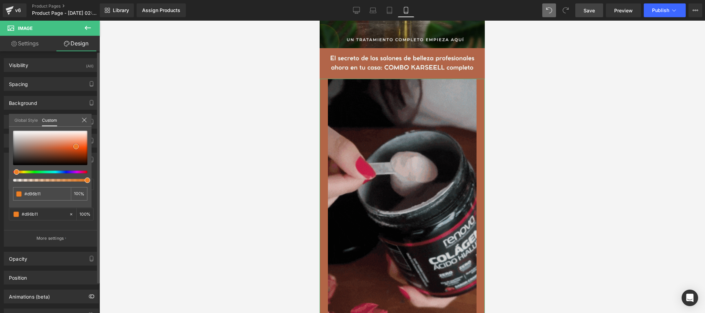
type input "#f2a05d"
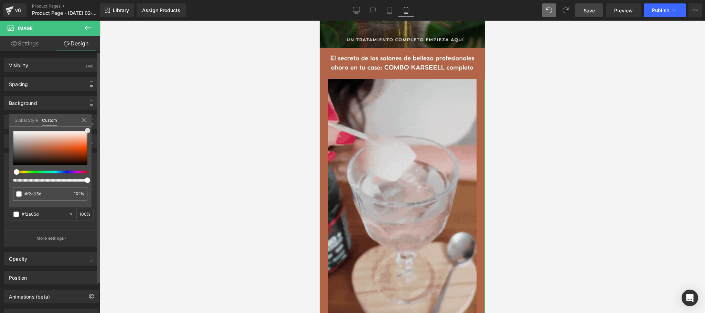
type input "#fce5d3"
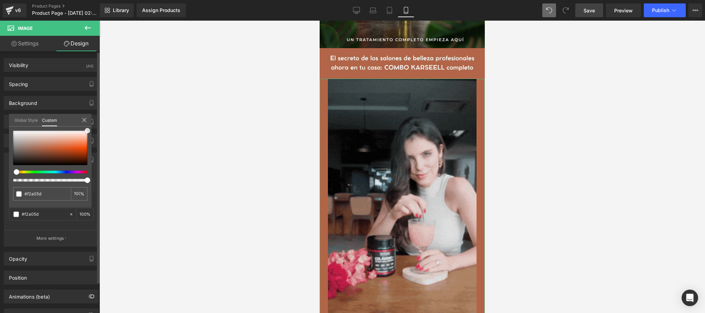
type input "#fce5d3"
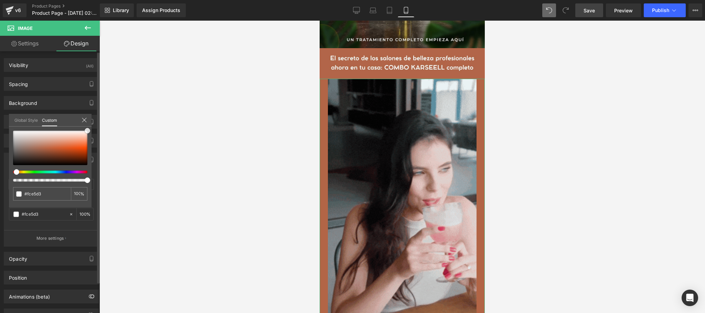
type input "#ffffff"
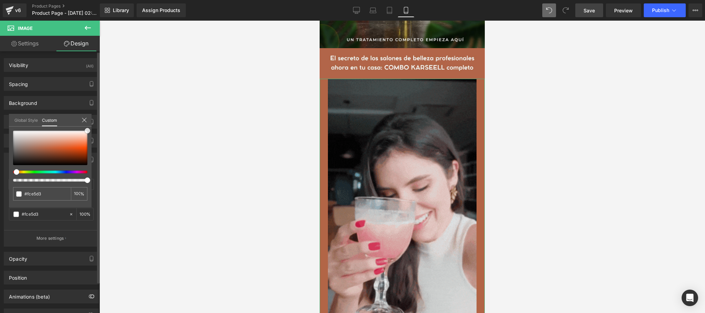
type input "#ffffff"
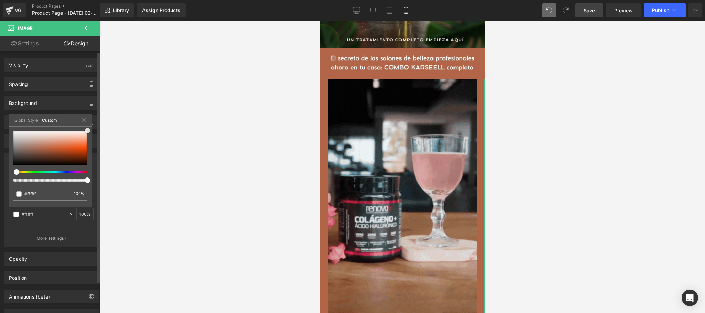
drag, startPoint x: 44, startPoint y: 131, endPoint x: 87, endPoint y: 125, distance: 42.7
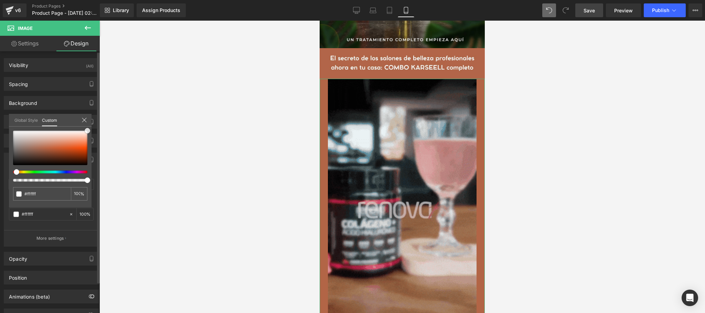
click at [87, 125] on div "Global Style Custom Setup Global Style #ffffff 100 %" at bounding box center [50, 124] width 83 height 21
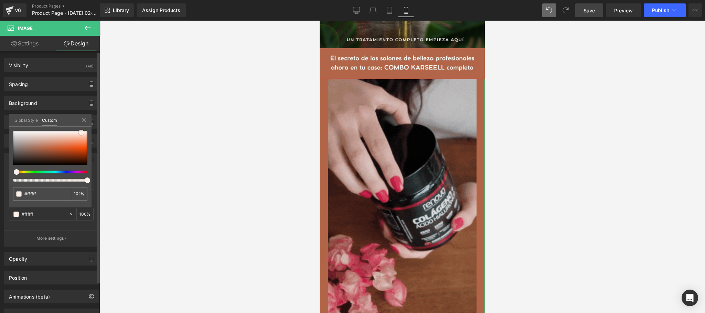
type input "#fcf1e8"
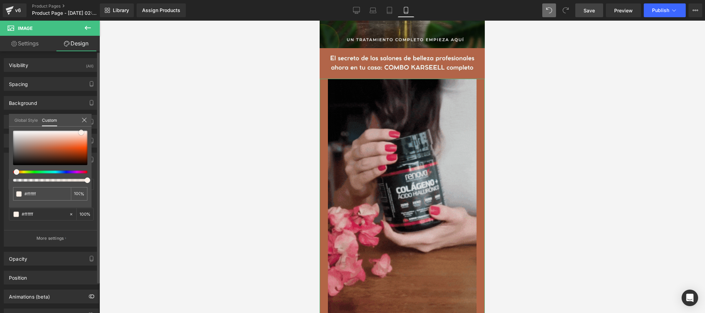
type input "#fcf1e8"
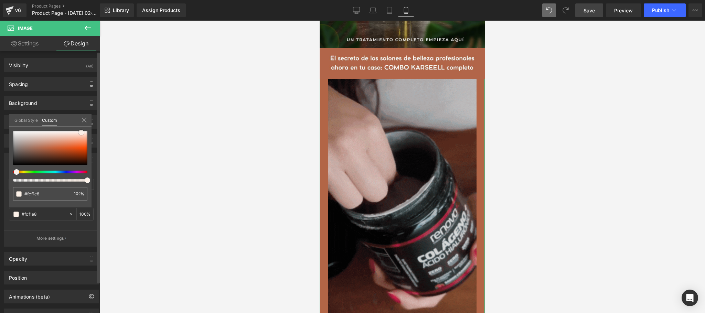
type input "#f3d4bd"
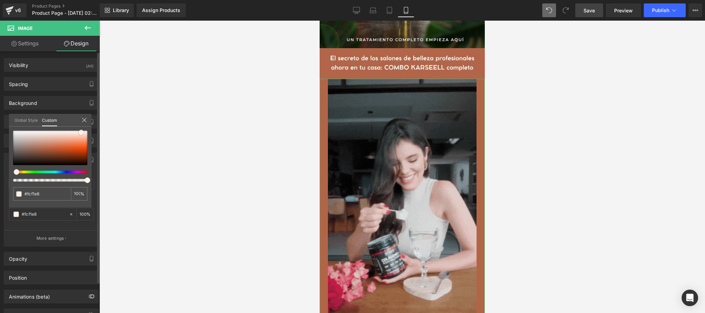
type input "#f3d4bd"
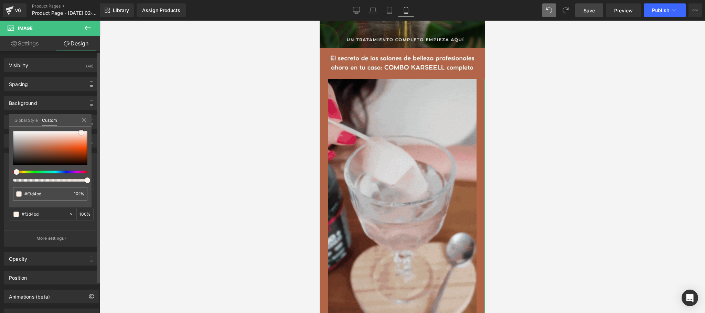
type input "#dbbea8"
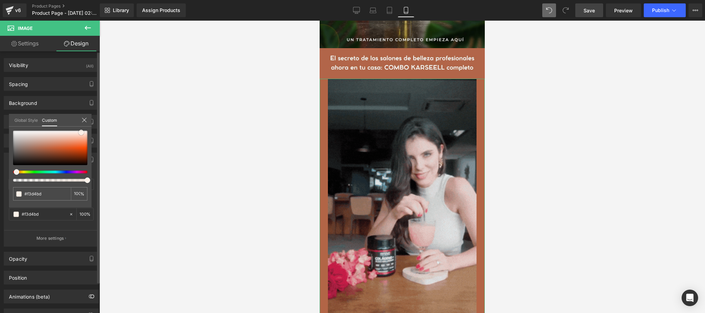
type input "#dbbea8"
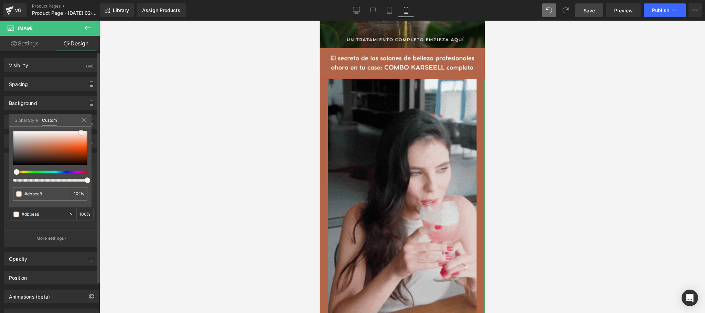
type input "#d9bea9"
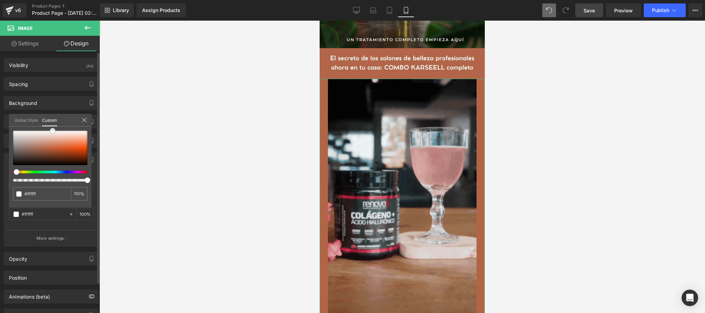
drag, startPoint x: 86, startPoint y: 131, endPoint x: 51, endPoint y: 120, distance: 36.6
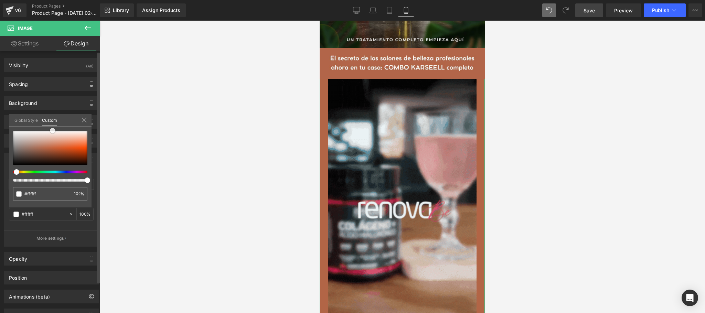
click at [51, 120] on div "Global Style Custom Setup Global Style #ffffff 100 %" at bounding box center [50, 124] width 83 height 21
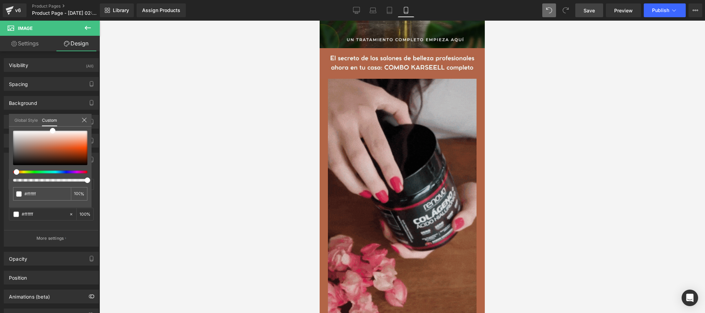
click at [140, 135] on div at bounding box center [401, 167] width 605 height 292
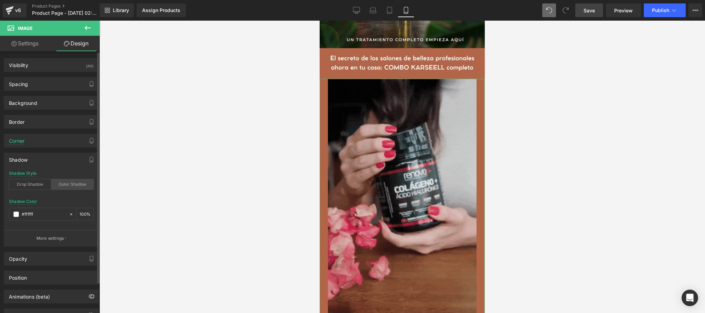
click at [77, 187] on div "Outer Shadow" at bounding box center [72, 184] width 42 height 10
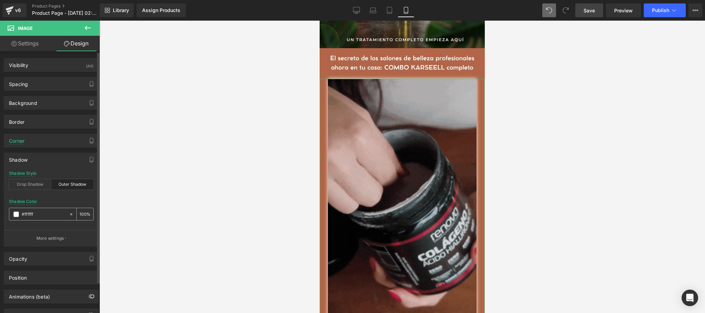
click at [20, 216] on div "#ffffff" at bounding box center [38, 214] width 59 height 12
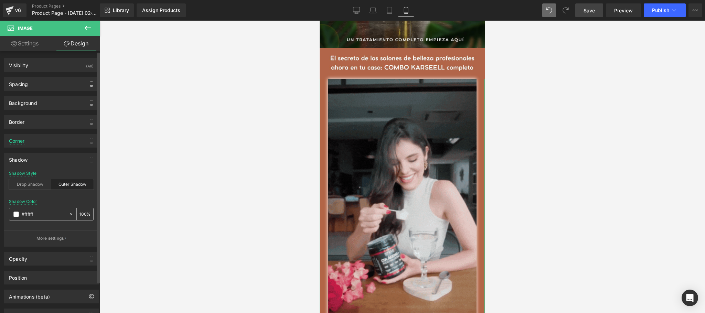
click at [19, 216] on span at bounding box center [16, 214] width 6 height 6
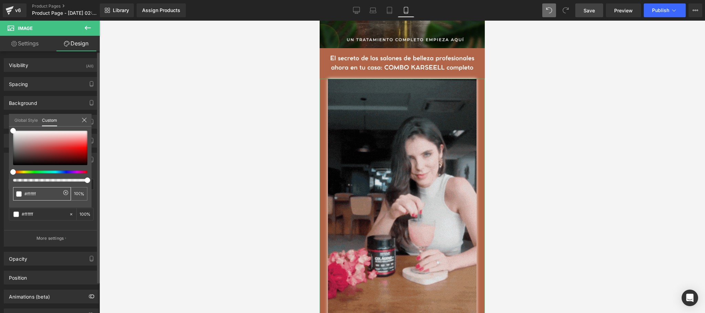
drag, startPoint x: 40, startPoint y: 196, endPoint x: 23, endPoint y: 196, distance: 17.5
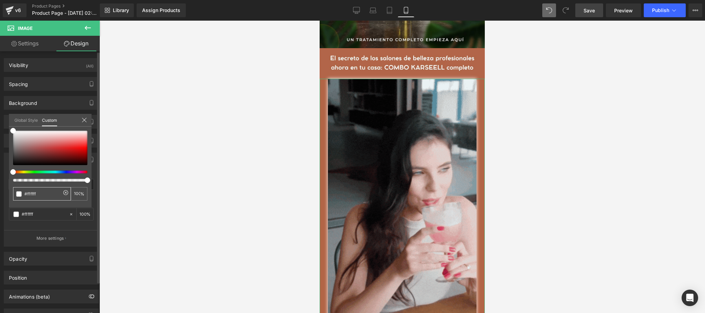
click at [23, 196] on div "#ffffff" at bounding box center [42, 193] width 58 height 13
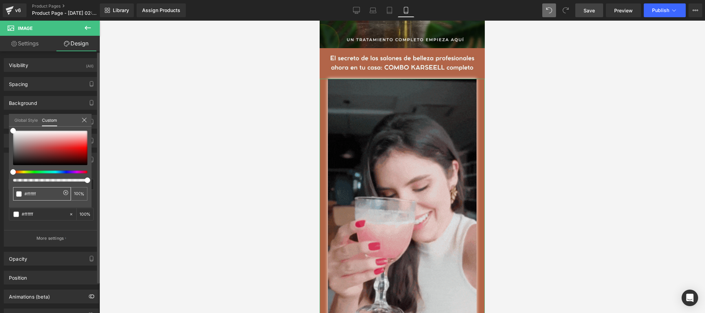
paste input "B26546"
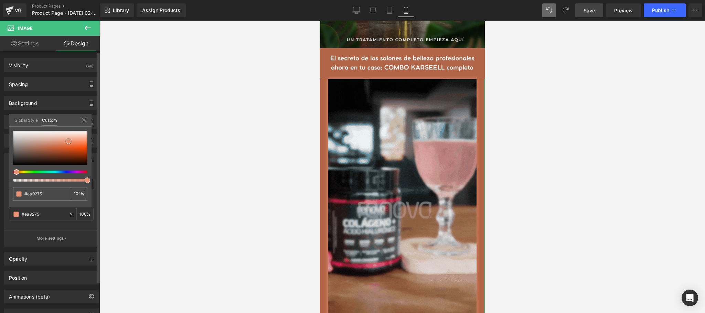
drag, startPoint x: 45, startPoint y: 150, endPoint x: 68, endPoint y: 143, distance: 23.7
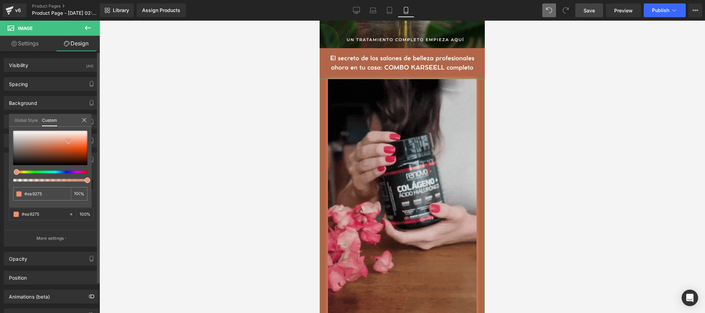
click at [68, 143] on span at bounding box center [69, 142] width 6 height 6
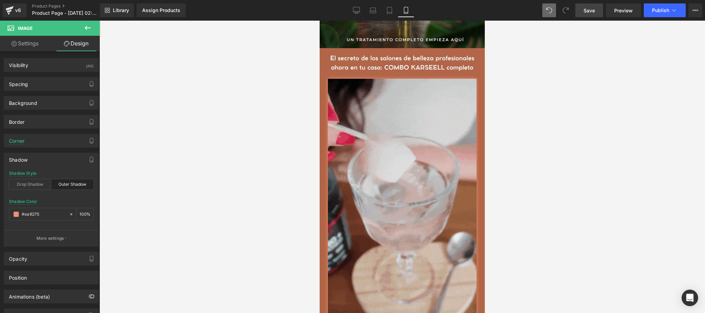
click at [168, 141] on div at bounding box center [401, 167] width 605 height 292
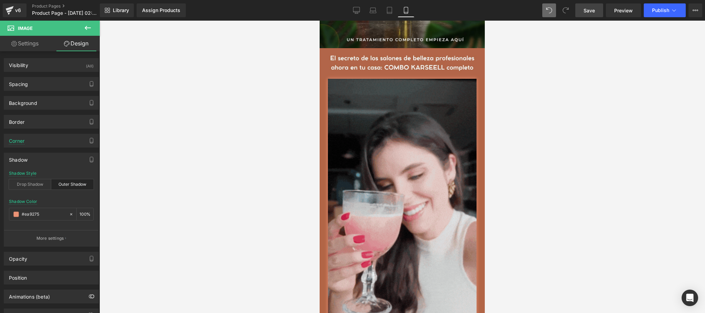
click at [94, 28] on button at bounding box center [88, 28] width 24 height 15
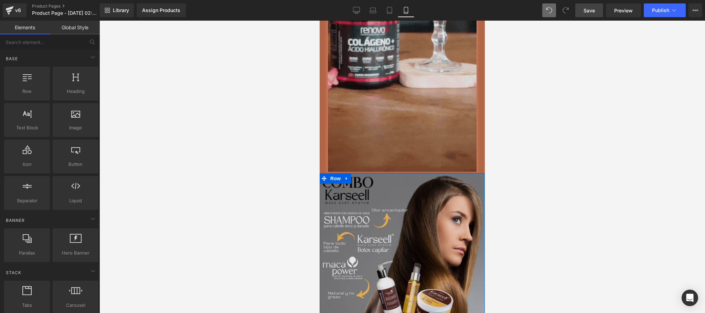
scroll to position [275, 0]
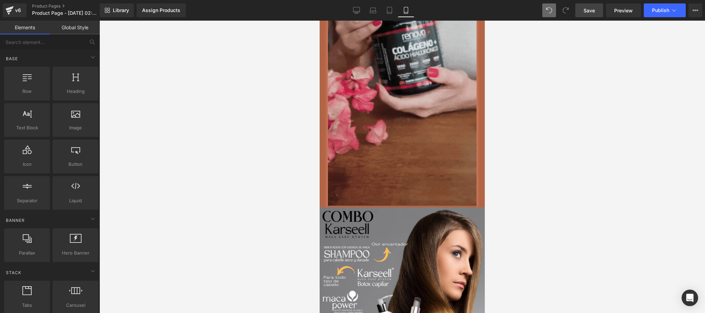
click at [216, 105] on div at bounding box center [401, 167] width 605 height 292
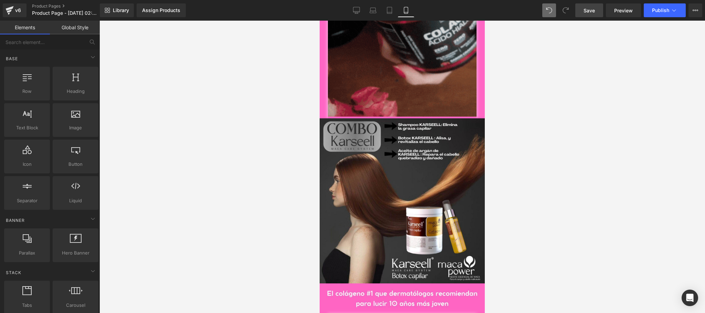
scroll to position [1100, 0]
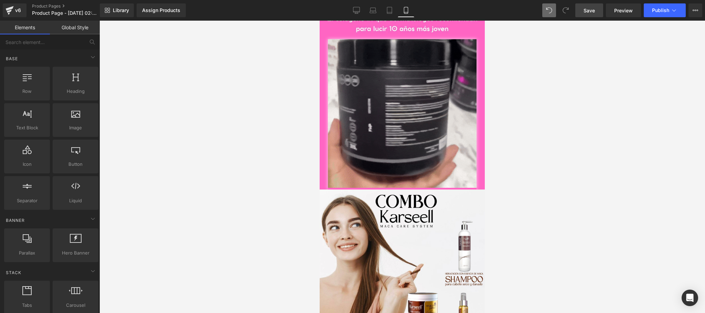
click at [597, 10] on link "Save" at bounding box center [589, 10] width 28 height 14
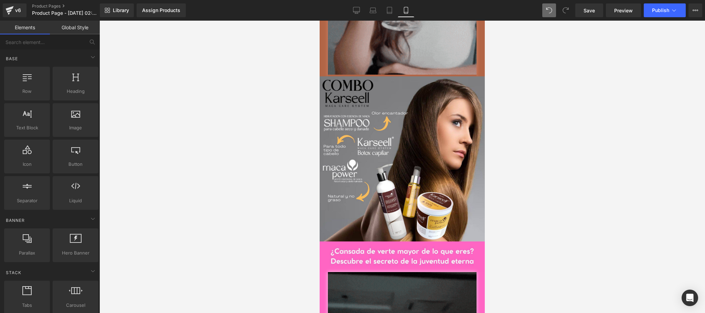
scroll to position [413, 0]
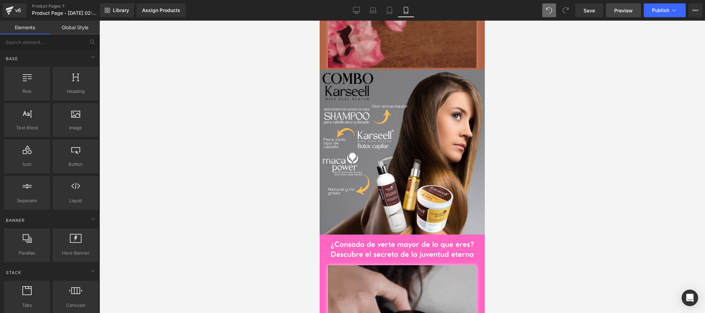
click at [624, 14] on link "Preview" at bounding box center [623, 10] width 35 height 14
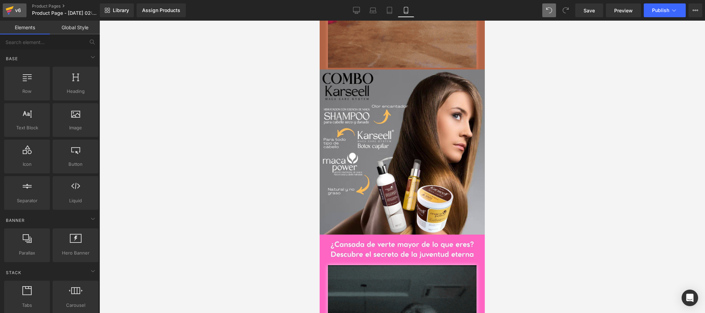
click at [22, 12] on div "v6" at bounding box center [18, 10] width 9 height 9
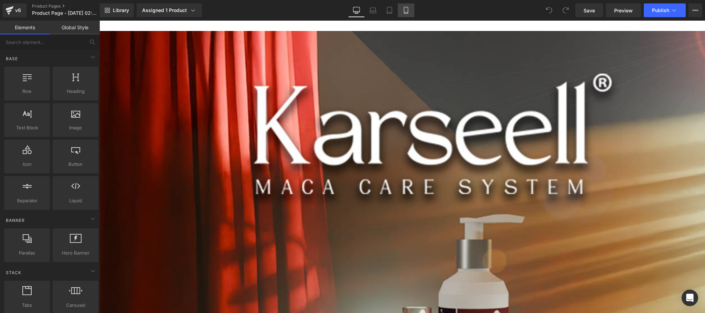
click at [406, 9] on icon at bounding box center [405, 10] width 7 height 7
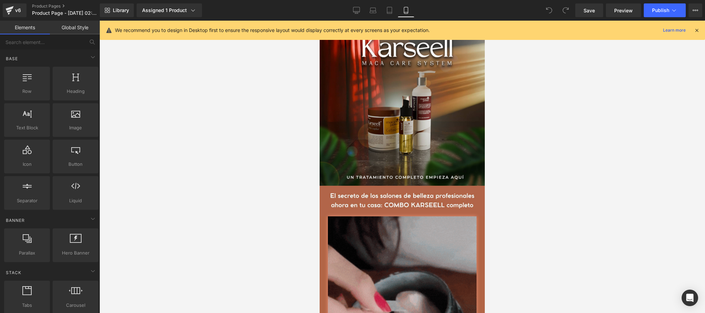
click at [694, 29] on icon at bounding box center [696, 30] width 6 height 6
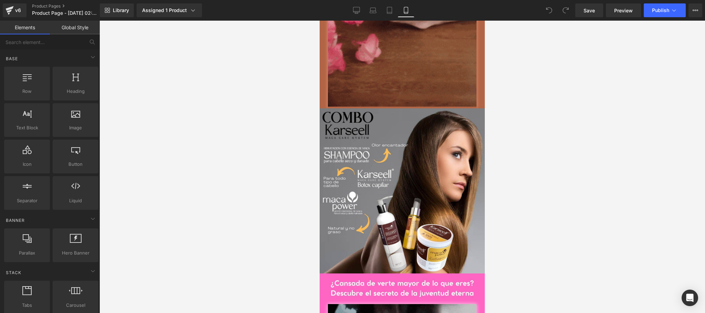
scroll to position [382, 0]
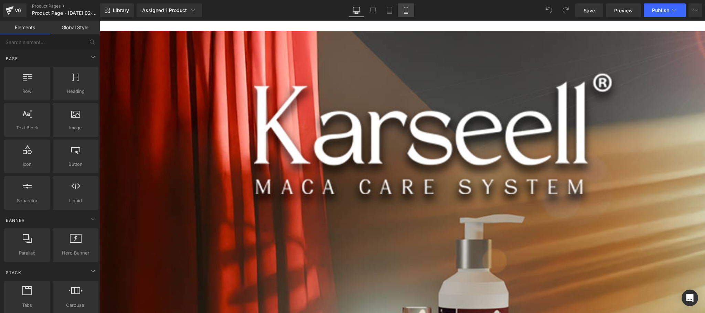
drag, startPoint x: 407, startPoint y: 9, endPoint x: 252, endPoint y: 63, distance: 164.0
click at [407, 9] on icon at bounding box center [405, 10] width 7 height 7
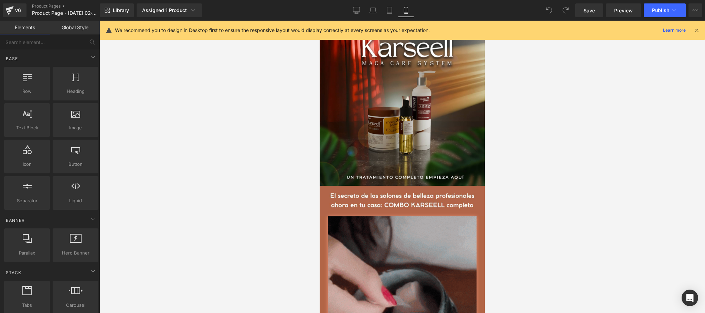
click at [697, 30] on icon at bounding box center [696, 30] width 6 height 6
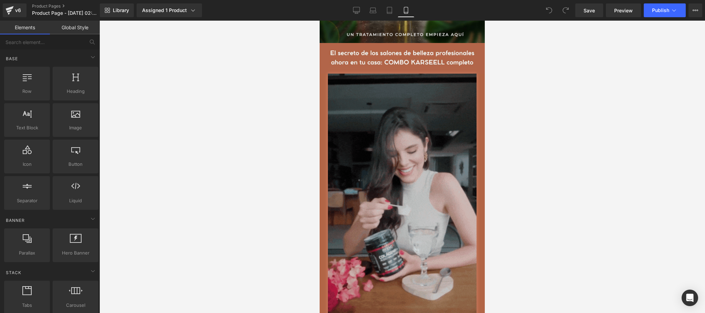
scroll to position [138, 0]
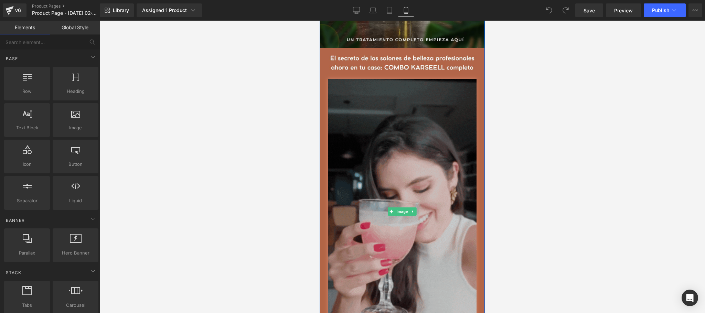
click at [406, 220] on img at bounding box center [402, 212] width 149 height 266
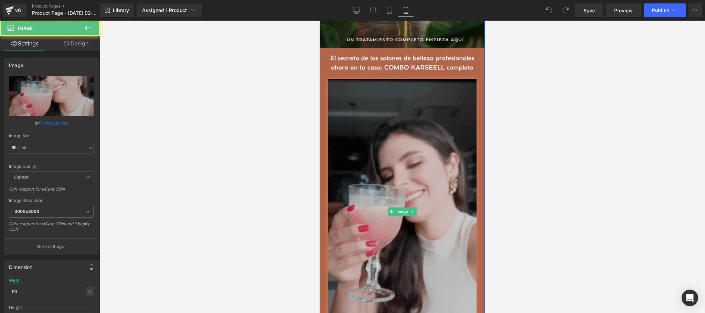
type input "https://media3.giphy.com/media/v1.Y2lkPTc5MGI3NjExeGoyaTlqdTF5cjAzdHY2YTdlOXE1e…"
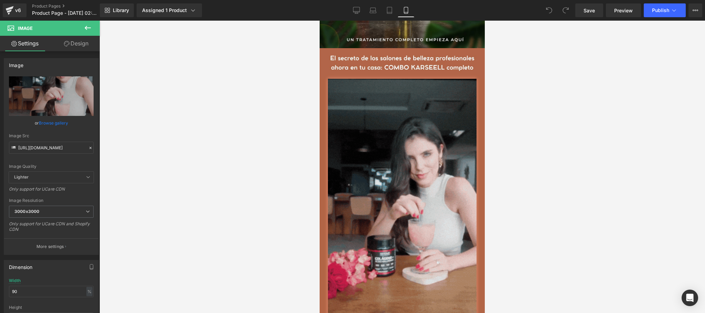
click at [229, 98] on div at bounding box center [401, 167] width 605 height 292
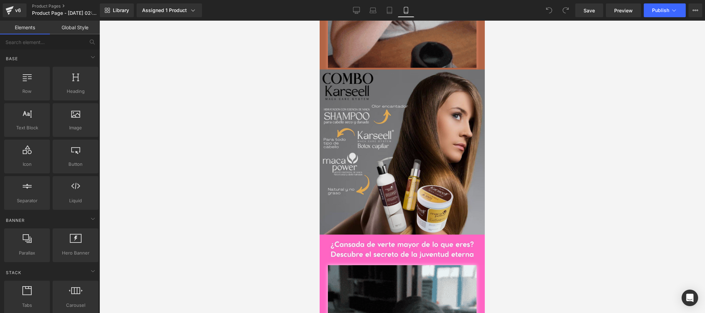
scroll to position [550, 0]
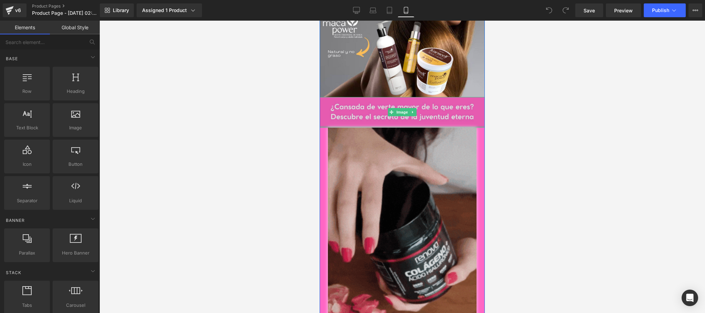
click at [396, 117] on img at bounding box center [401, 112] width 165 height 31
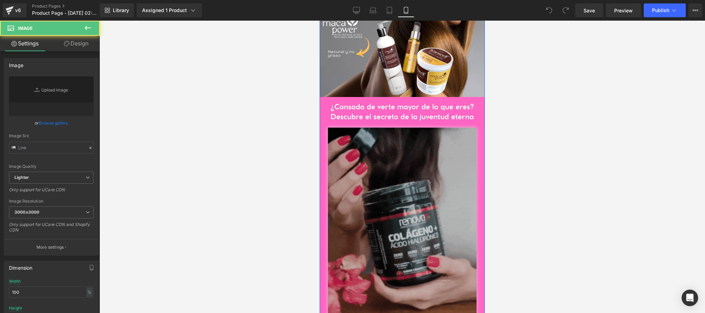
type input "https://ucarecdn.com/3ed5b426-5cd5-4df4-93c7-b5c49dd591fc/-/format/auto/-/previ…"
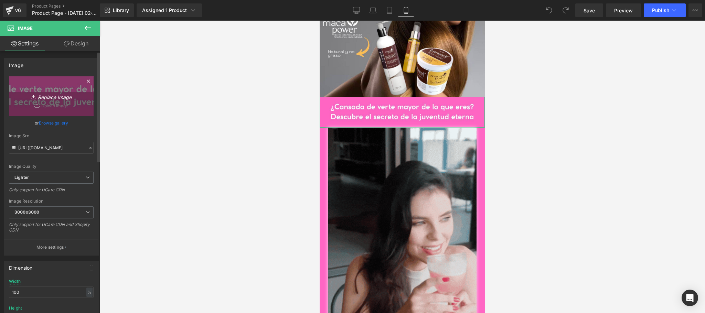
click at [44, 106] on link "Replace Image" at bounding box center [51, 96] width 85 height 40
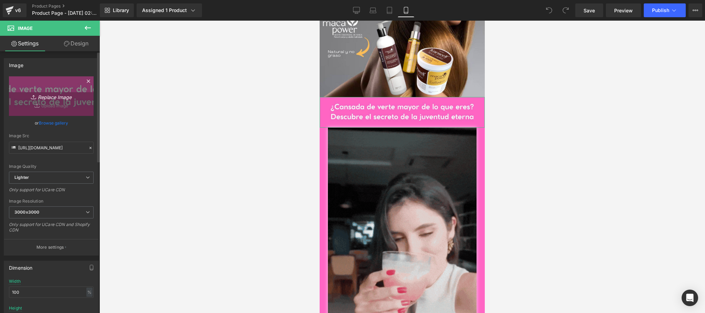
type input "C:\fakepath\PKARSELL (1).jpg"
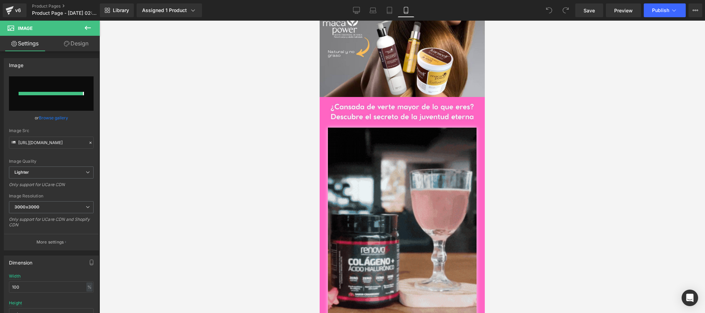
type input "https://ucarecdn.com/785cd31a-1eee-4c29-ad83-4ca8c6ea9eb8/-/format/auto/-/previ…"
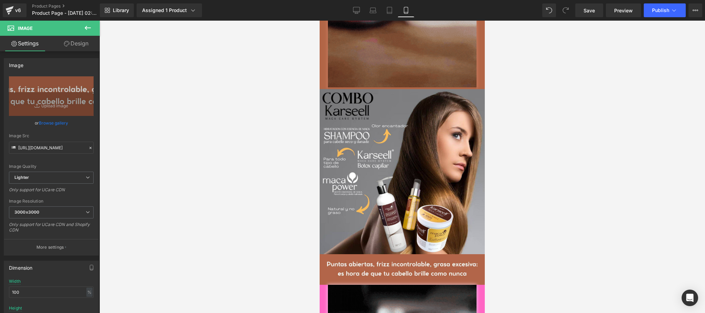
scroll to position [413, 0]
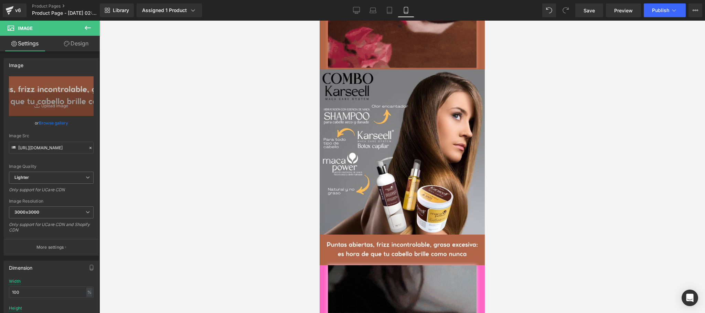
click at [569, 127] on div at bounding box center [401, 167] width 605 height 292
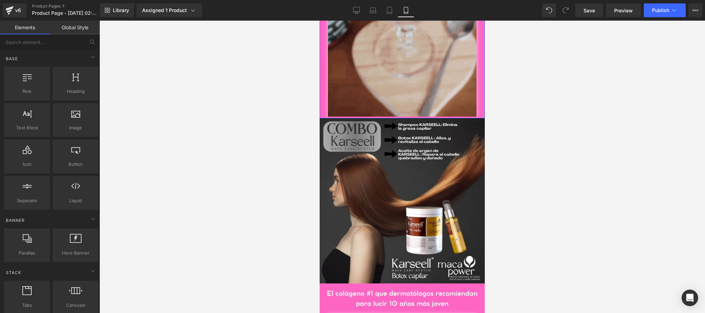
scroll to position [963, 0]
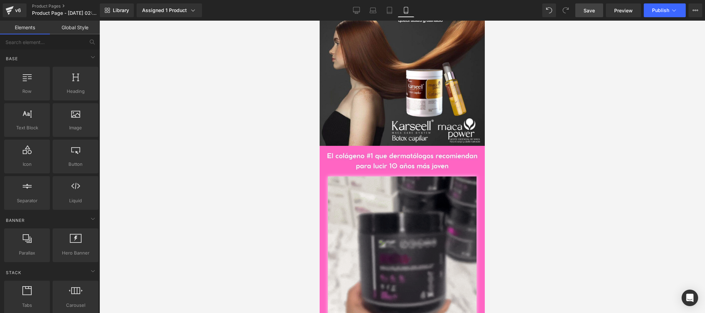
click at [588, 13] on span "Save" at bounding box center [588, 10] width 11 height 7
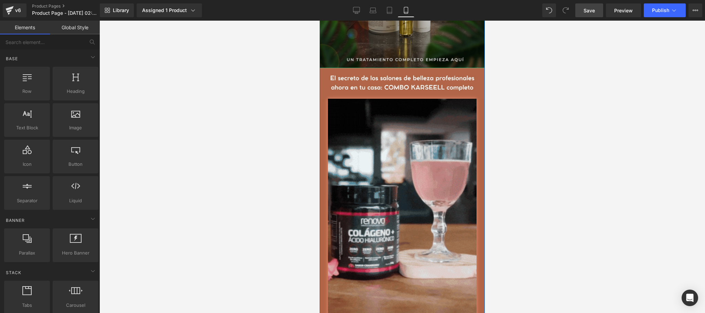
scroll to position [138, 0]
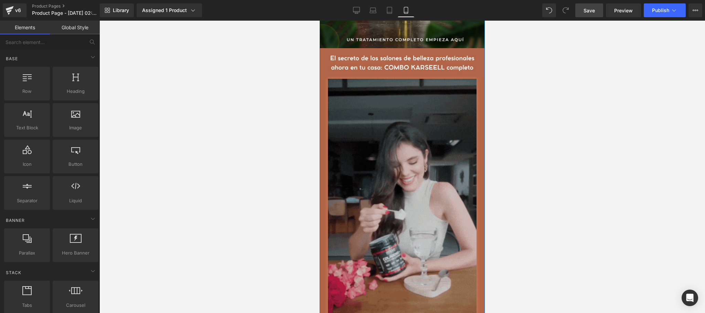
click at [412, 166] on img at bounding box center [402, 212] width 149 height 266
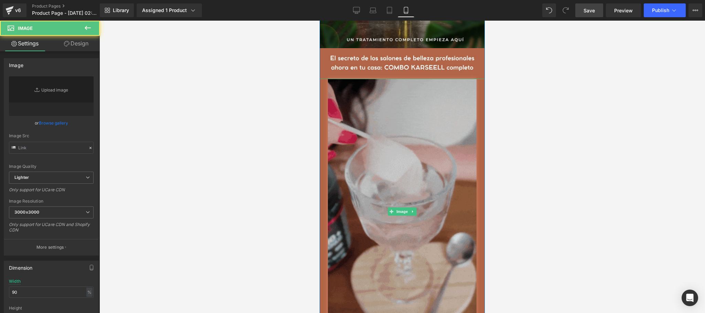
type input "https://media3.giphy.com/media/v1.Y2lkPTc5MGI3NjExeGoyaTlqdTF5cjAzdHY2YTdlOXE1e…"
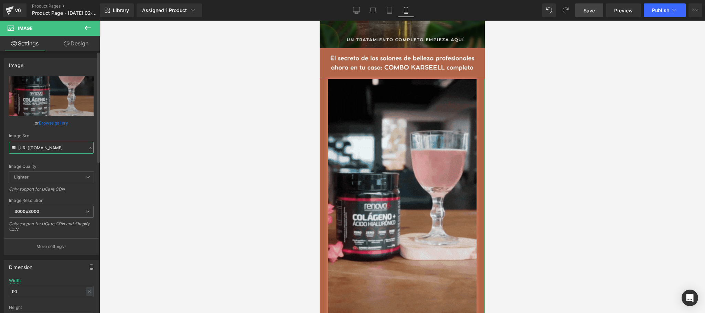
click at [60, 145] on input "https://media3.giphy.com/media/v1.Y2lkPTc5MGI3NjExeGoyaTlqdTF5cjAzdHY2YTdlOXE1e…" at bounding box center [51, 148] width 85 height 12
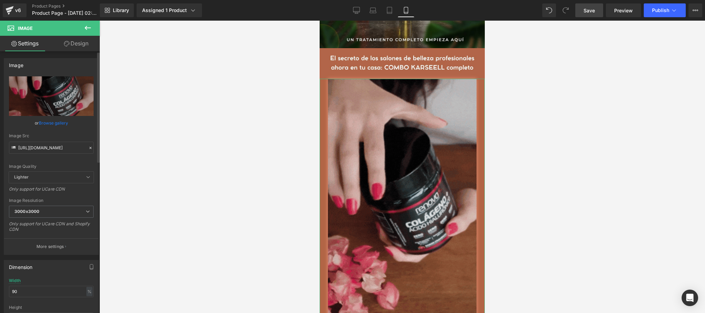
click at [89, 149] on icon at bounding box center [90, 148] width 2 height 2
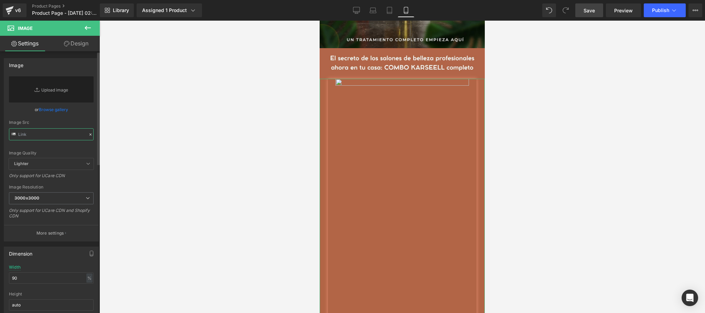
click at [54, 137] on input "text" at bounding box center [51, 134] width 85 height 12
paste input "[URL][DOMAIN_NAME]"
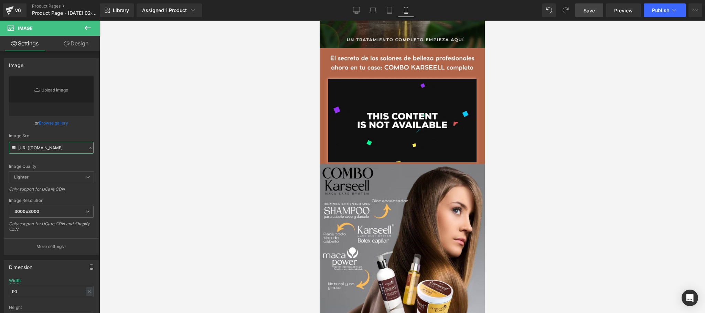
type input "[URL][DOMAIN_NAME]"
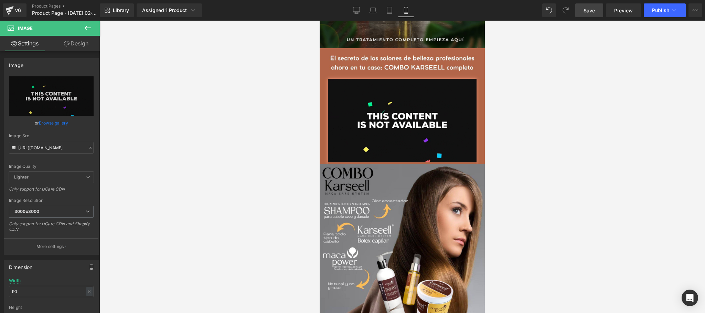
click at [209, 91] on div at bounding box center [401, 167] width 605 height 292
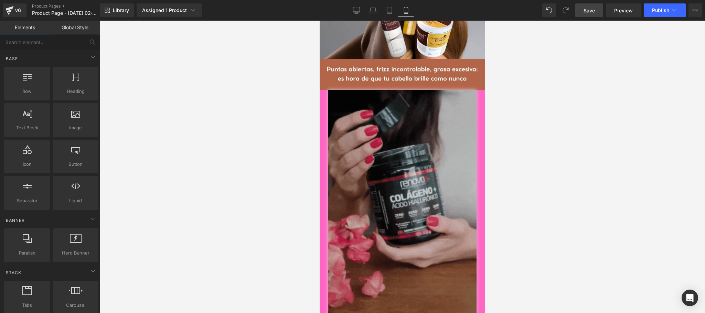
scroll to position [550, 0]
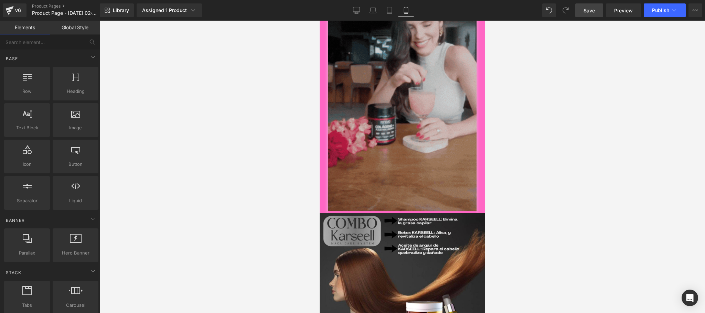
click at [431, 126] on img at bounding box center [402, 80] width 149 height 266
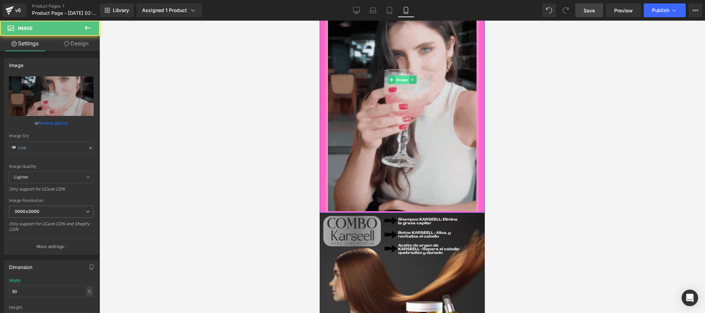
type input "https://media3.giphy.com/media/v1.Y2lkPTc5MGI3NjExeGoyaTlqdTF5cjAzdHY2YTdlOXE1e…"
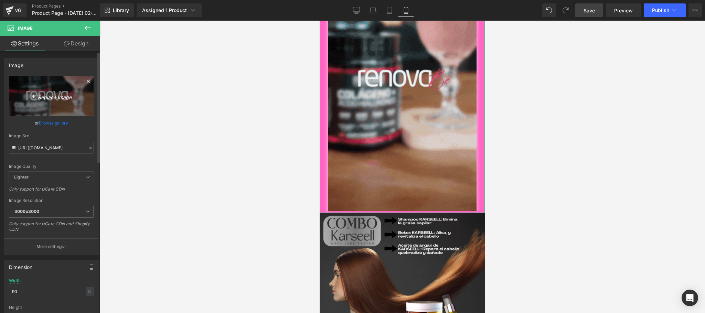
click at [46, 94] on icon "Replace Image" at bounding box center [51, 96] width 55 height 9
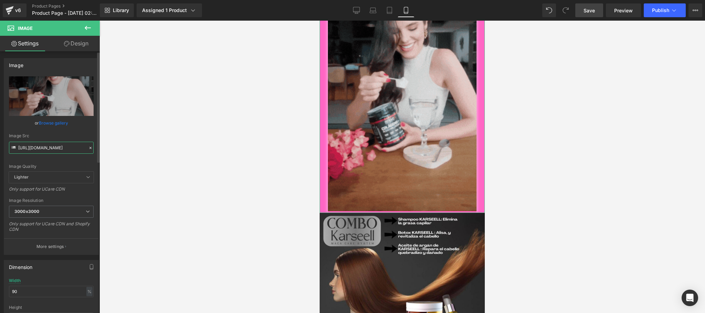
click at [42, 143] on input "https://media3.giphy.com/media/v1.Y2lkPTc5MGI3NjExeGoyaTlqdTF5cjAzdHY2YTdlOXE1e…" at bounding box center [51, 148] width 85 height 12
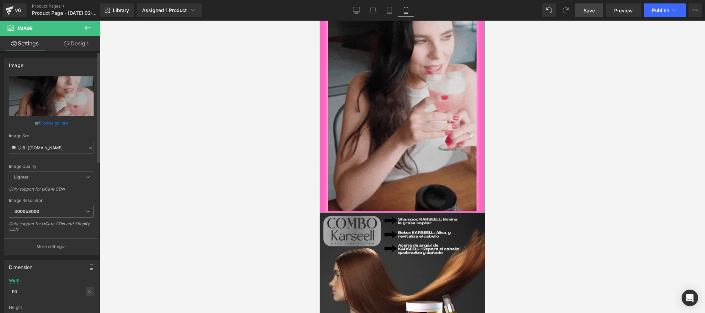
click at [88, 147] on icon at bounding box center [90, 147] width 5 height 5
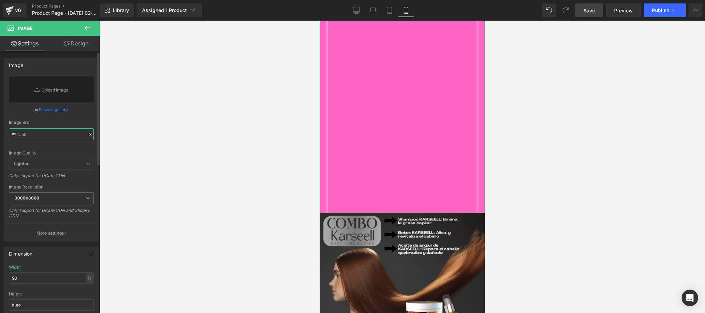
click at [56, 136] on input "text" at bounding box center [51, 134] width 85 height 12
paste input "[URL][DOMAIN_NAME]"
type input "[URL][DOMAIN_NAME]"
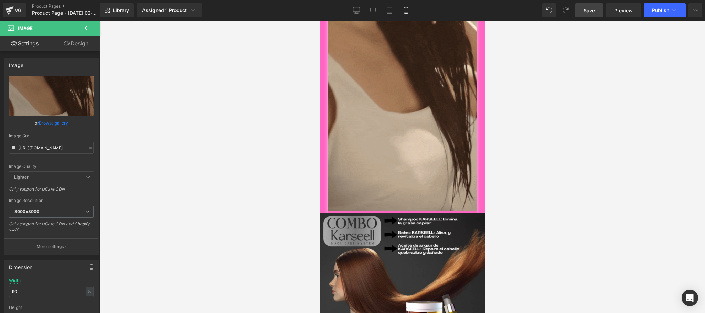
click at [240, 152] on div at bounding box center [401, 167] width 605 height 292
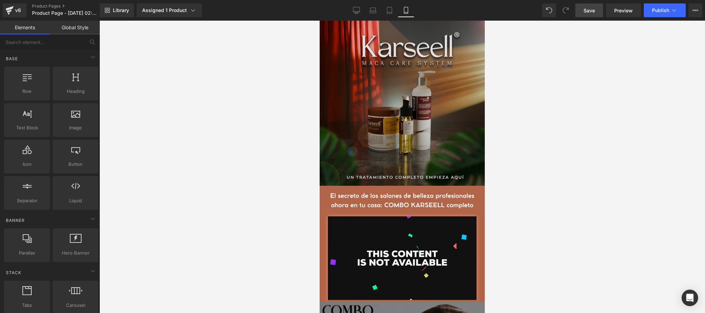
scroll to position [138, 0]
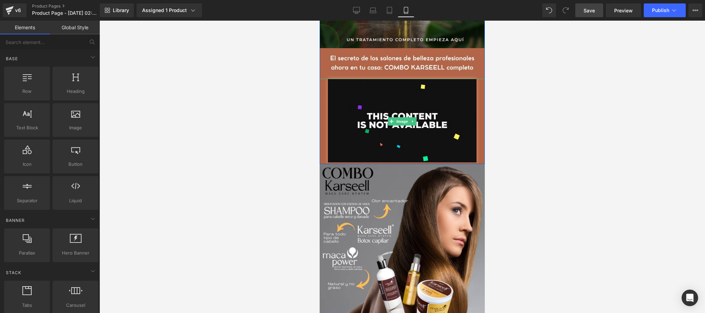
click at [321, 85] on div at bounding box center [401, 121] width 165 height 85
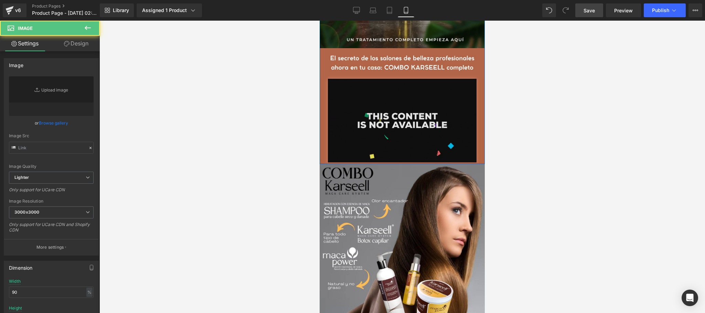
type input "[URL][DOMAIN_NAME]"
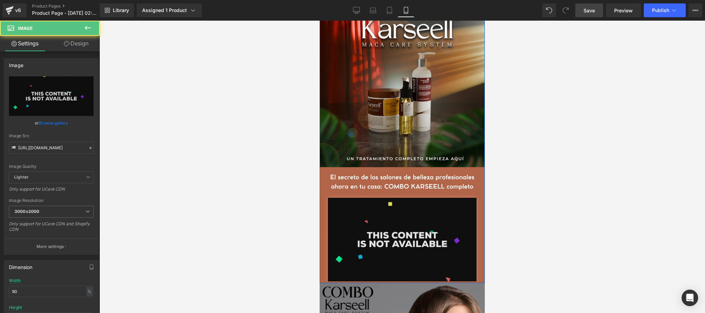
scroll to position [0, 0]
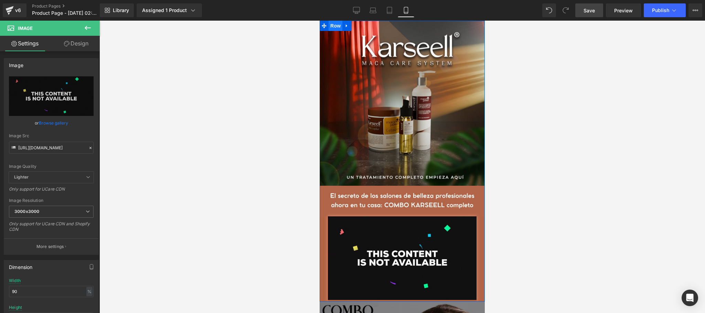
drag, startPoint x: 335, startPoint y: 23, endPoint x: 333, endPoint y: 29, distance: 6.5
click at [335, 24] on span "Row" at bounding box center [335, 26] width 14 height 10
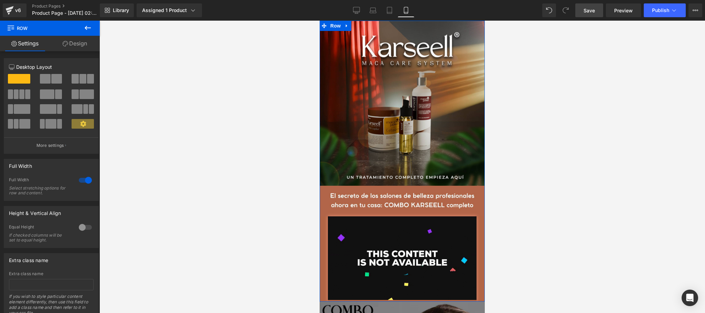
click at [76, 44] on link "Design" at bounding box center [75, 43] width 50 height 15
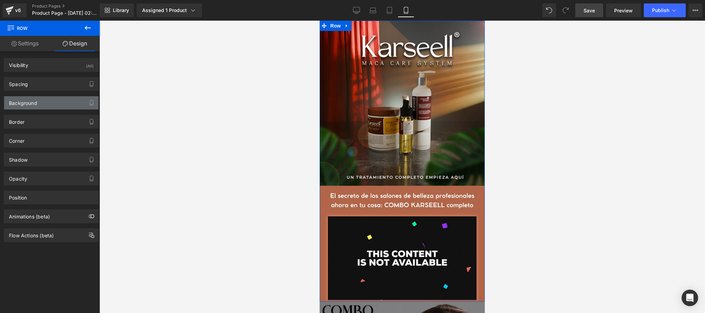
type input "#b26546"
type input "100"
click at [45, 100] on div "Background" at bounding box center [51, 102] width 94 height 13
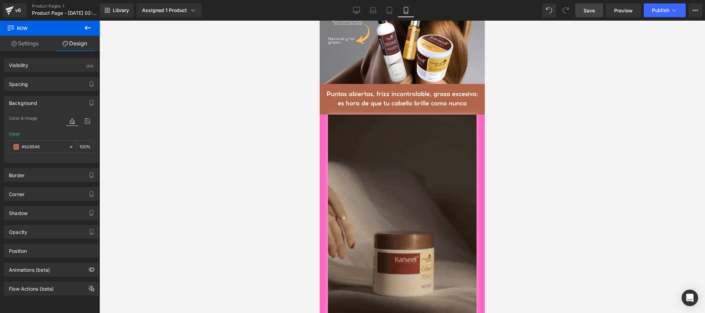
scroll to position [413, 0]
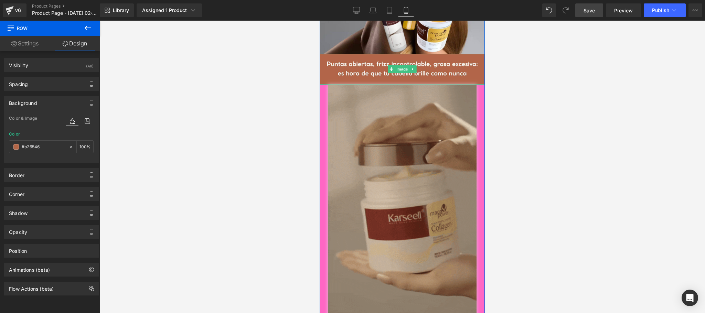
click at [344, 170] on img at bounding box center [402, 218] width 149 height 266
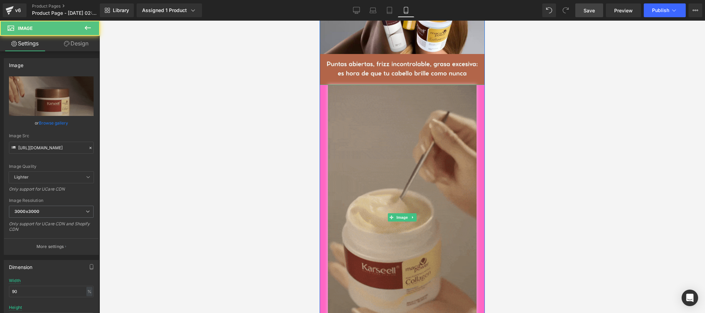
scroll to position [275, 0]
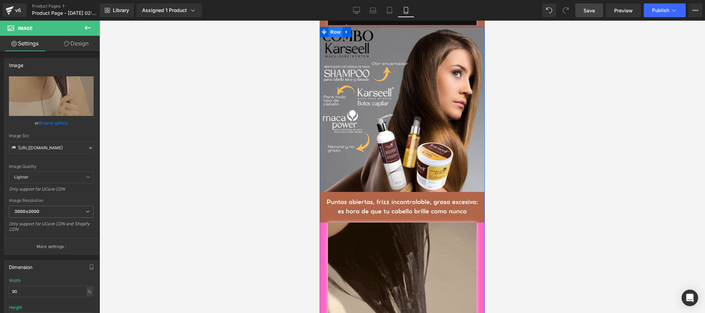
click at [334, 37] on span "Row" at bounding box center [335, 32] width 14 height 10
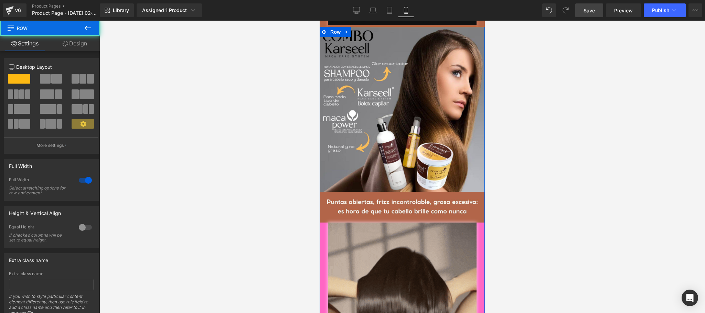
click at [83, 45] on link "Design" at bounding box center [75, 43] width 50 height 15
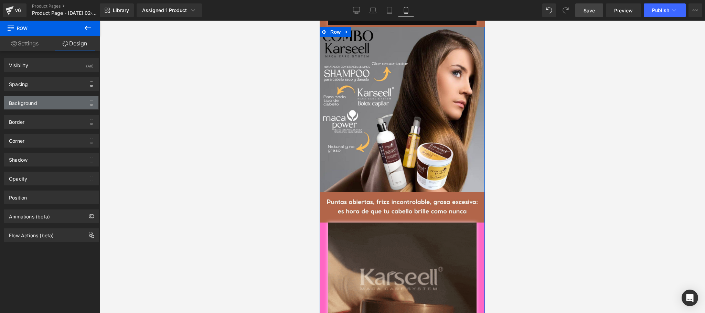
click at [41, 98] on div "Background" at bounding box center [51, 102] width 94 height 13
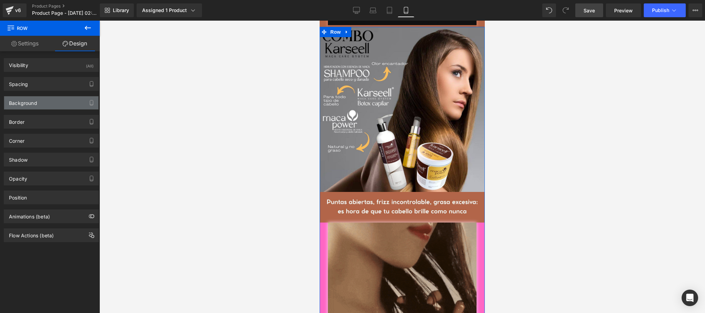
type input "#ff66c4"
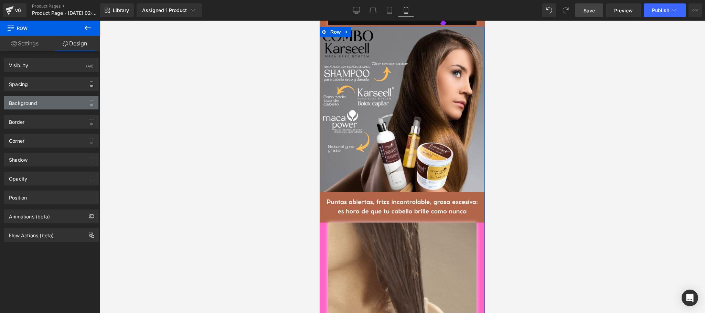
type input "100"
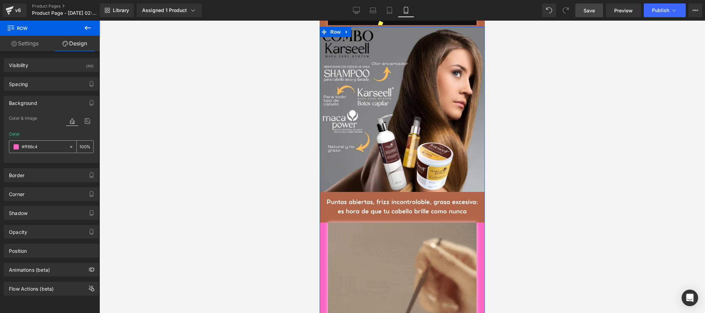
click at [69, 145] on icon at bounding box center [71, 146] width 5 height 5
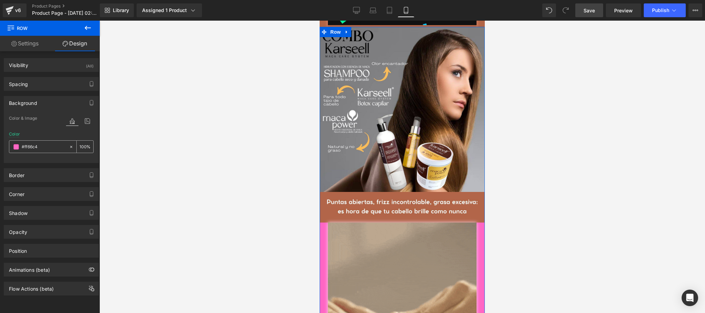
type input "none"
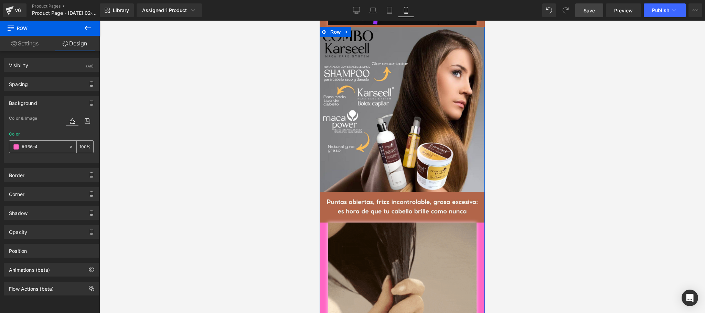
type input "0"
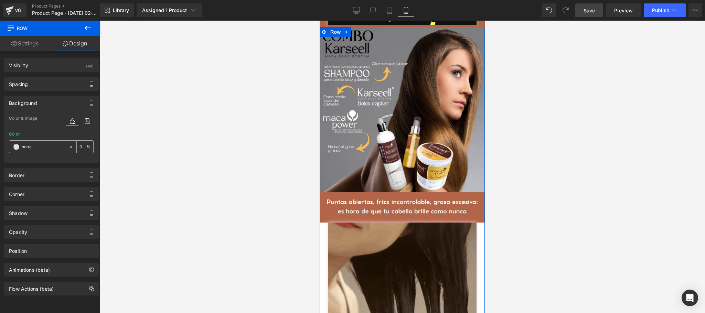
click at [51, 145] on input "none" at bounding box center [44, 147] width 44 height 8
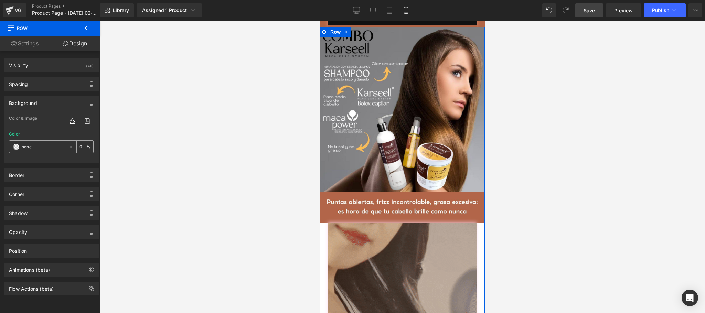
paste input "#b26546"
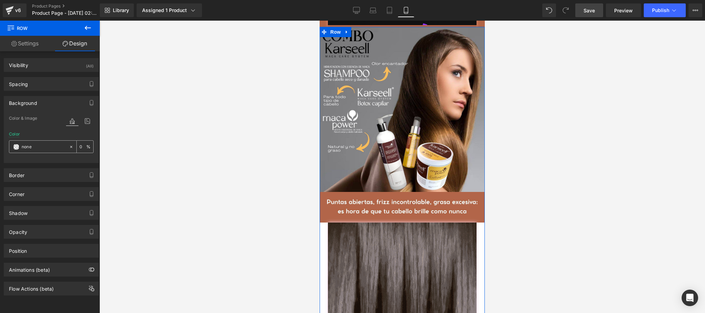
type input "#b26546"
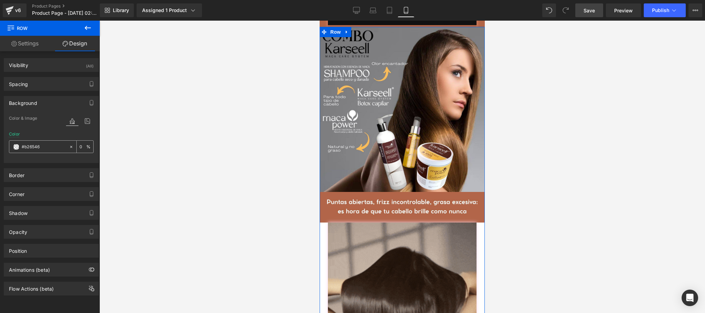
type input "100"
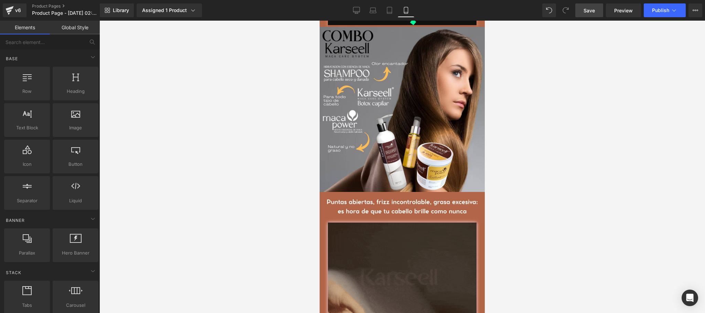
click at [158, 163] on div at bounding box center [401, 167] width 605 height 292
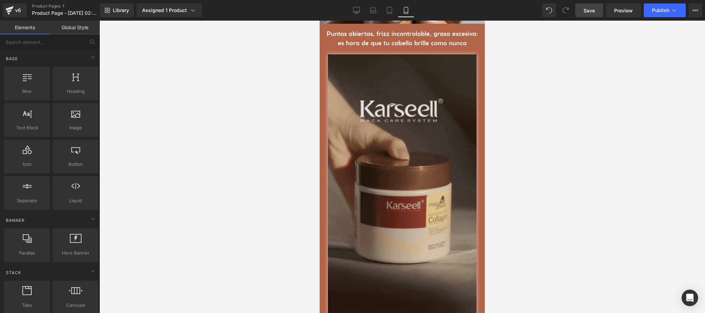
scroll to position [687, 0]
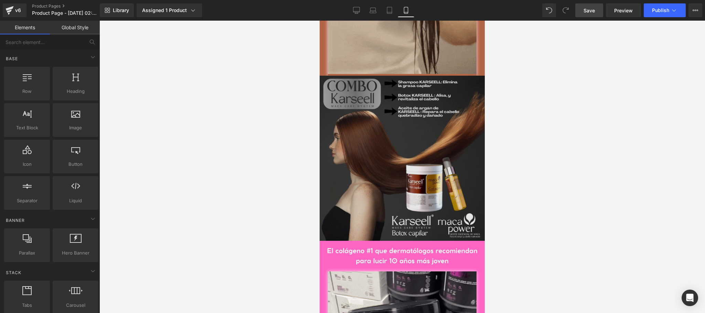
click at [351, 224] on img at bounding box center [401, 158] width 165 height 165
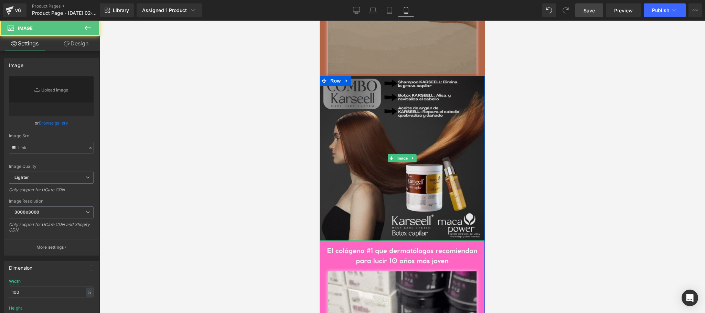
type input "https://ucarecdn.com/7aa1472a-3603-4e21-af2e-8ee08e1a06cd/-/format/auto/-/previ…"
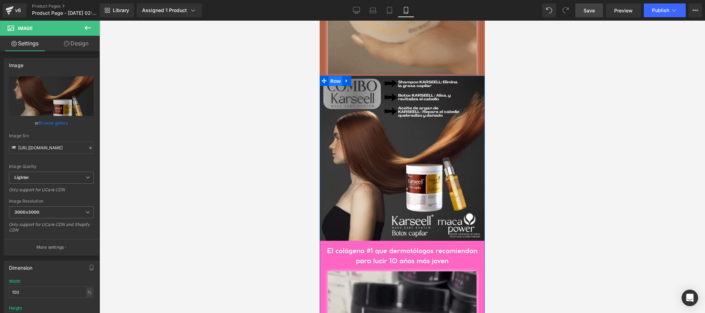
drag, startPoint x: 330, startPoint y: 148, endPoint x: 533, endPoint y: 150, distance: 203.2
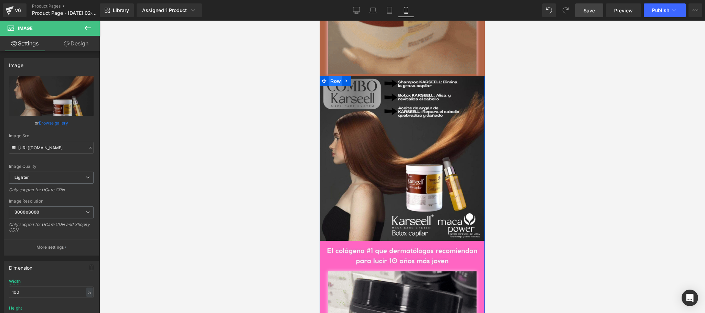
click at [330, 86] on span "Row" at bounding box center [335, 81] width 14 height 10
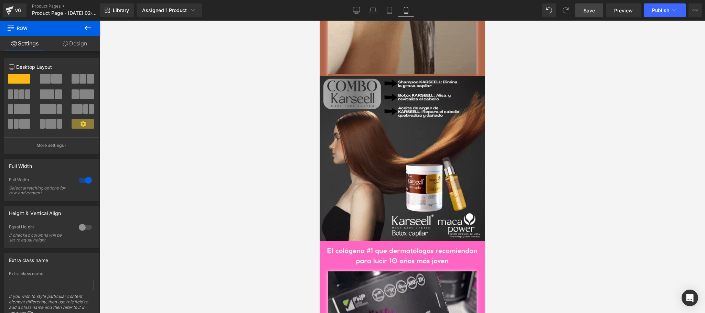
click at [79, 36] on link "Design" at bounding box center [75, 43] width 50 height 15
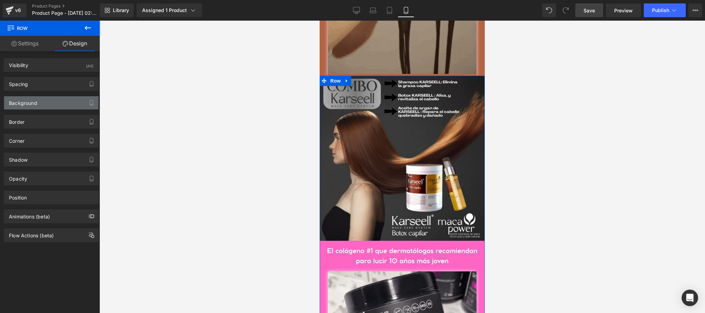
type input "#ff66c4"
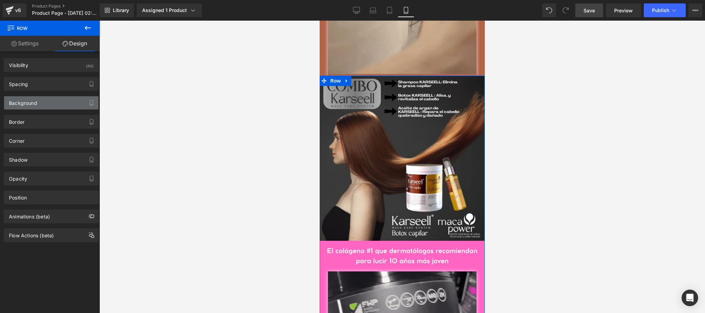
type input "100"
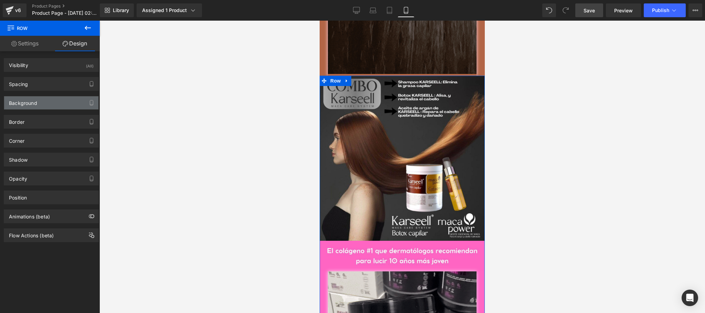
click at [42, 106] on div "Background" at bounding box center [51, 102] width 94 height 13
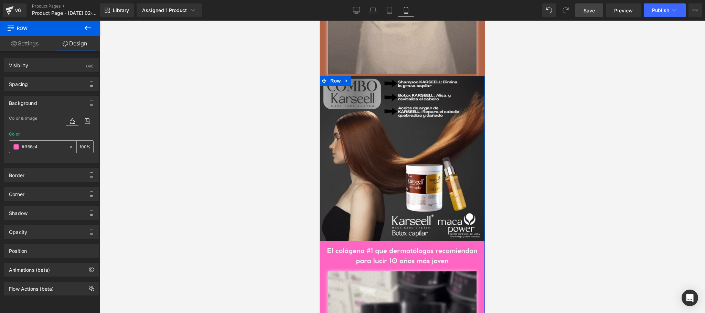
click at [43, 149] on input "#ff66c4" at bounding box center [44, 147] width 44 height 8
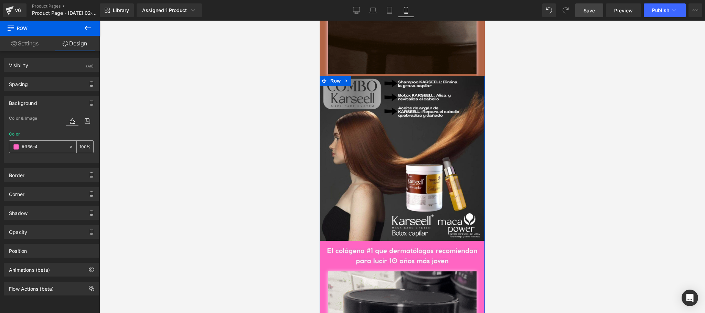
paste input "b26546"
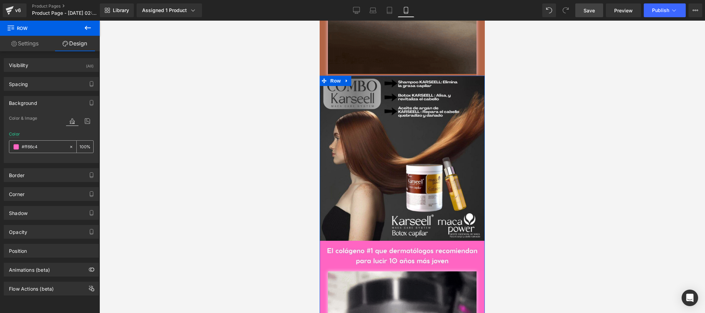
type input "#b26546"
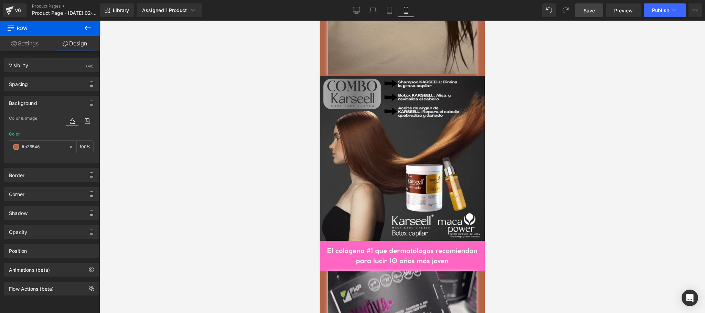
click at [183, 160] on div at bounding box center [401, 167] width 605 height 292
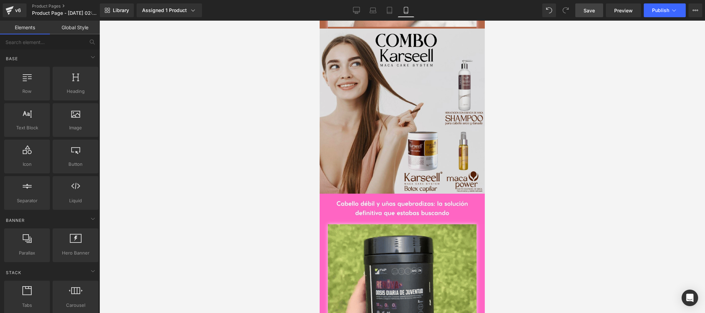
scroll to position [1100, 0]
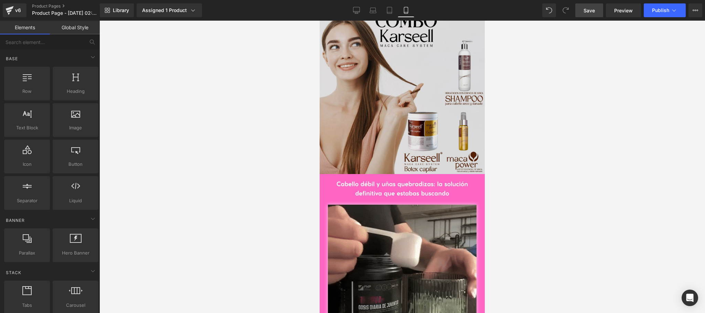
drag, startPoint x: 346, startPoint y: 175, endPoint x: 346, endPoint y: 147, distance: 27.9
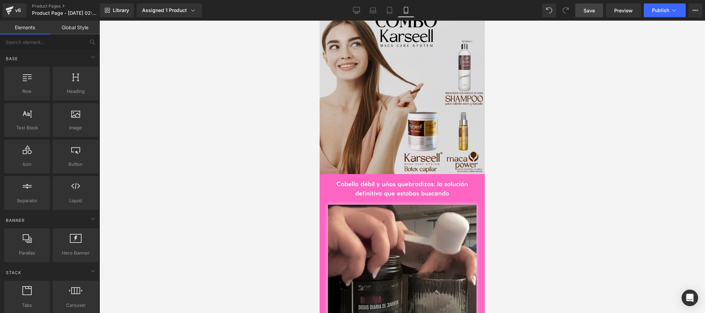
click at [346, 174] on img at bounding box center [401, 91] width 165 height 165
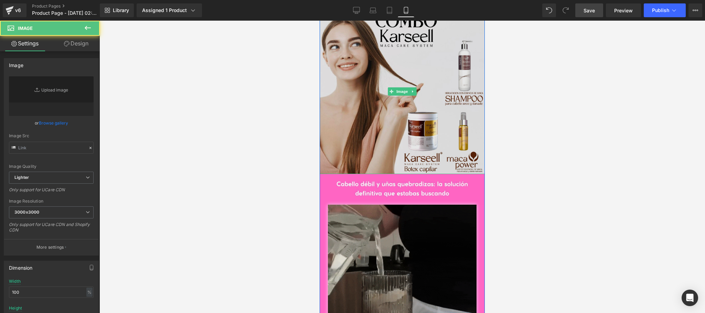
type input "https://ucarecdn.com/bfe31660-c8e8-45e5-b869-7bd79b3e195a/-/format/auto/-/previ…"
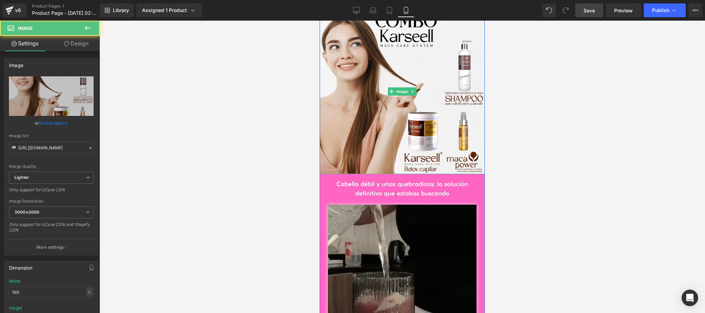
click at [330, 19] on span "Row" at bounding box center [335, 14] width 14 height 10
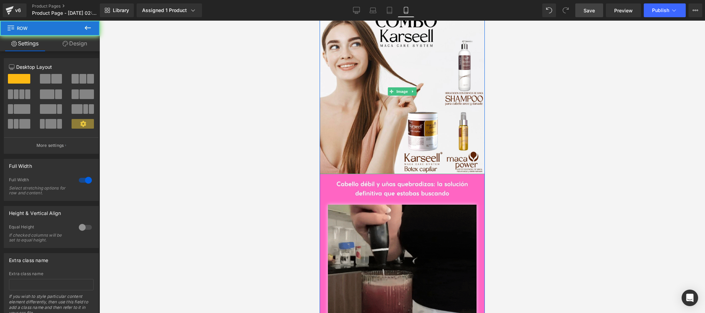
click at [75, 45] on link "Design" at bounding box center [75, 43] width 50 height 15
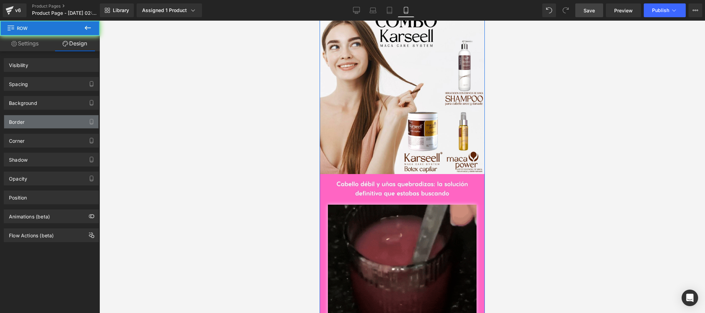
click at [45, 104] on div "Background" at bounding box center [51, 102] width 94 height 13
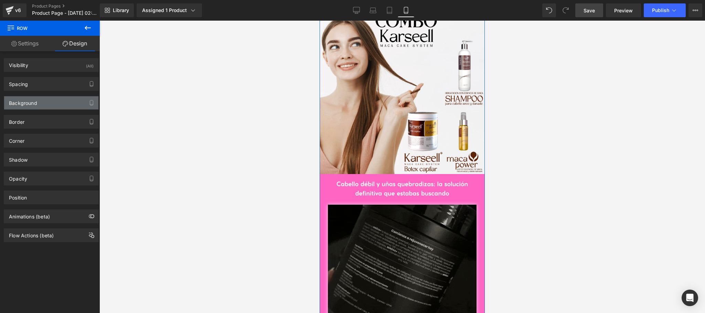
click at [32, 106] on div "Background" at bounding box center [23, 101] width 28 height 10
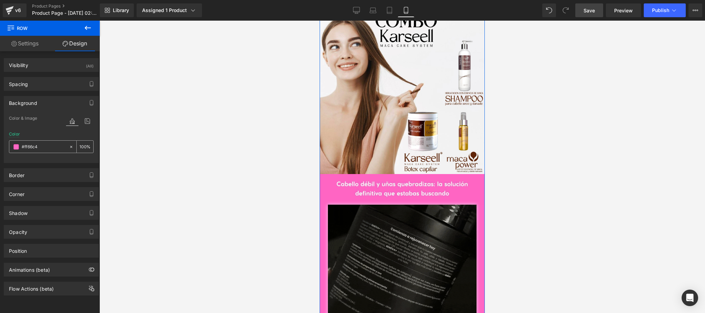
click at [69, 148] on icon at bounding box center [71, 146] width 5 height 5
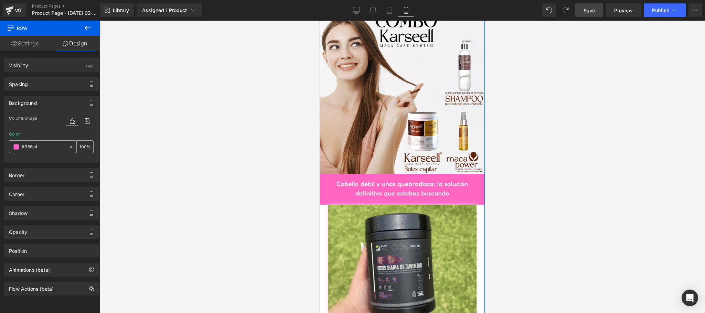
type input "none"
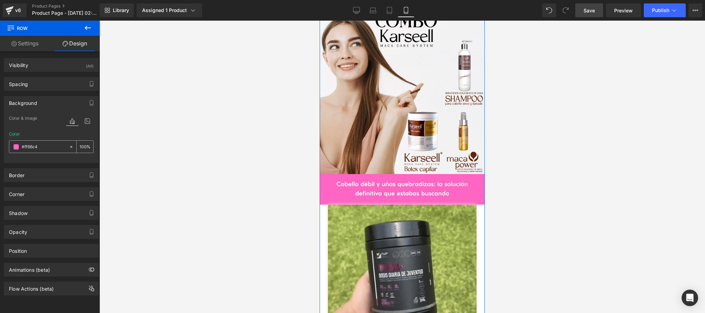
type input "0"
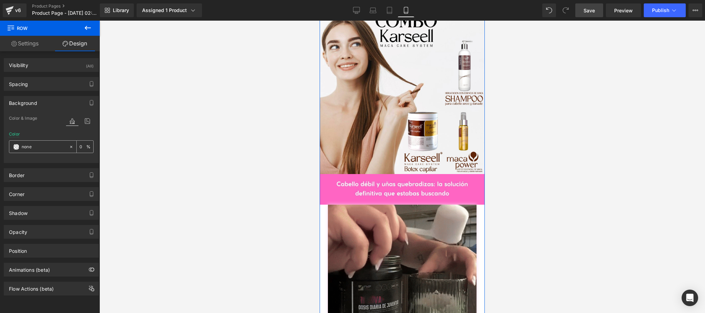
click at [45, 146] on input "none" at bounding box center [44, 147] width 44 height 8
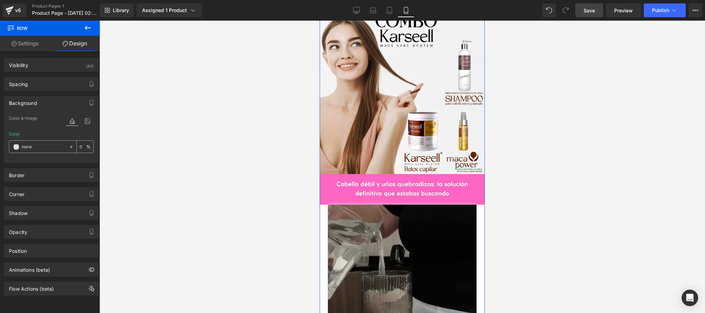
paste input "#b26546"
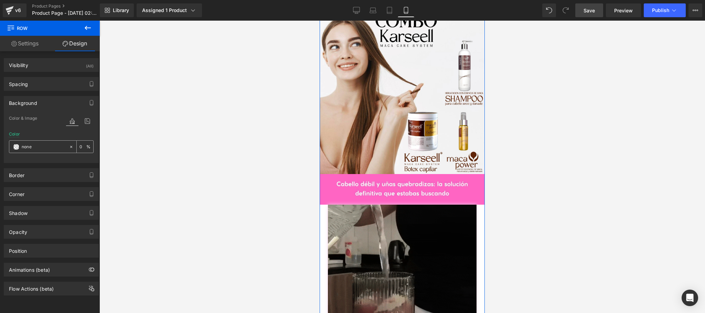
type input "#b26546"
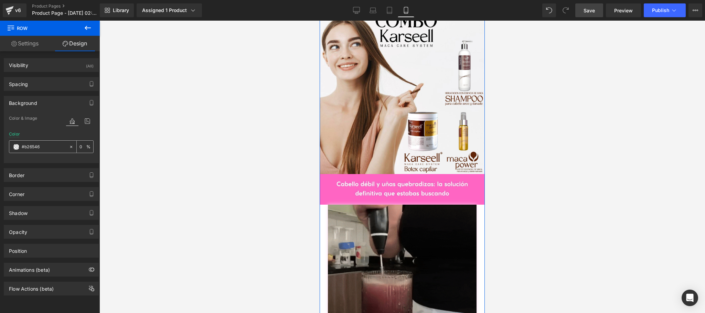
type input "100"
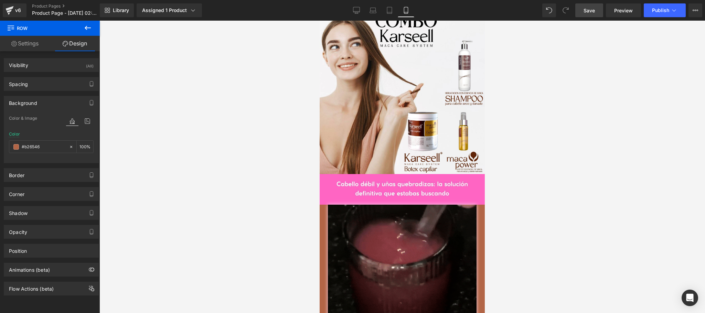
click at [130, 143] on div at bounding box center [401, 167] width 605 height 292
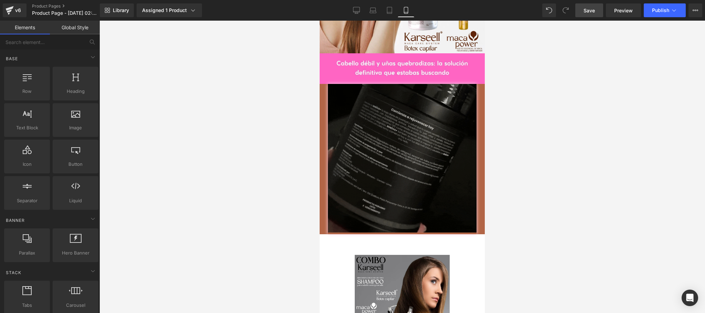
scroll to position [1238, 0]
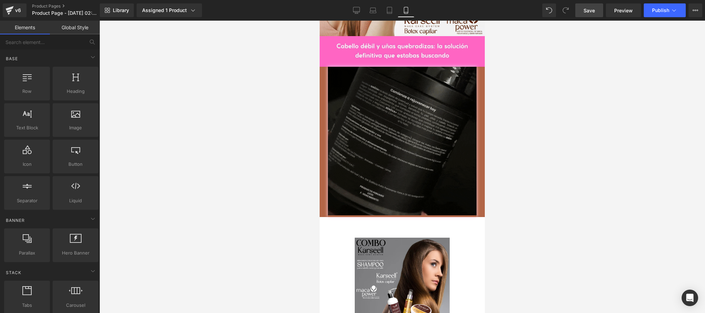
click at [585, 11] on span "Save" at bounding box center [588, 10] width 11 height 7
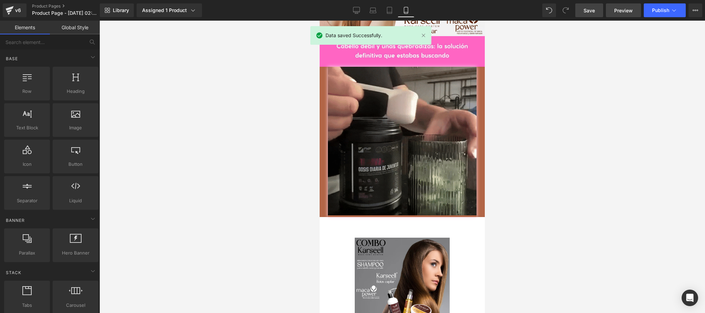
click at [621, 11] on span "Preview" at bounding box center [623, 10] width 19 height 7
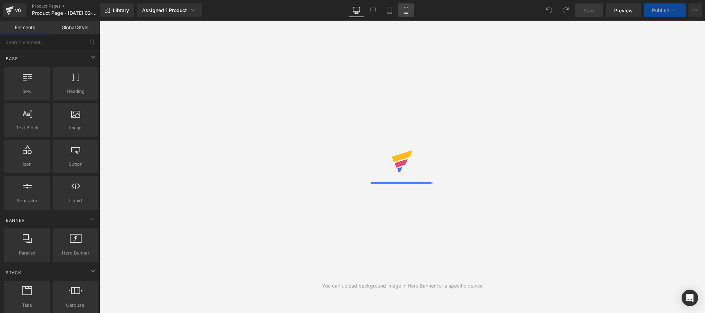
click at [408, 10] on icon at bounding box center [406, 10] width 4 height 7
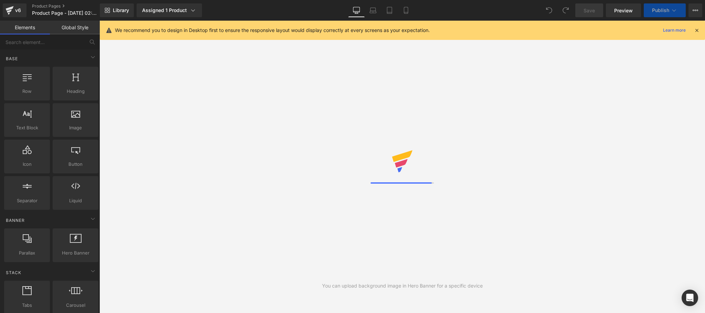
click at [697, 29] on icon at bounding box center [696, 30] width 6 height 6
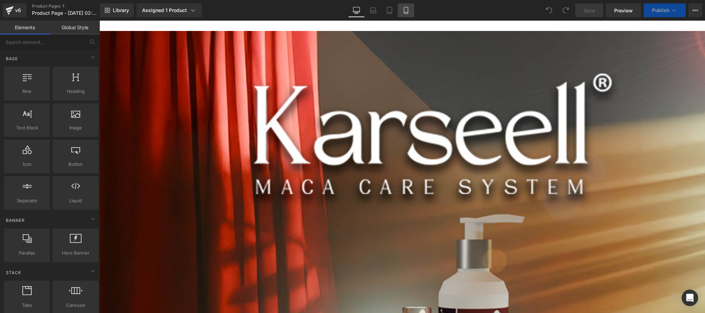
click at [409, 9] on link "Mobile" at bounding box center [406, 10] width 17 height 14
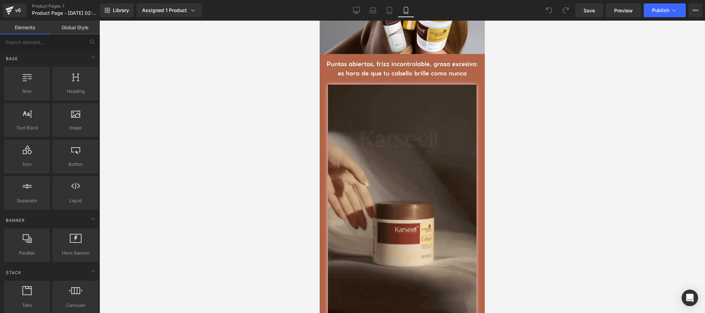
scroll to position [687, 0]
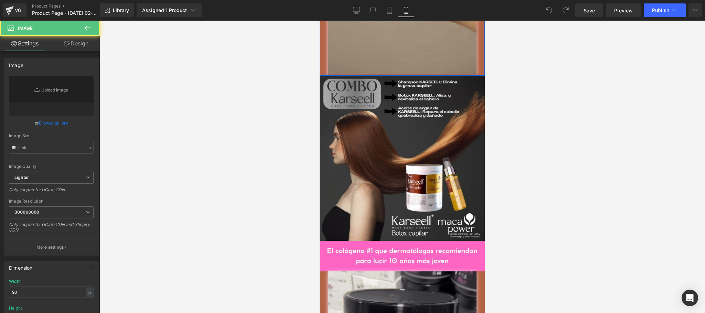
type input "[URL][DOMAIN_NAME]"
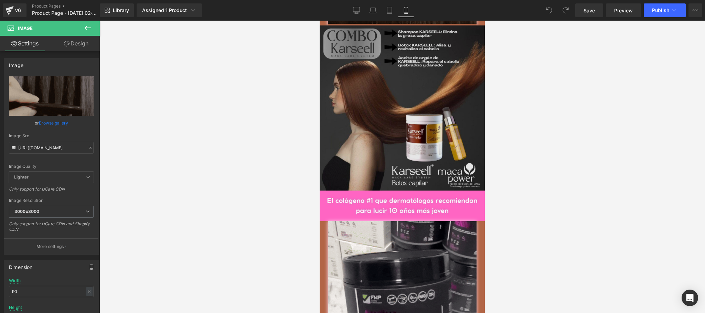
scroll to position [825, 0]
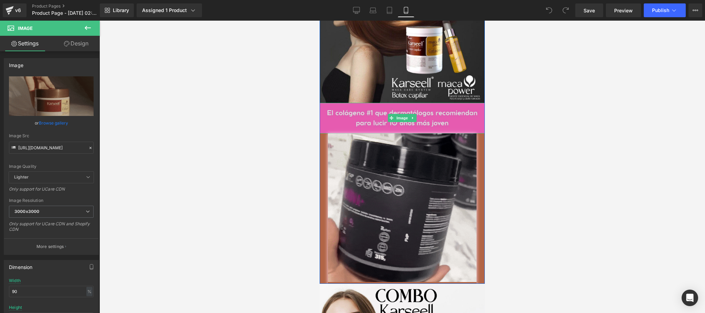
click at [449, 133] on img at bounding box center [401, 118] width 165 height 31
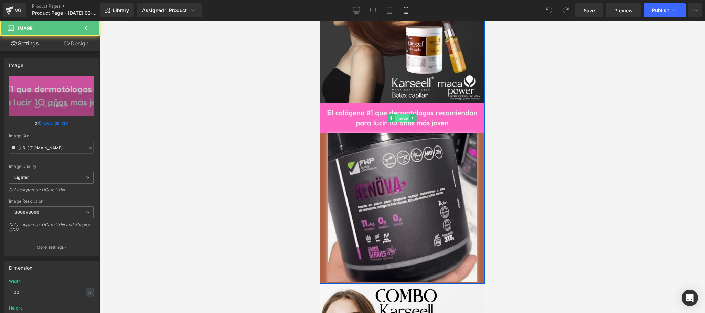
click at [398, 122] on span "Image" at bounding box center [402, 118] width 14 height 8
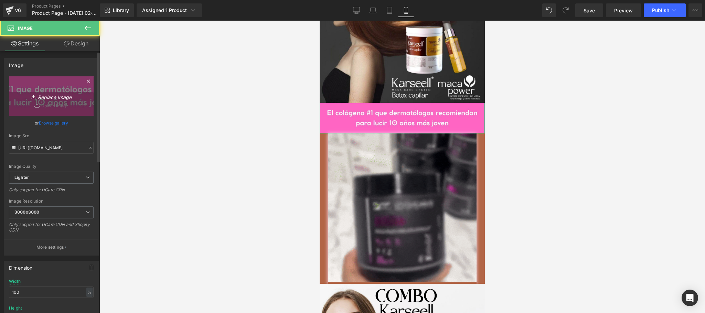
click at [54, 104] on link "Replace Image" at bounding box center [51, 96] width 85 height 40
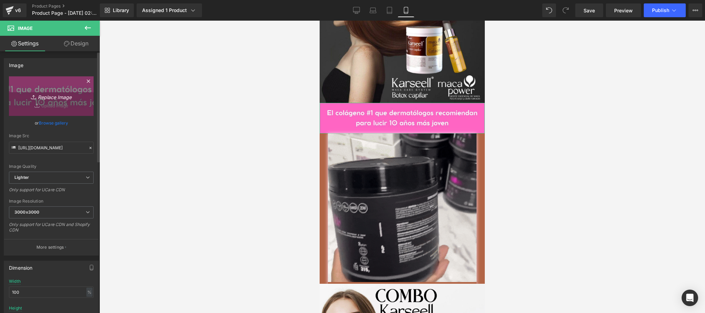
type input "C:\fakepath\PKARSELL (2).jpg"
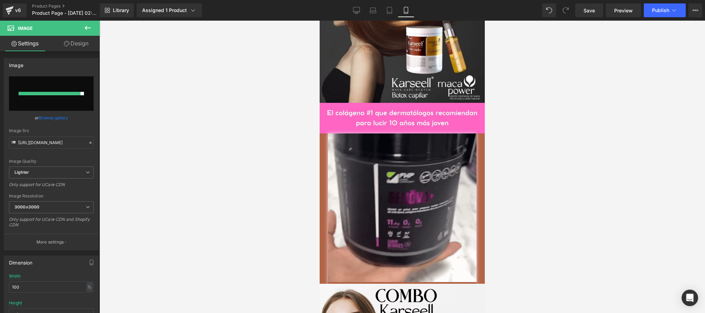
type input "[URL][DOMAIN_NAME]"
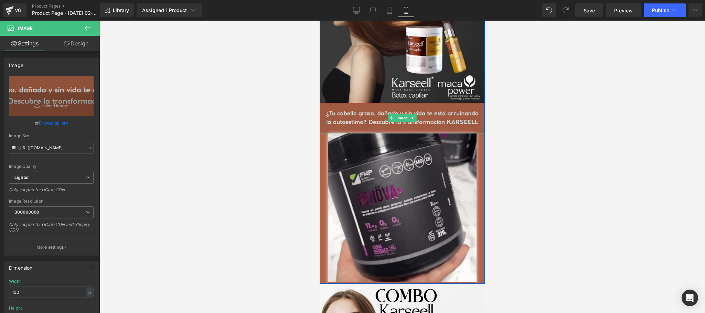
scroll to position [963, 0]
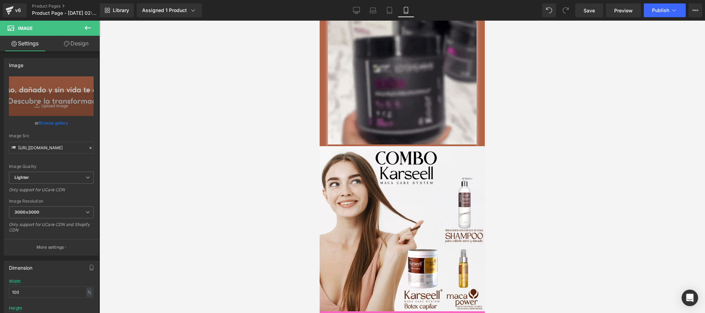
click at [322, 104] on div at bounding box center [401, 71] width 165 height 150
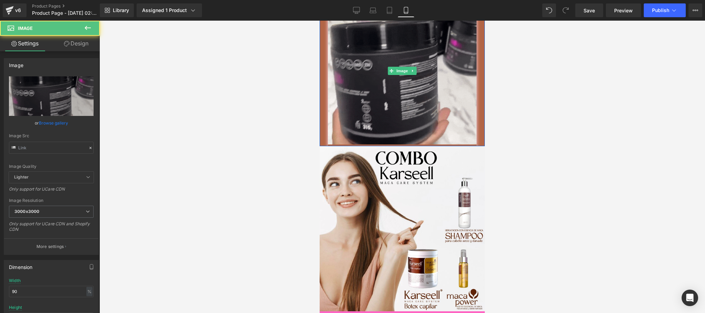
type input "[URL][DOMAIN_NAME]"
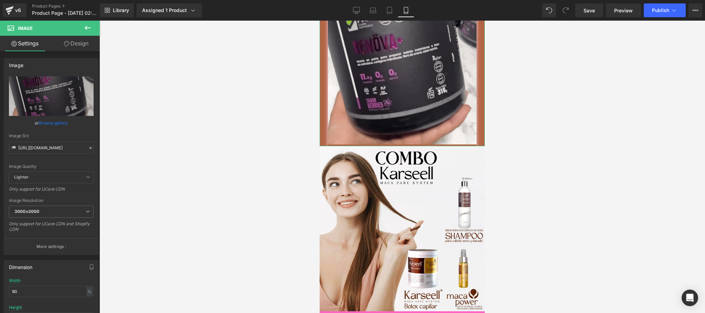
click at [83, 45] on link "Design" at bounding box center [76, 43] width 50 height 15
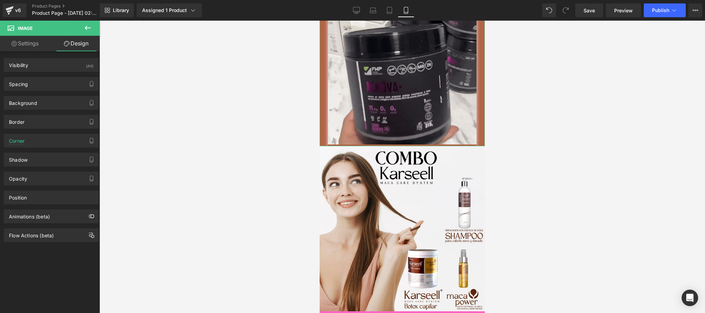
type input "#fcd8ef"
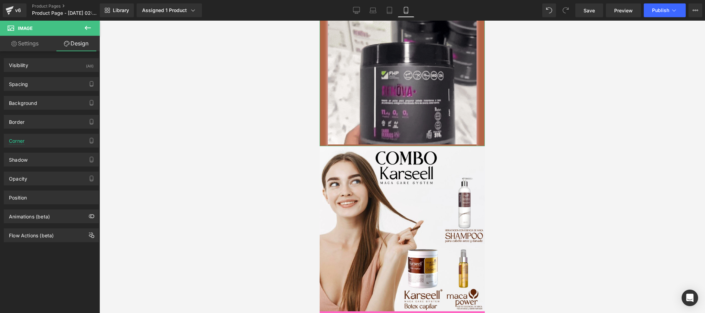
type input "100"
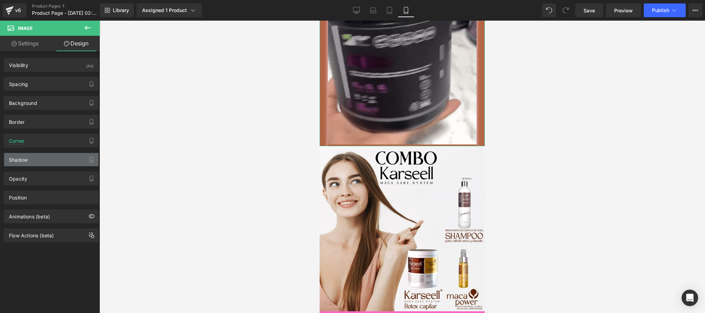
click at [42, 162] on div "Shadow" at bounding box center [51, 159] width 94 height 13
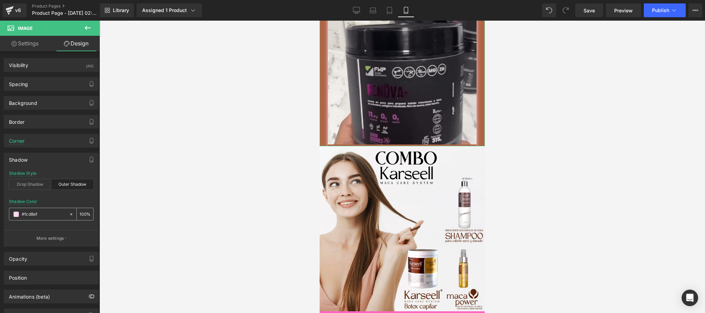
click at [52, 218] on input "#fcd8ef" at bounding box center [44, 214] width 44 height 8
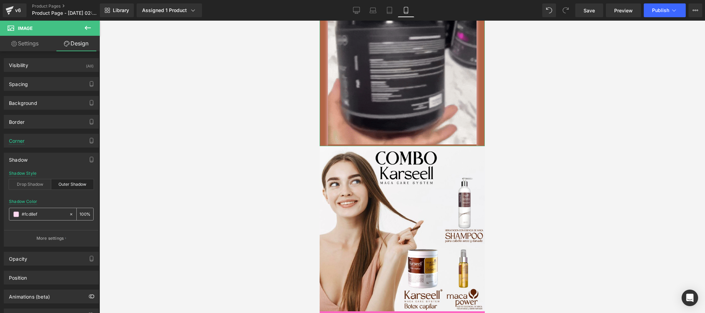
click at [18, 214] on span at bounding box center [16, 214] width 6 height 6
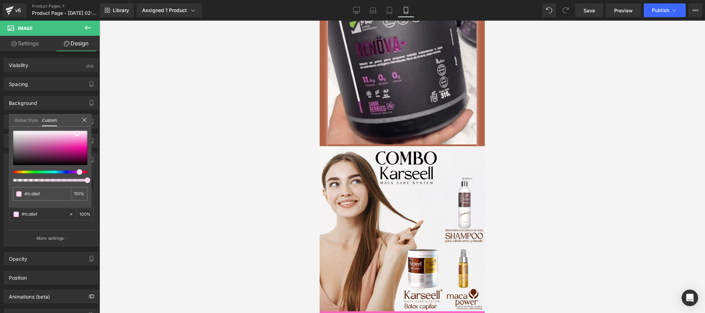
click at [326, 34] on body "Ir directamente al contenido Image Image Image Row Image Image Image Row Image …" at bounding box center [401, 113] width 165 height 2111
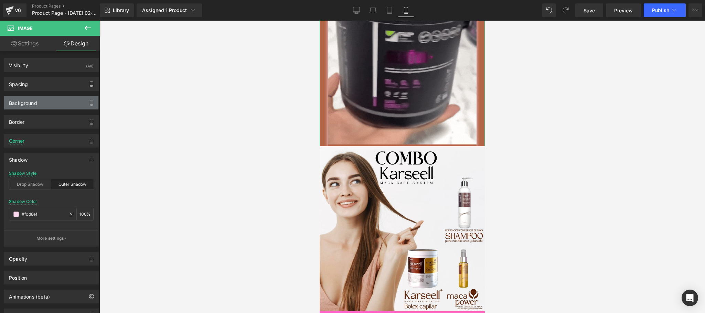
click at [51, 102] on div "Background" at bounding box center [51, 102] width 94 height 13
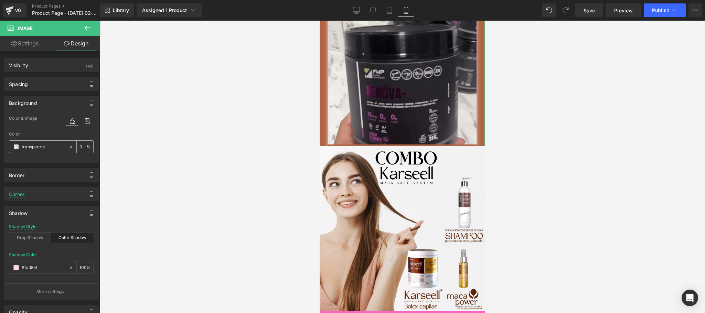
click at [48, 151] on input "transparent" at bounding box center [44, 147] width 44 height 8
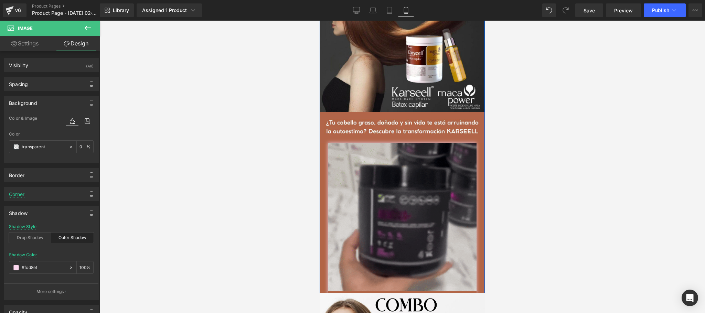
scroll to position [687, 0]
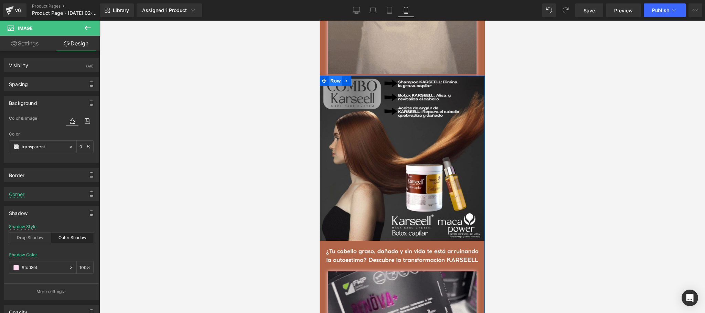
click at [331, 86] on span "Row" at bounding box center [335, 81] width 14 height 10
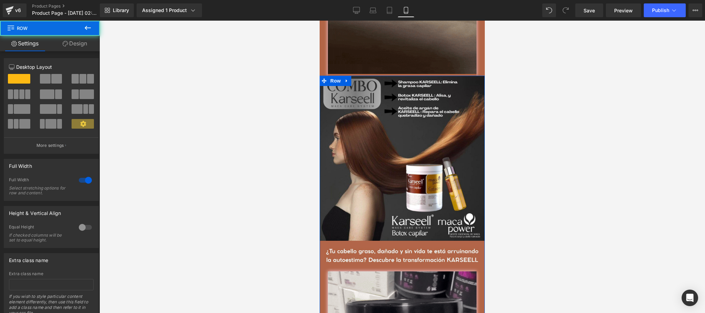
click at [74, 43] on link "Design" at bounding box center [75, 43] width 50 height 15
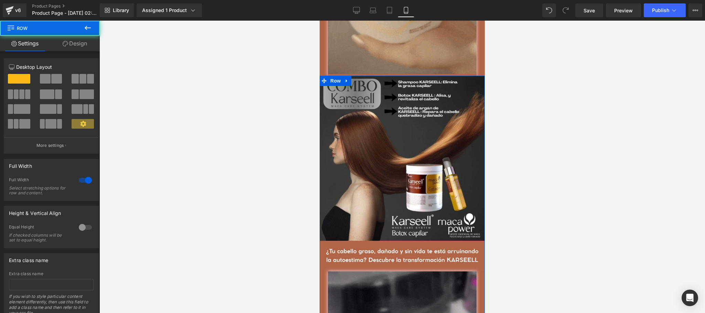
click at [0, 0] on div "Background" at bounding box center [0, 0] width 0 height 0
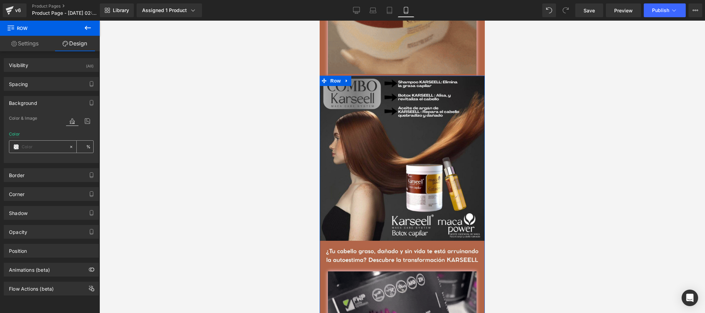
type input "#b26546"
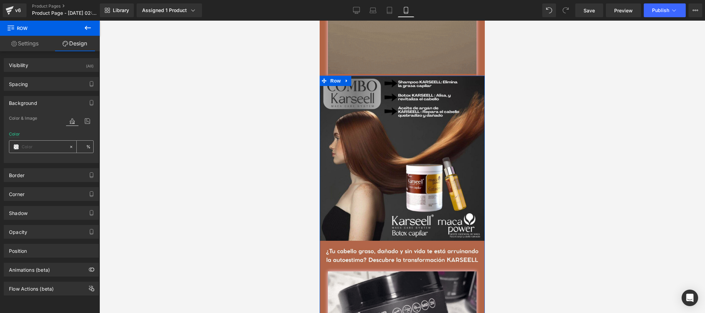
type input "100"
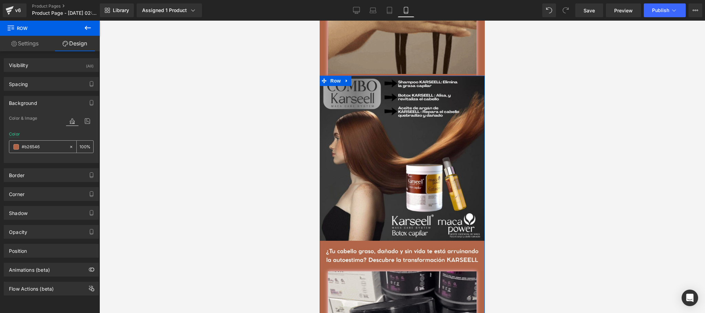
click at [40, 148] on input "#b26546" at bounding box center [44, 147] width 44 height 8
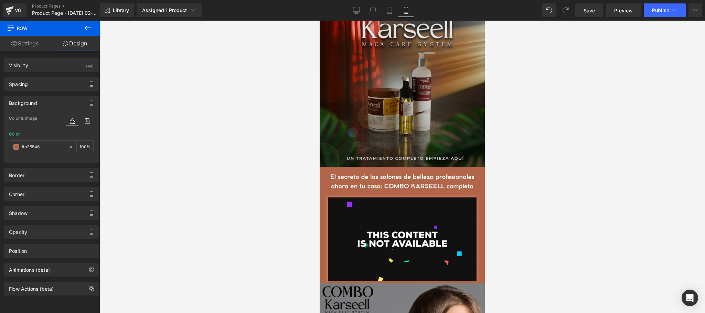
scroll to position [0, 0]
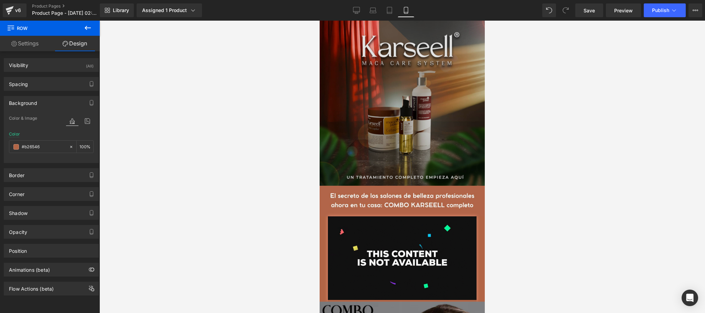
click at [340, 28] on div "Image Image Image Row" at bounding box center [401, 161] width 165 height 281
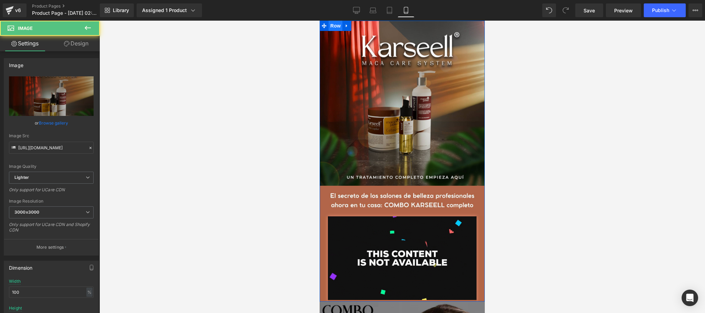
click at [328, 26] on span "Row" at bounding box center [335, 26] width 14 height 10
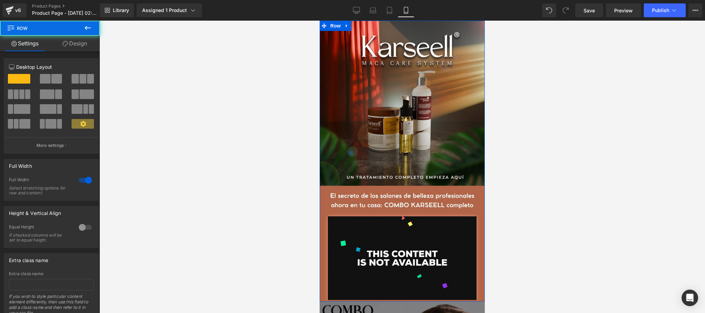
click at [70, 47] on link "Design" at bounding box center [75, 43] width 50 height 15
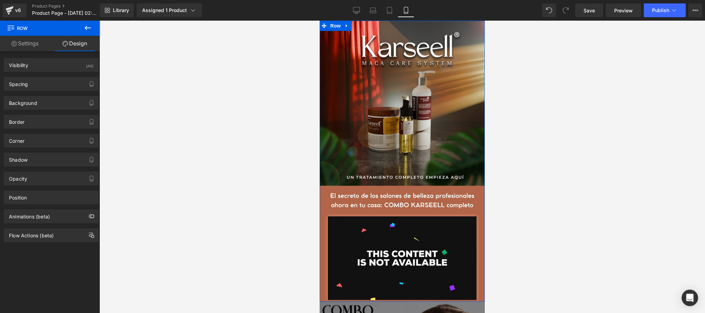
type input "#333333"
type input "100"
click at [39, 159] on div "Shadow" at bounding box center [51, 159] width 94 height 13
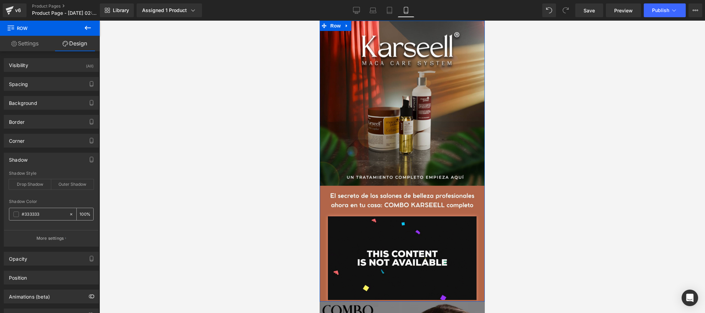
click at [14, 217] on span at bounding box center [16, 214] width 6 height 6
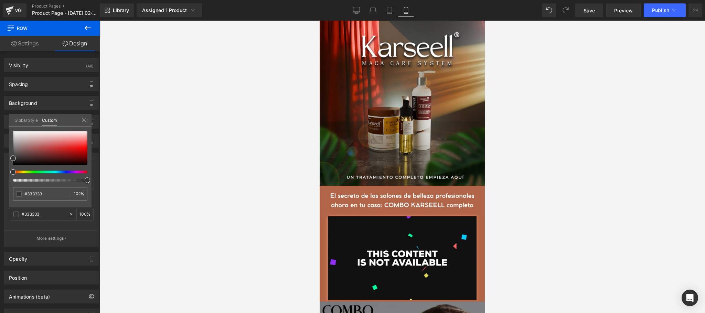
click at [148, 176] on div at bounding box center [401, 167] width 605 height 292
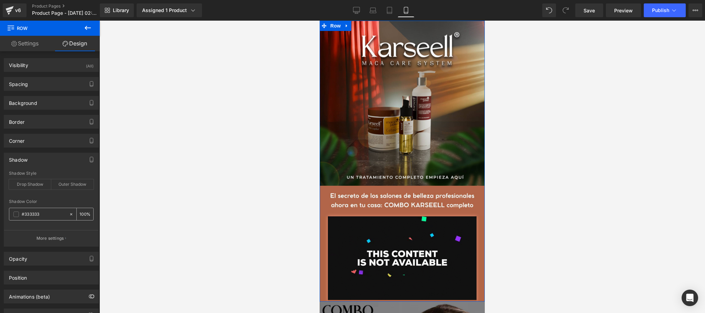
click at [40, 214] on input "#333333" at bounding box center [44, 214] width 44 height 8
click at [333, 27] on span "Row" at bounding box center [335, 26] width 14 height 10
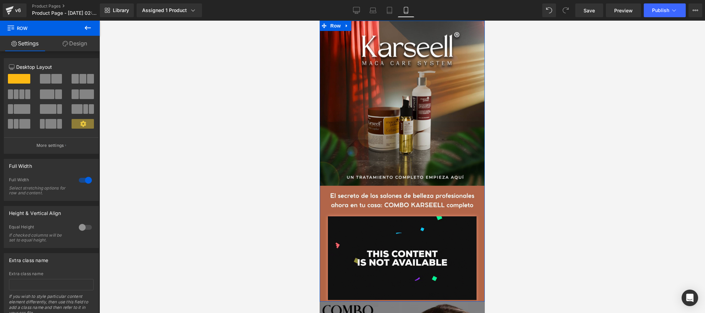
click at [82, 44] on link "Design" at bounding box center [75, 43] width 50 height 15
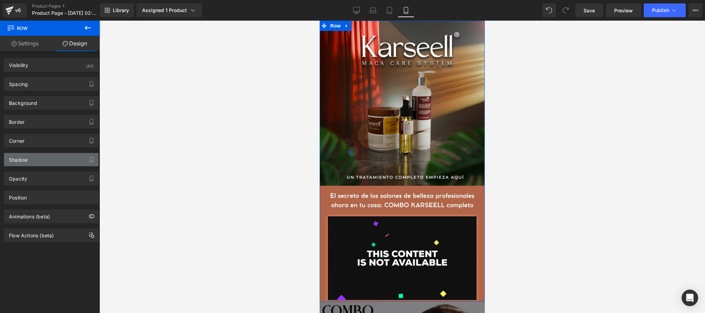
type input "#333333"
type input "100"
click at [45, 164] on div "Shadow" at bounding box center [51, 159] width 94 height 13
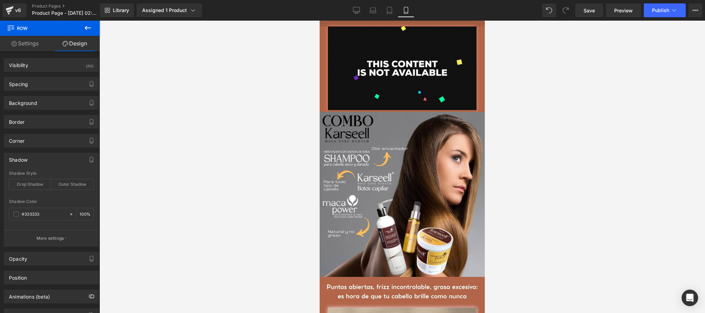
scroll to position [275, 0]
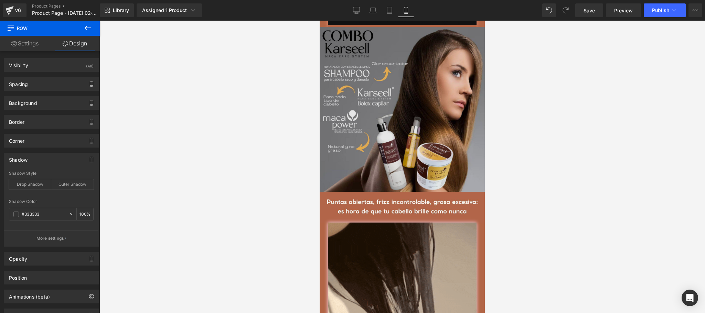
click at [338, 126] on img at bounding box center [401, 109] width 165 height 165
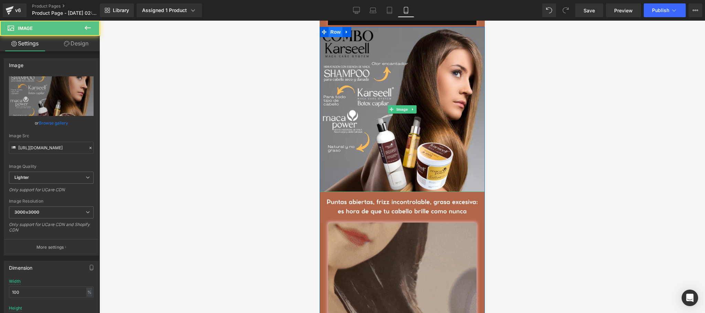
drag, startPoint x: 330, startPoint y: 98, endPoint x: 490, endPoint y: 153, distance: 168.7
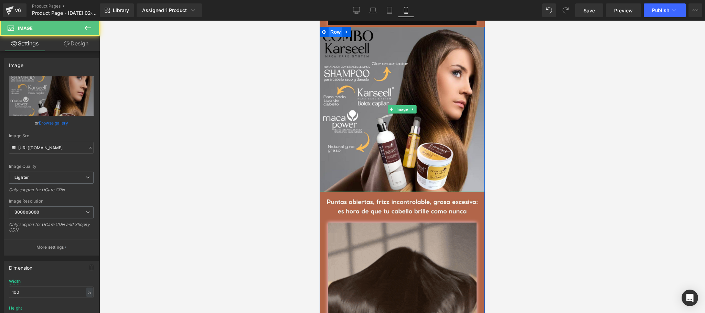
click at [330, 37] on span "Row" at bounding box center [335, 32] width 14 height 10
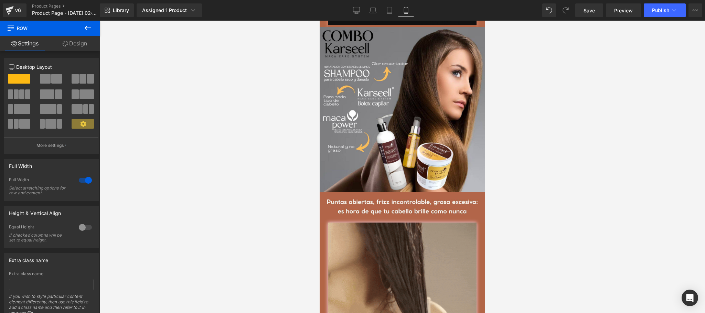
click at [74, 41] on link "Design" at bounding box center [75, 43] width 50 height 15
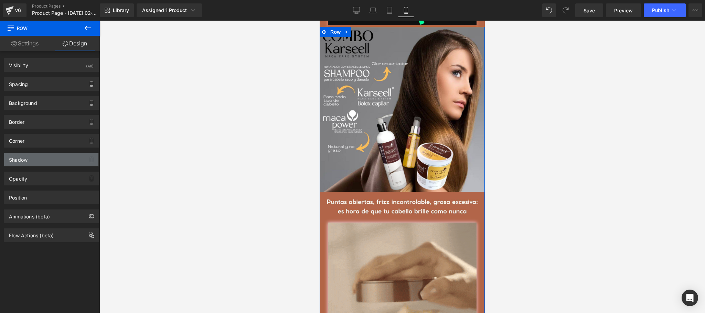
type input "#333333"
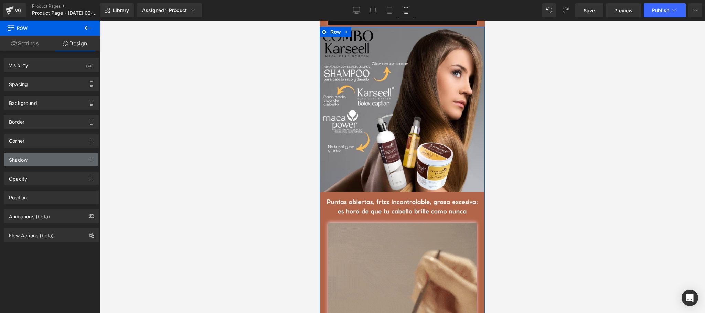
type input "100"
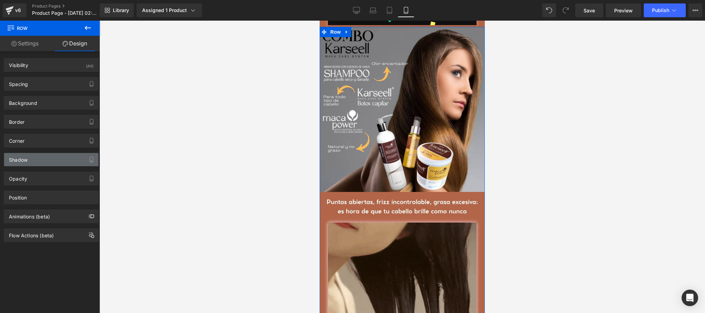
click at [34, 161] on div "Shadow" at bounding box center [51, 159] width 94 height 13
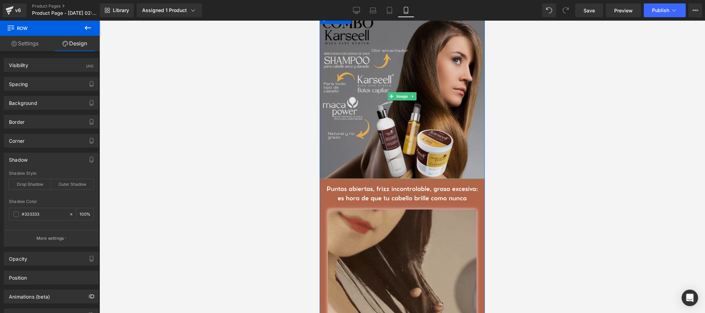
scroll to position [413, 0]
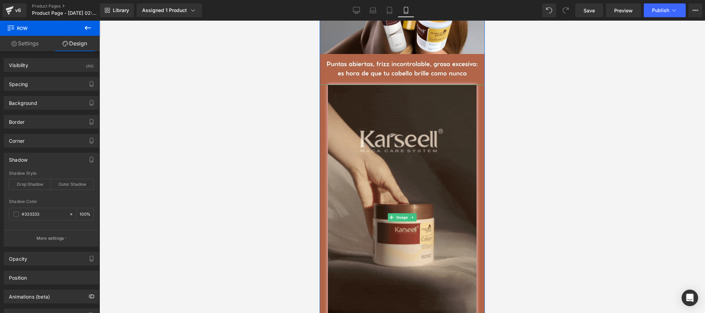
click at [322, 169] on div at bounding box center [401, 218] width 165 height 266
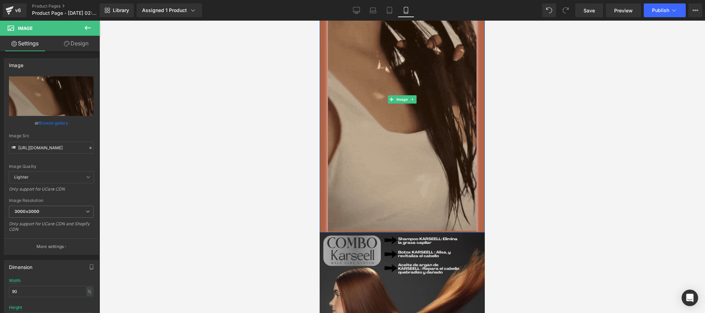
scroll to position [550, 0]
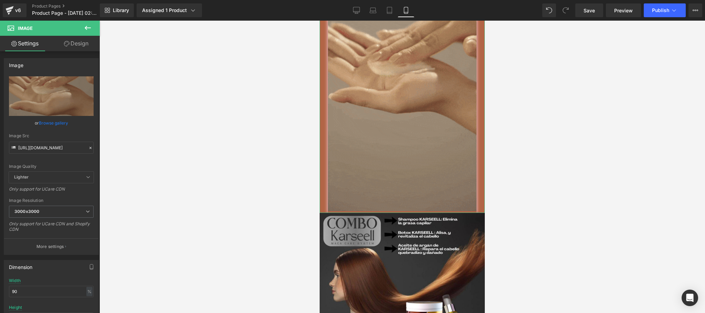
click at [79, 45] on link "Design" at bounding box center [76, 43] width 50 height 15
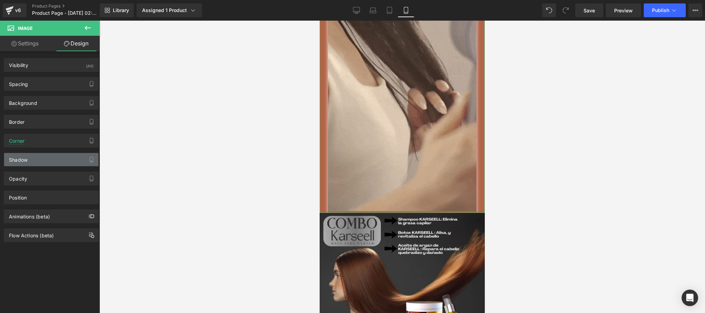
click at [43, 163] on div "Shadow" at bounding box center [51, 159] width 94 height 13
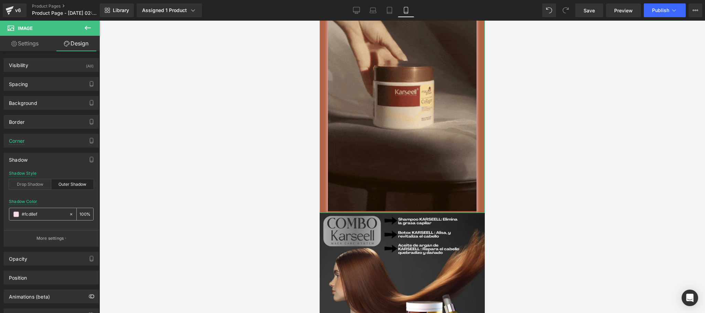
paste input "333333"
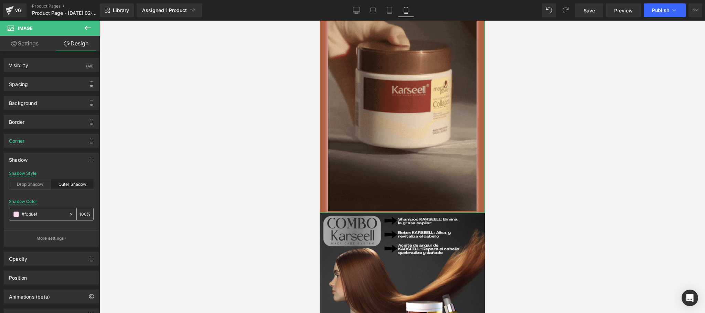
type input "#333333"
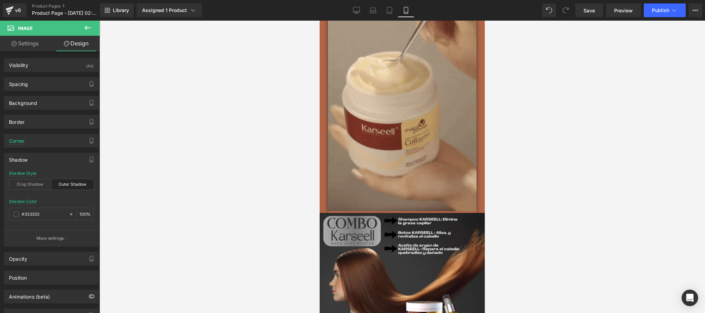
click at [152, 204] on div at bounding box center [401, 167] width 605 height 292
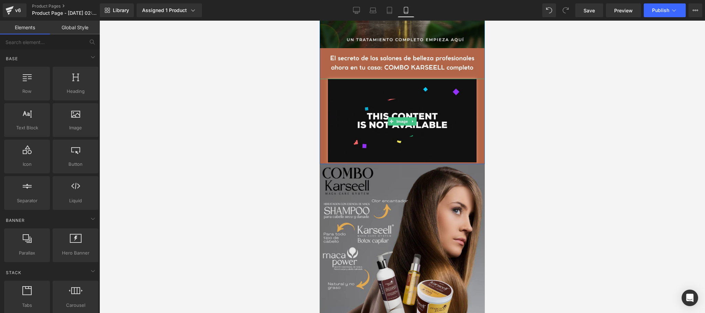
scroll to position [0, 0]
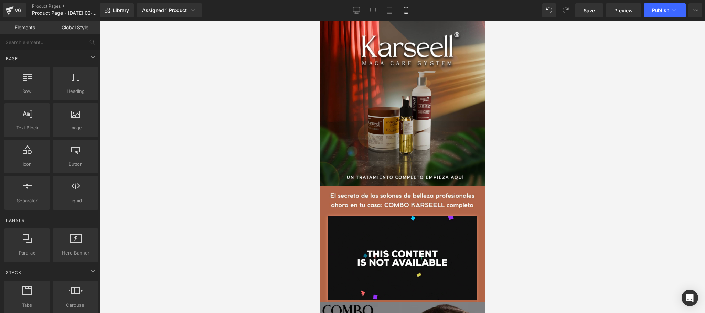
click at [321, 240] on div at bounding box center [401, 258] width 165 height 85
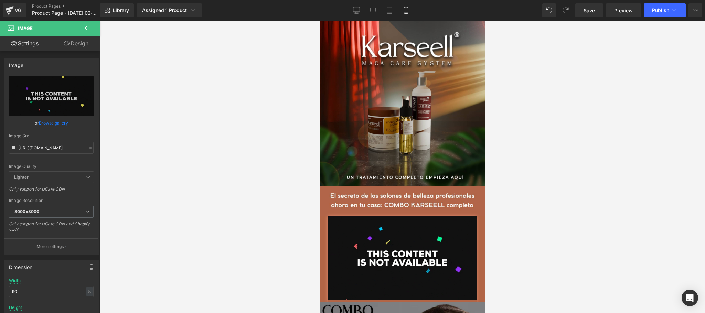
click at [76, 34] on button at bounding box center [88, 28] width 24 height 15
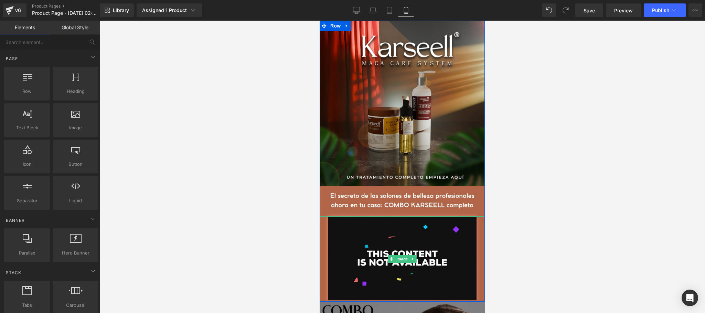
click at [323, 224] on div at bounding box center [401, 258] width 165 height 85
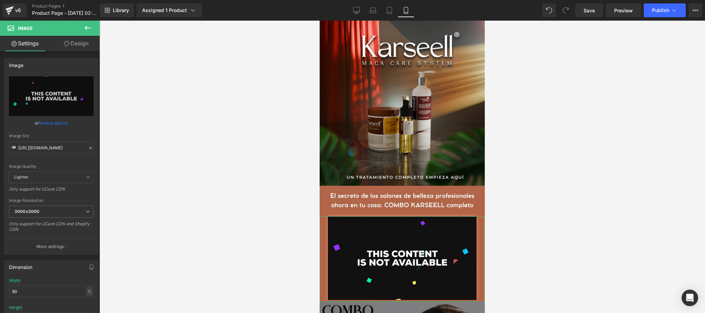
click at [84, 47] on link "Design" at bounding box center [76, 43] width 50 height 15
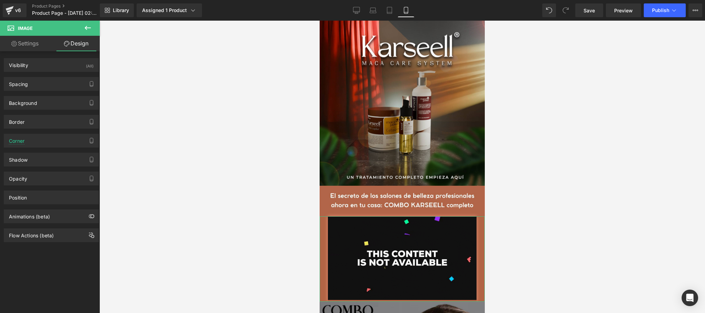
type input "#ea9275"
type input "100"
click at [35, 166] on div "Shadow" at bounding box center [51, 159] width 94 height 13
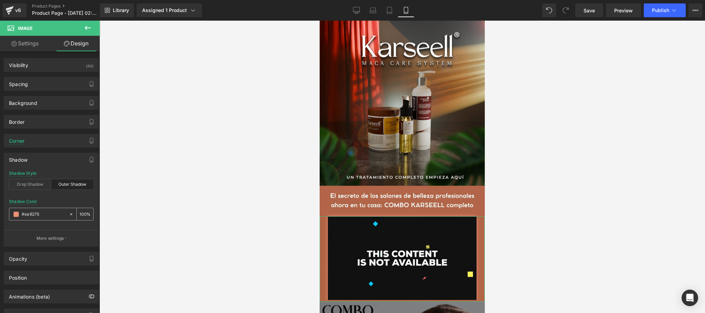
click at [54, 213] on input "#ea9275" at bounding box center [44, 214] width 44 height 8
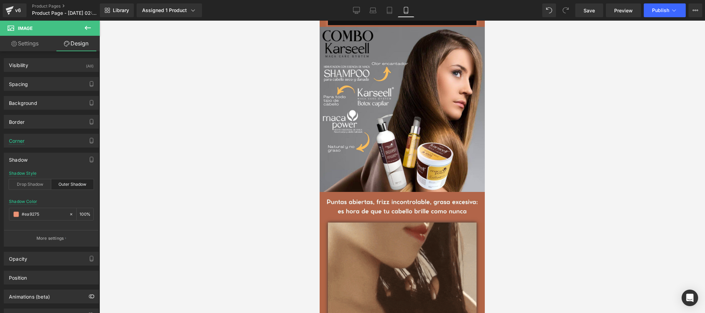
scroll to position [413, 0]
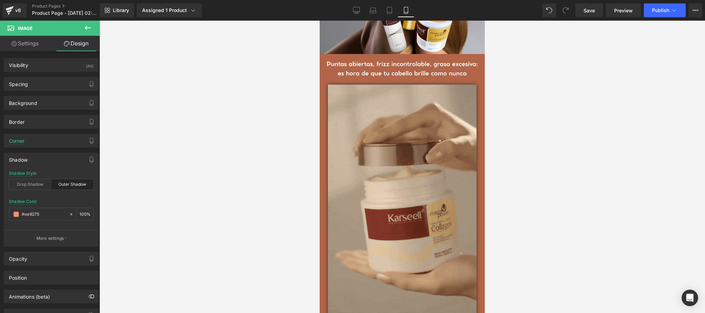
click at [322, 191] on div at bounding box center [401, 218] width 165 height 266
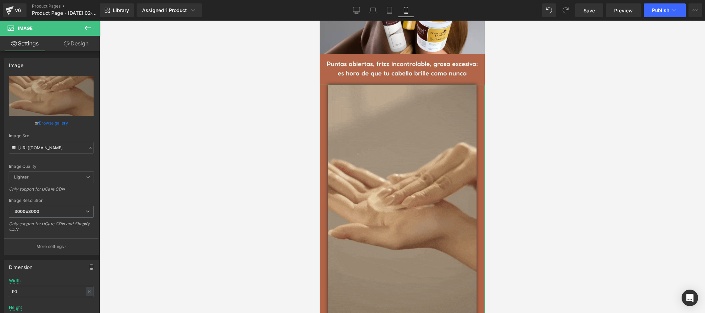
click at [61, 48] on link "Design" at bounding box center [76, 43] width 50 height 15
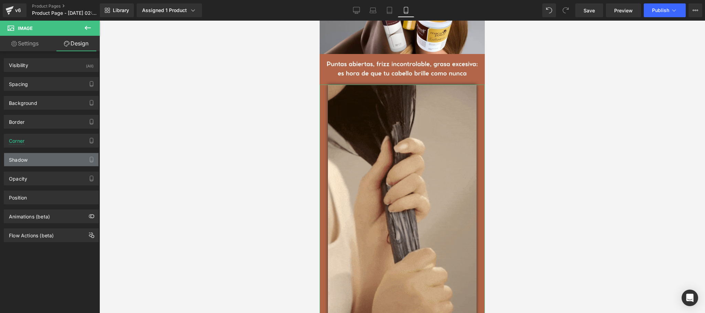
click at [47, 161] on div "Shadow" at bounding box center [51, 159] width 94 height 13
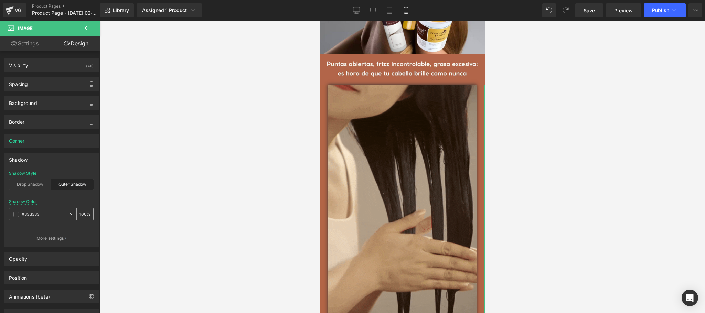
click at [46, 212] on input "#333333" at bounding box center [44, 214] width 44 height 8
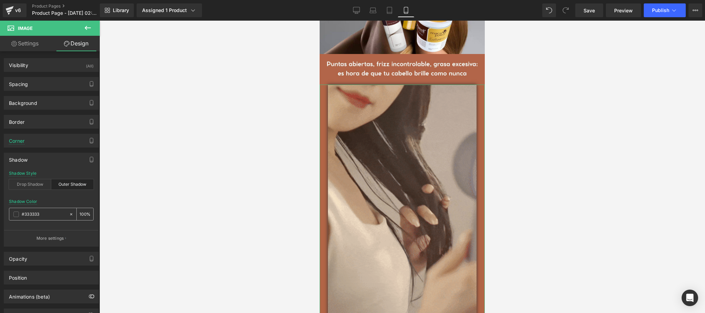
paste input "ea9275"
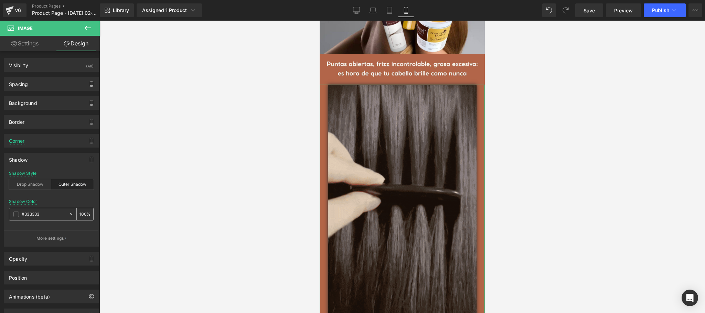
type input "#ea9275"
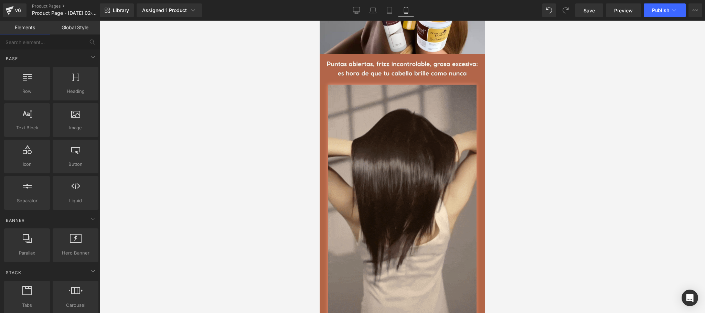
click at [143, 211] on div at bounding box center [401, 167] width 605 height 292
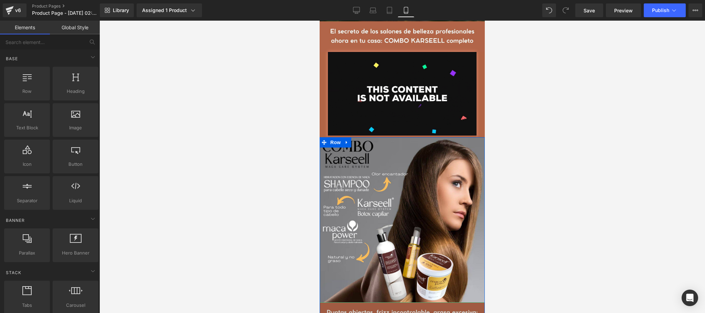
scroll to position [138, 0]
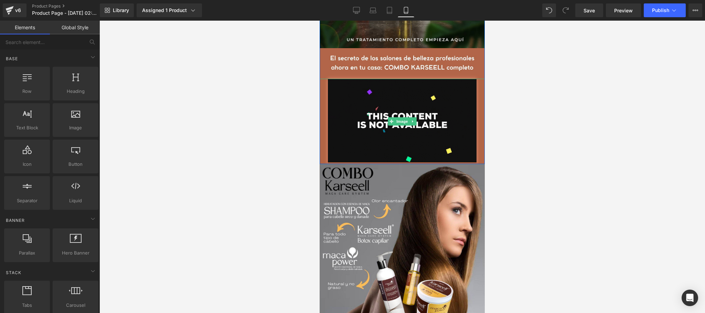
click at [322, 85] on div at bounding box center [401, 121] width 165 height 85
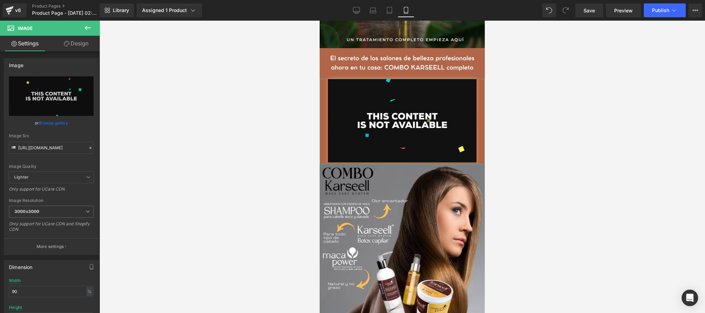
click at [84, 48] on link "Design" at bounding box center [76, 43] width 50 height 15
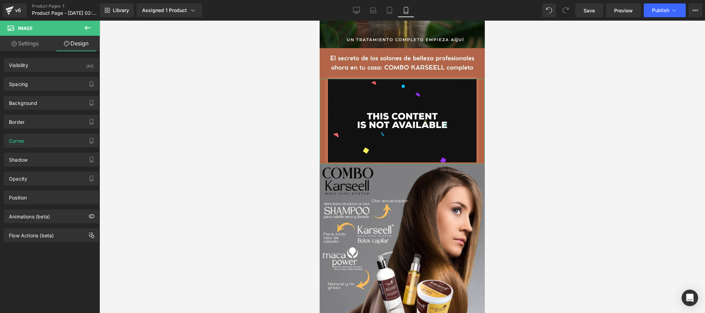
type input "#ea9275"
type input "100"
click at [36, 164] on div "Shadow" at bounding box center [51, 159] width 94 height 13
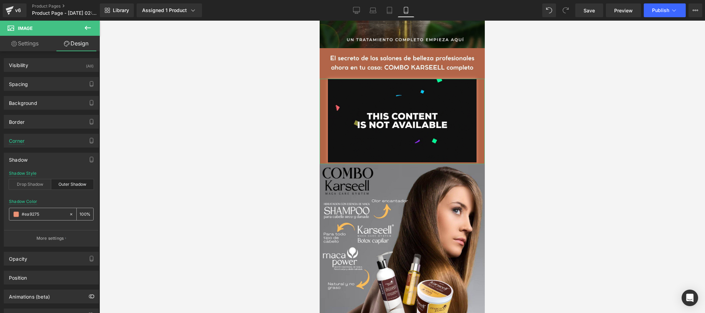
click at [53, 214] on input "#ea9275" at bounding box center [44, 214] width 44 height 8
type input "0"
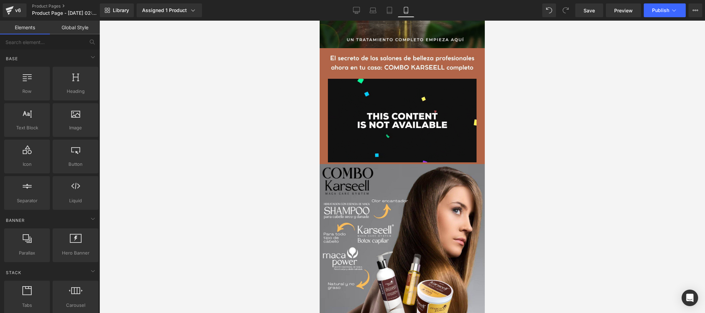
click at [141, 205] on div at bounding box center [401, 167] width 605 height 292
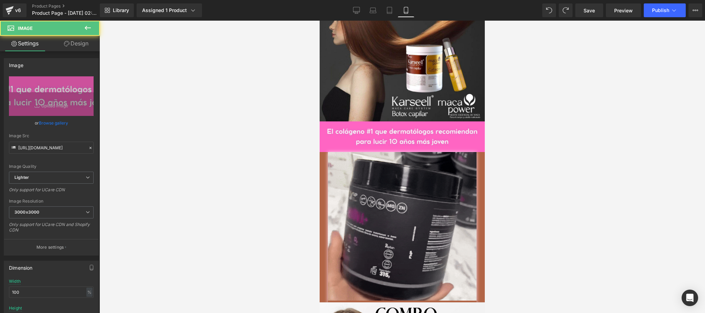
scroll to position [874, 0]
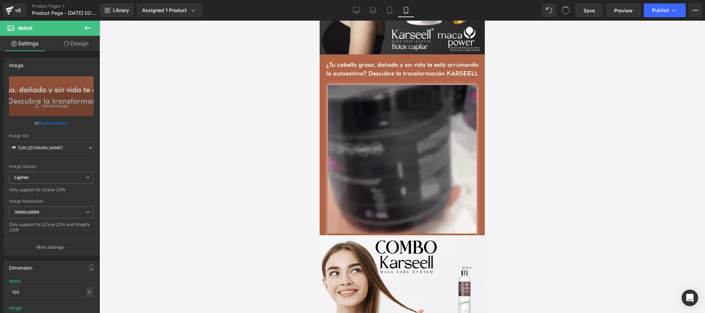
type input "[URL][DOMAIN_NAME]"
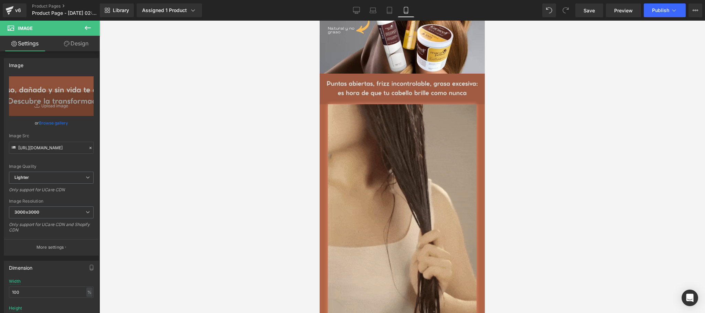
scroll to position [413, 0]
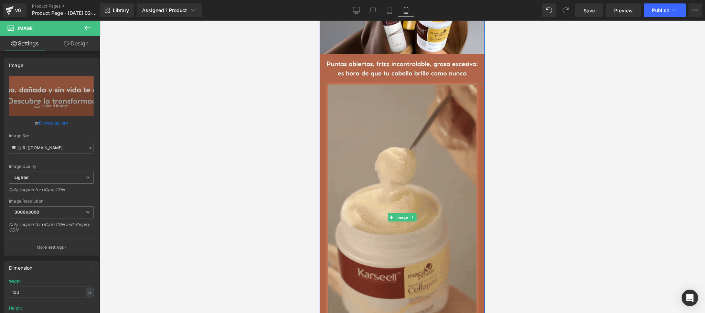
click at [320, 173] on div at bounding box center [401, 218] width 165 height 266
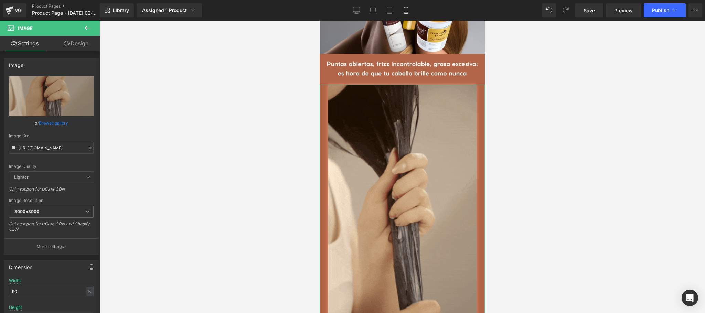
click at [74, 45] on link "Design" at bounding box center [76, 43] width 50 height 15
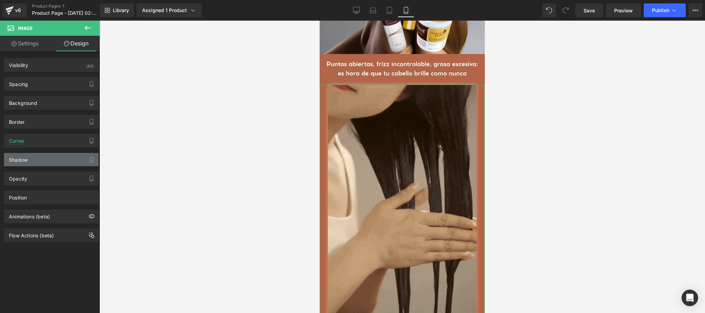
click at [28, 160] on div "Shadow" at bounding box center [51, 159] width 94 height 13
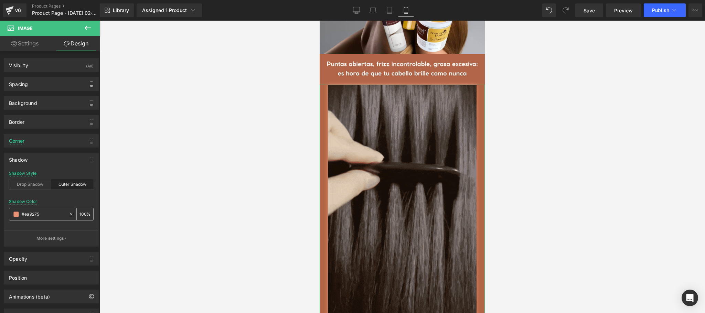
click at [55, 216] on input "#ea9275" at bounding box center [44, 214] width 44 height 8
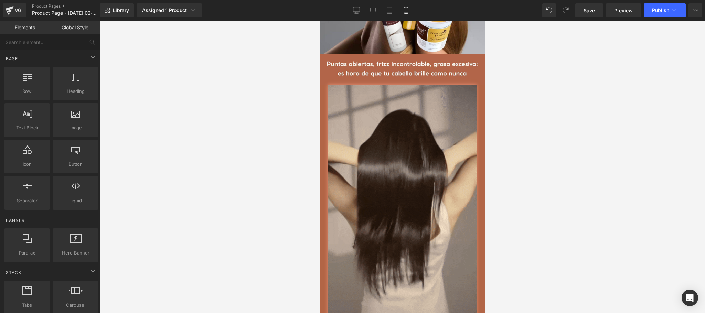
click at [219, 181] on div at bounding box center [401, 167] width 605 height 292
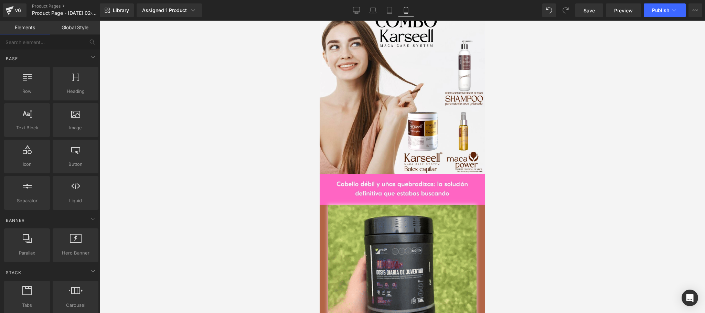
scroll to position [963, 0]
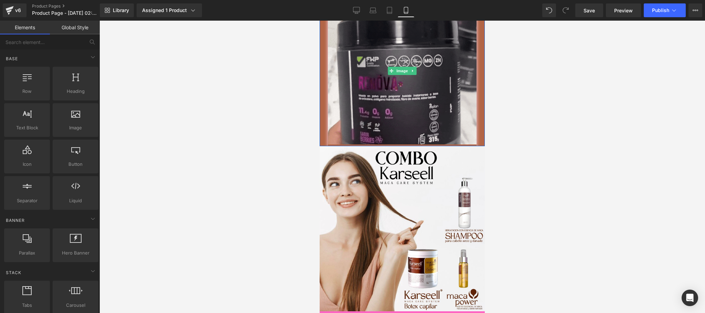
click at [321, 120] on div at bounding box center [401, 71] width 165 height 150
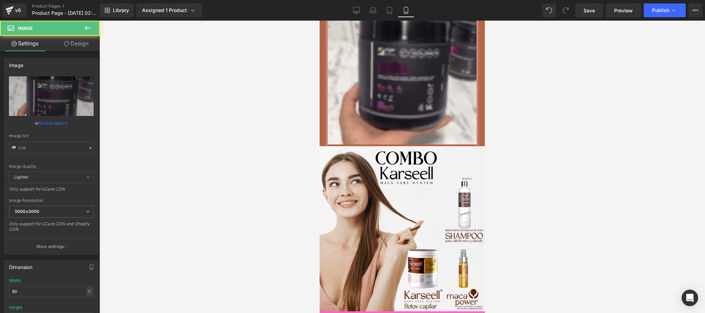
type input "[URL][DOMAIN_NAME]"
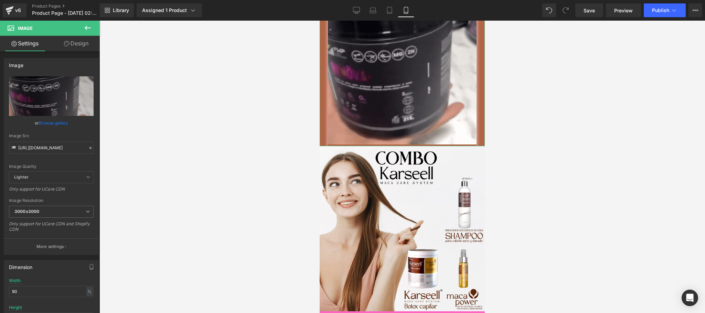
click at [80, 46] on link "Design" at bounding box center [76, 43] width 50 height 15
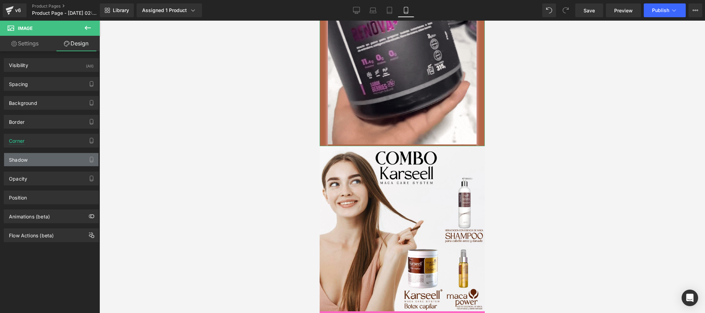
click at [48, 160] on div "Shadow" at bounding box center [51, 159] width 94 height 13
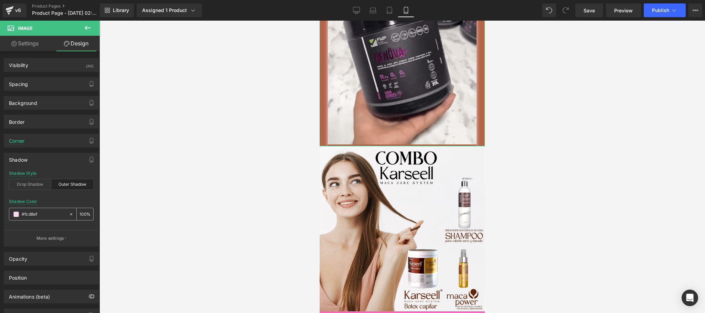
click at [53, 211] on div "#fcd8ef" at bounding box center [38, 214] width 59 height 12
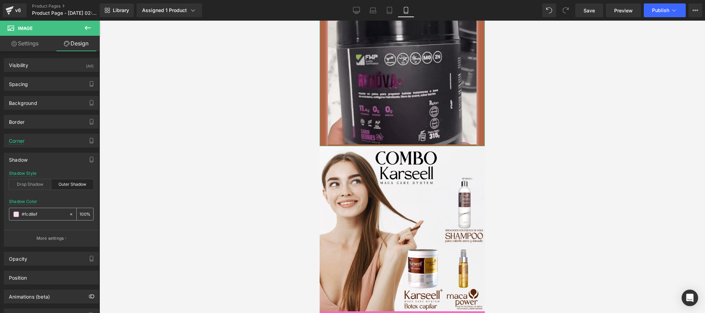
click at [51, 217] on input "#fcd8ef" at bounding box center [44, 214] width 44 height 8
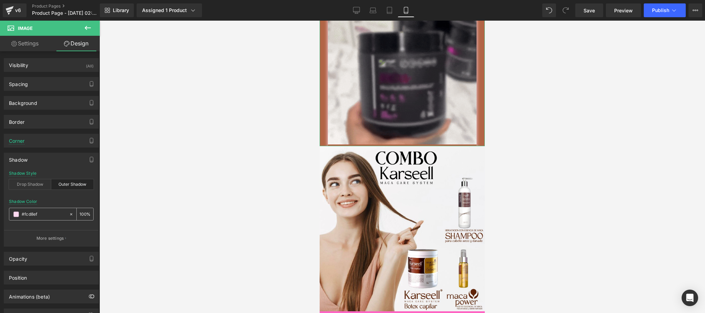
paste input "ea9275"
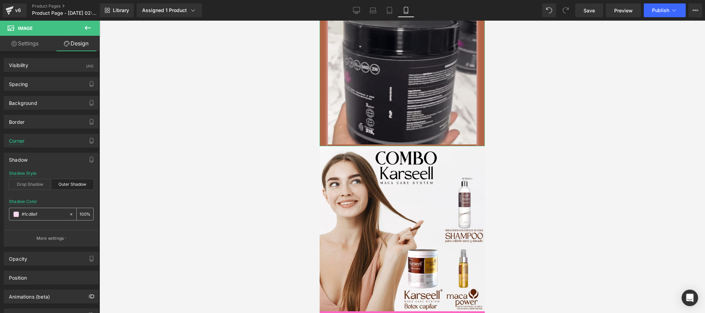
type input "#ea9275"
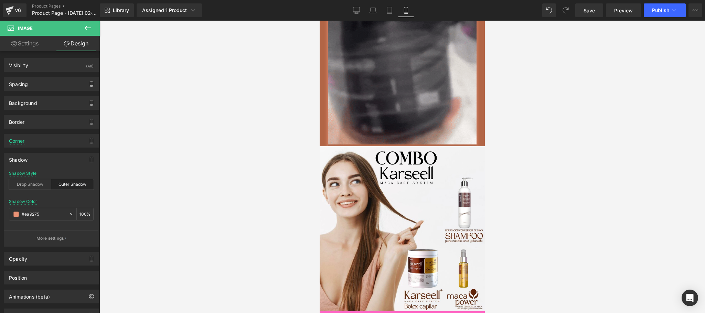
click at [184, 172] on div at bounding box center [401, 167] width 605 height 292
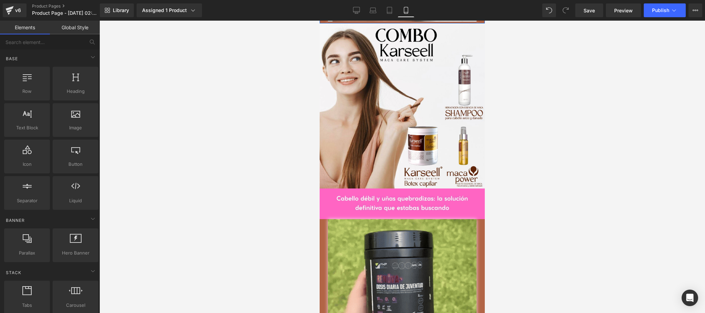
scroll to position [1238, 0]
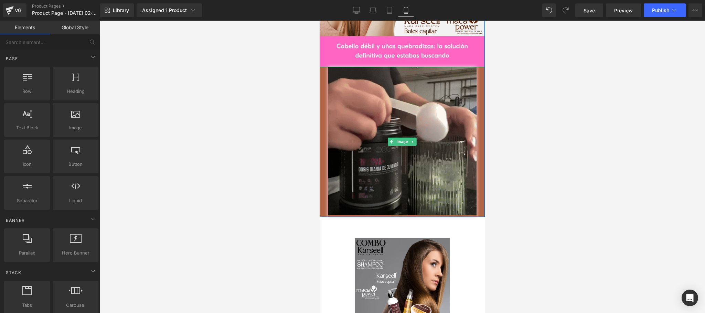
click at [321, 156] on div at bounding box center [401, 142] width 165 height 150
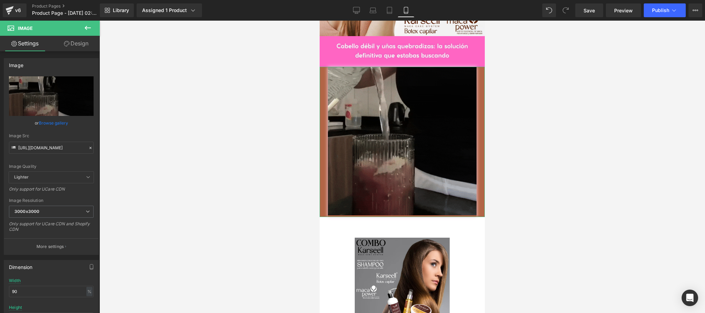
click at [75, 44] on link "Design" at bounding box center [76, 43] width 50 height 15
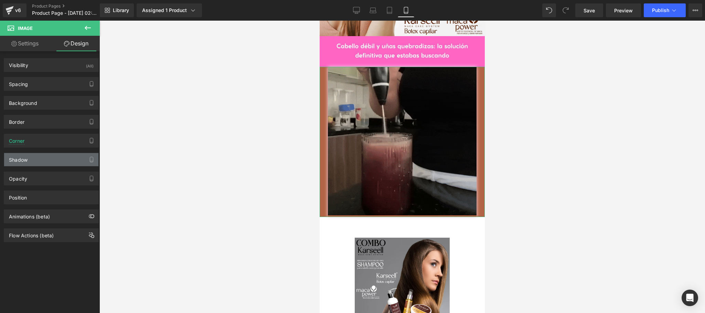
click at [45, 157] on div "Shadow" at bounding box center [51, 159] width 94 height 13
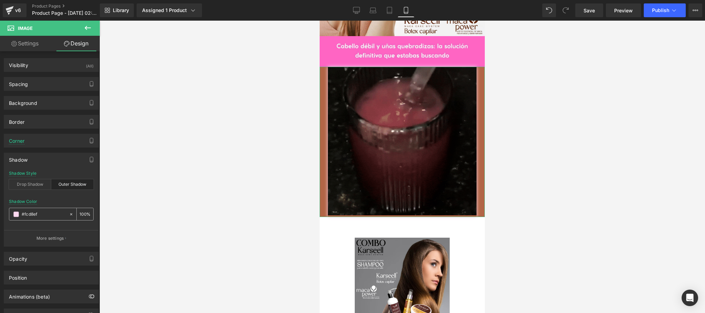
click at [50, 212] on div "#fcd8ef" at bounding box center [38, 214] width 59 height 12
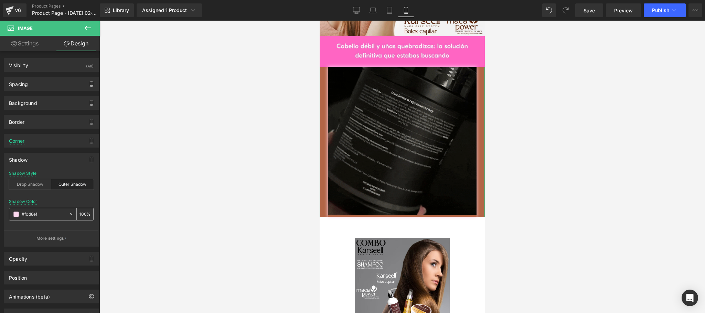
click at [53, 211] on div "#fcd8ef" at bounding box center [38, 214] width 59 height 12
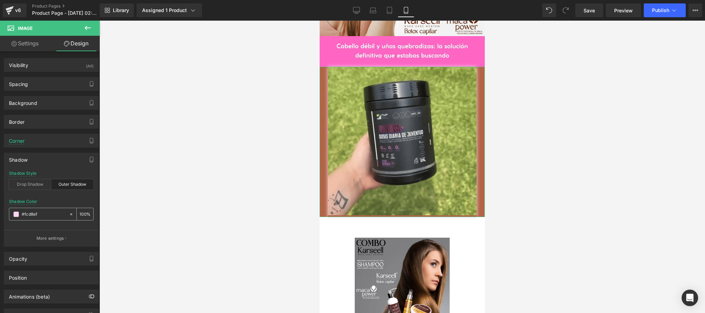
click at [46, 214] on input "#fcd8ef" at bounding box center [44, 214] width 44 height 8
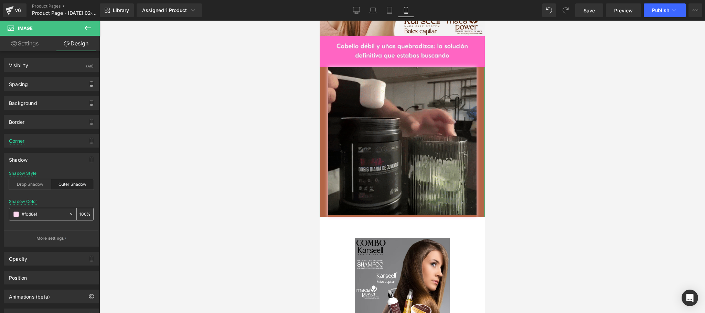
paste input "ea9275"
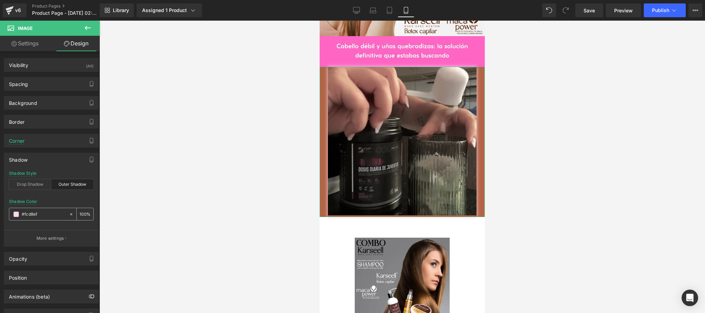
type input "#ea9275"
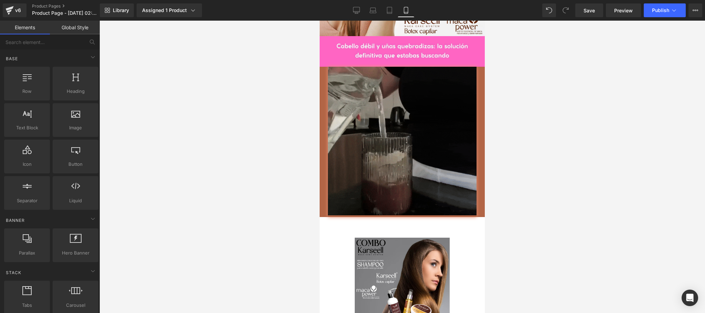
click at [147, 160] on div at bounding box center [401, 167] width 605 height 292
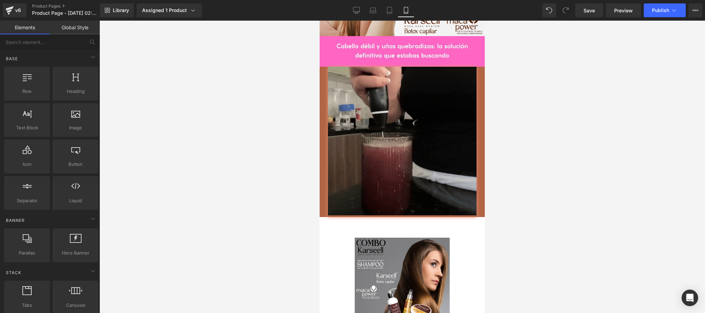
click at [555, 119] on div at bounding box center [401, 167] width 605 height 292
